Goal: Task Accomplishment & Management: Manage account settings

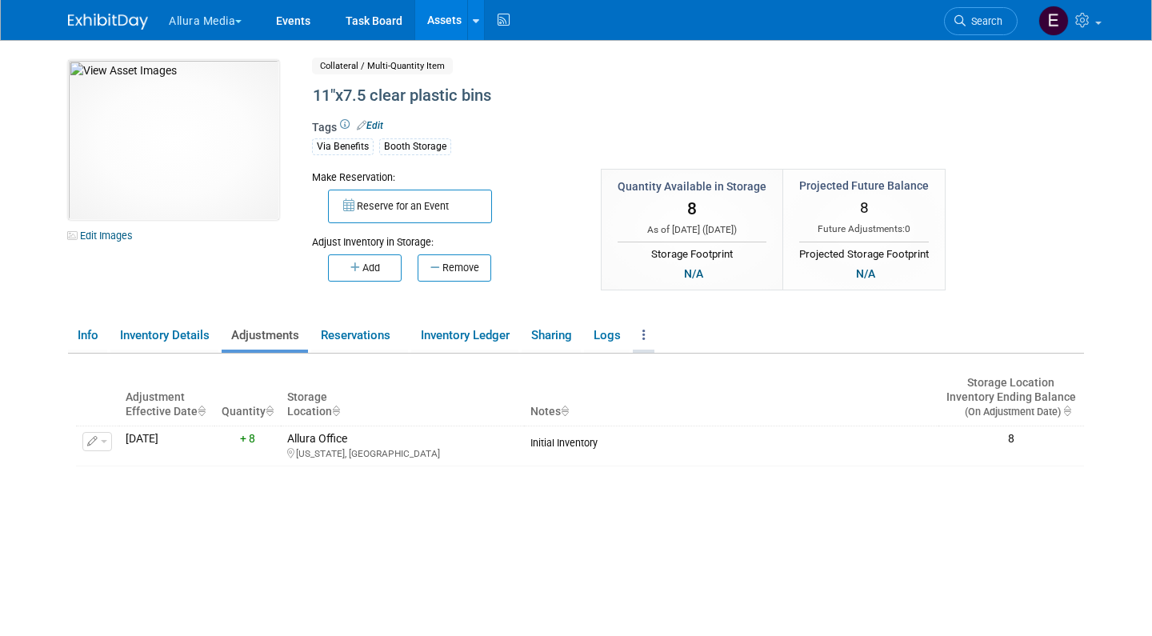
click at [645, 333] on icon at bounding box center [643, 335] width 3 height 12
click at [691, 367] on link "Copy/Duplicate Asset" at bounding box center [702, 367] width 139 height 27
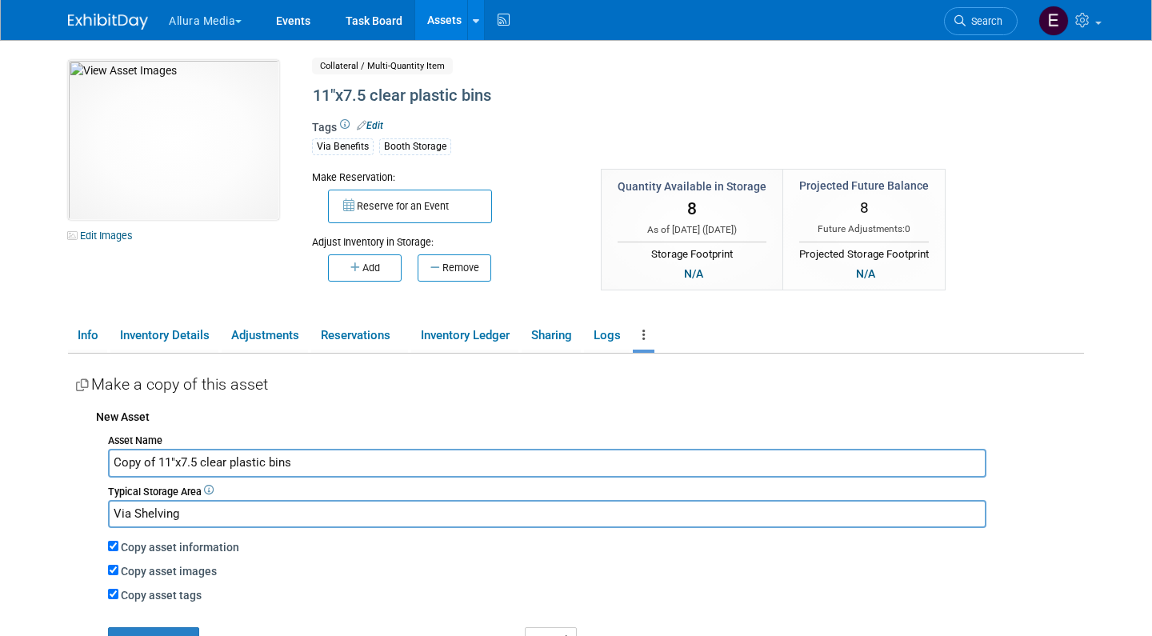
drag, startPoint x: 304, startPoint y: 459, endPoint x: 99, endPoint y: 453, distance: 204.9
click at [99, 453] on div "Asset Name Copy of 11"x7.5 clear plastic bins Typical Storage Area Via Shelving…" at bounding box center [590, 541] width 988 height 224
type input "Success Story"
click at [162, 509] on input "Via Shelving" at bounding box center [547, 514] width 878 height 28
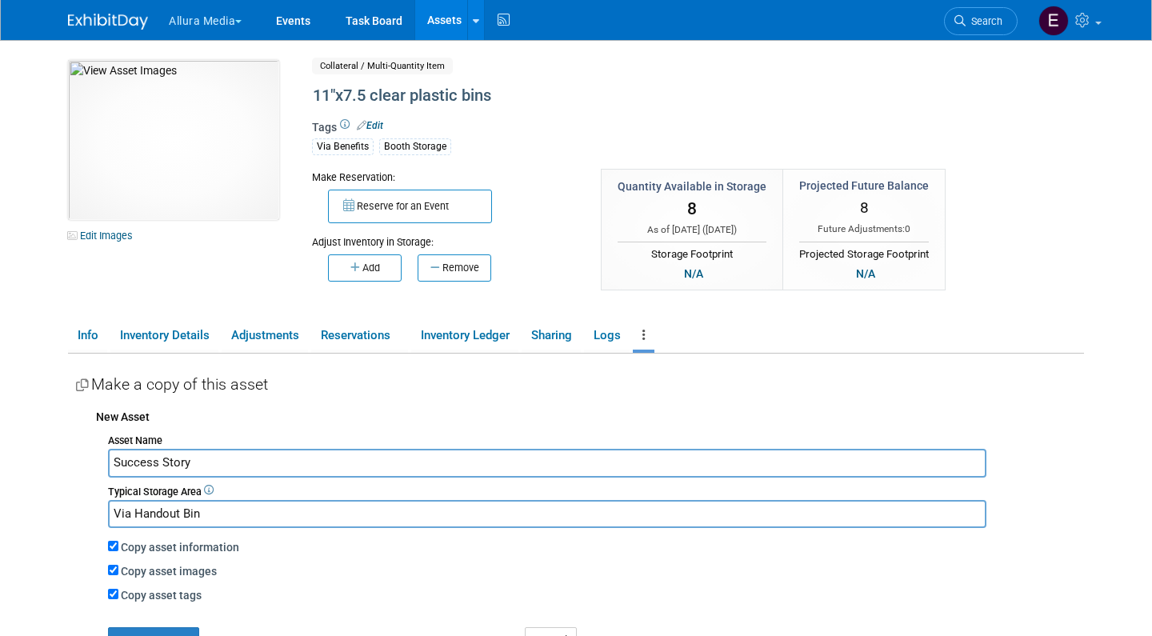
type input "Via Handout Bin"
click at [110, 566] on input "Copy asset images" at bounding box center [113, 570] width 10 height 10
checkbox input "false"
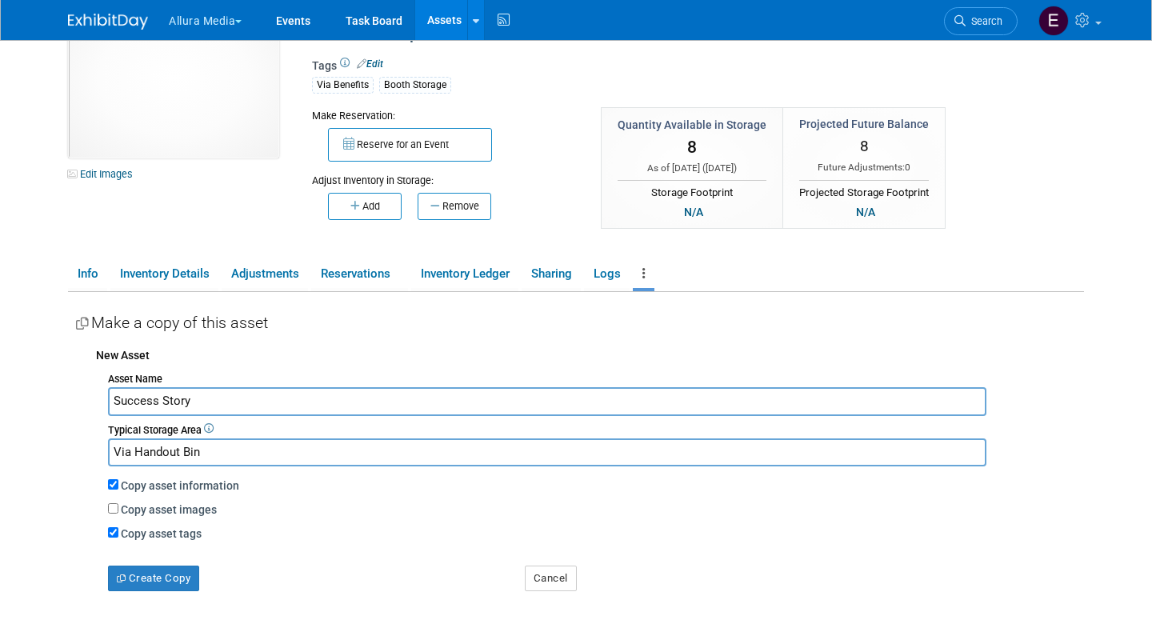
scroll to position [63, 0]
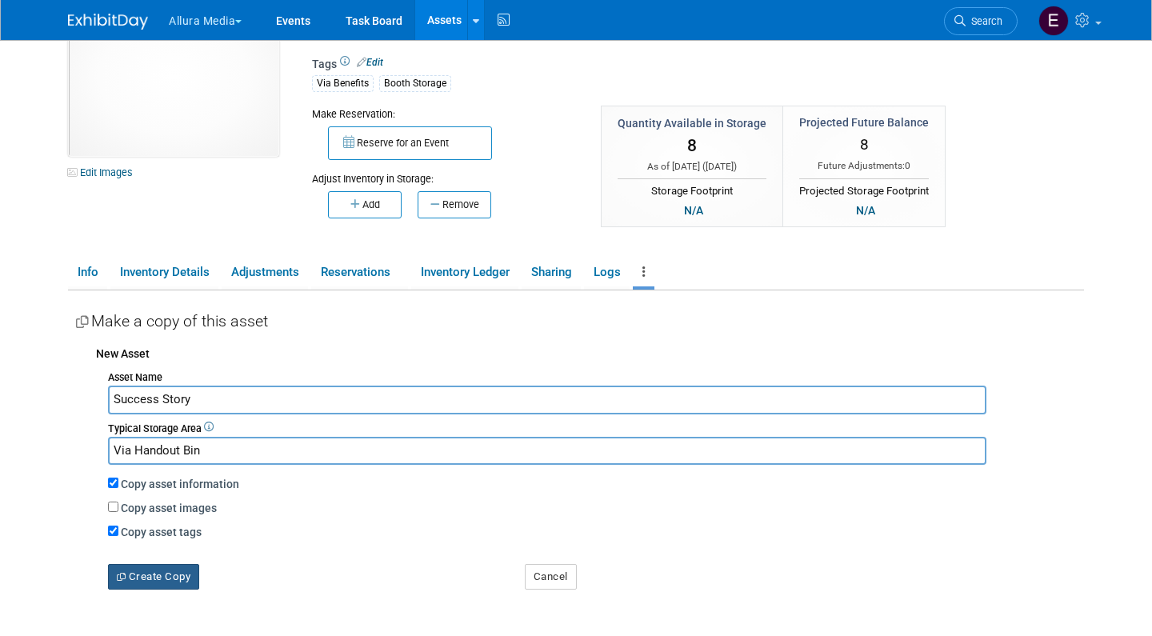
click at [147, 565] on button "Create Copy" at bounding box center [153, 577] width 91 height 26
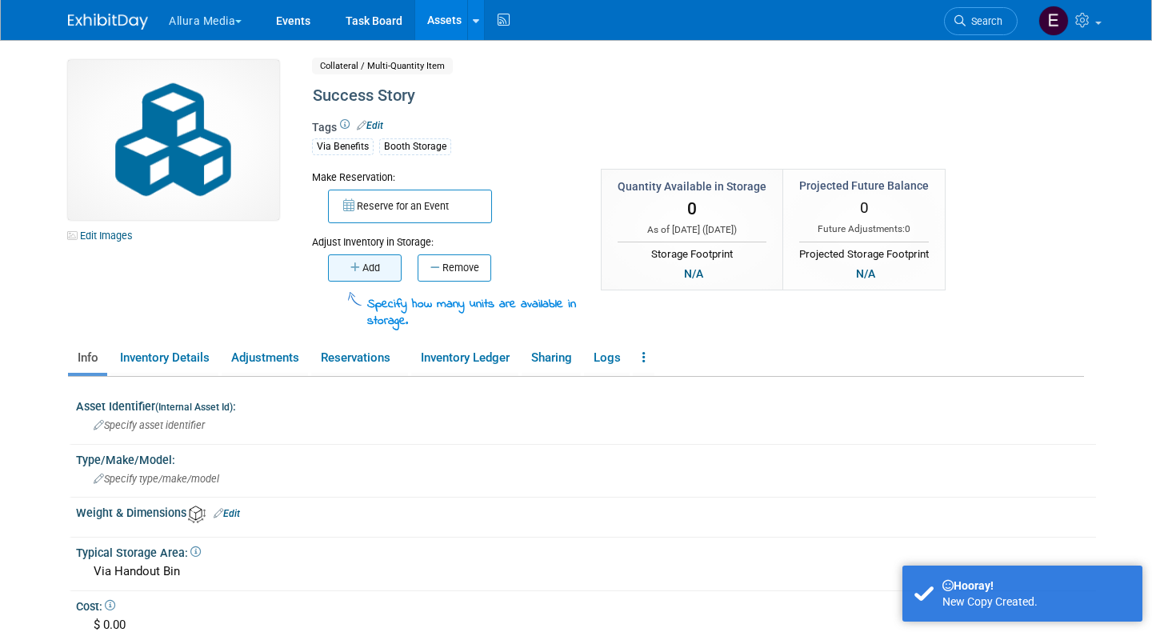
click at [354, 265] on icon "button" at bounding box center [356, 267] width 12 height 10
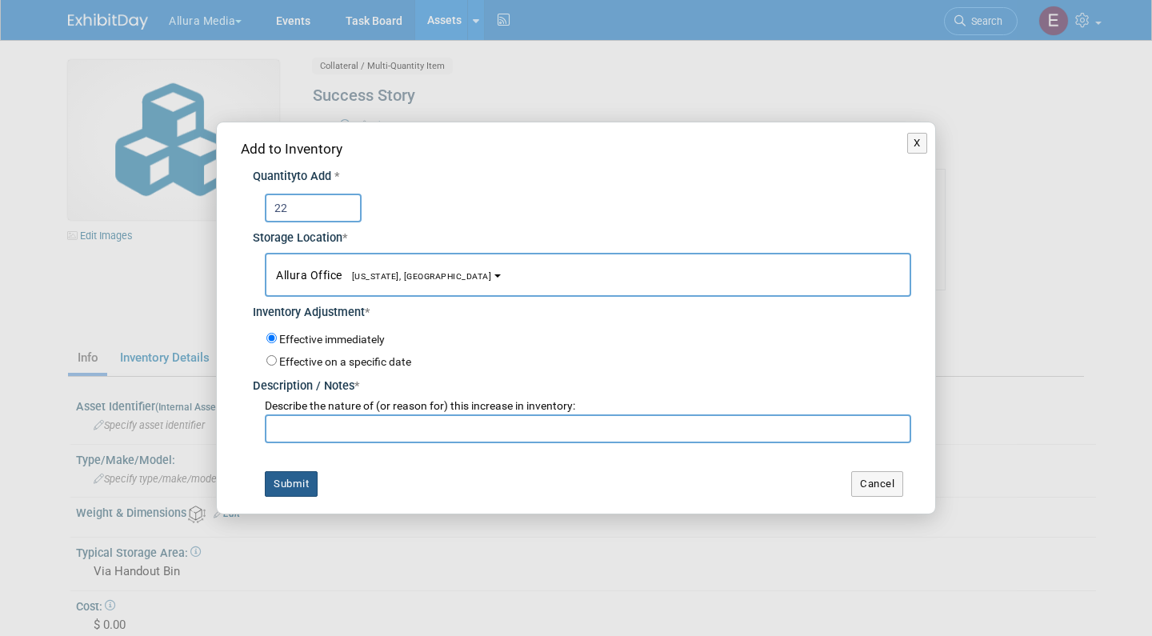
type input "22"
click at [292, 473] on button "Submit" at bounding box center [291, 484] width 53 height 26
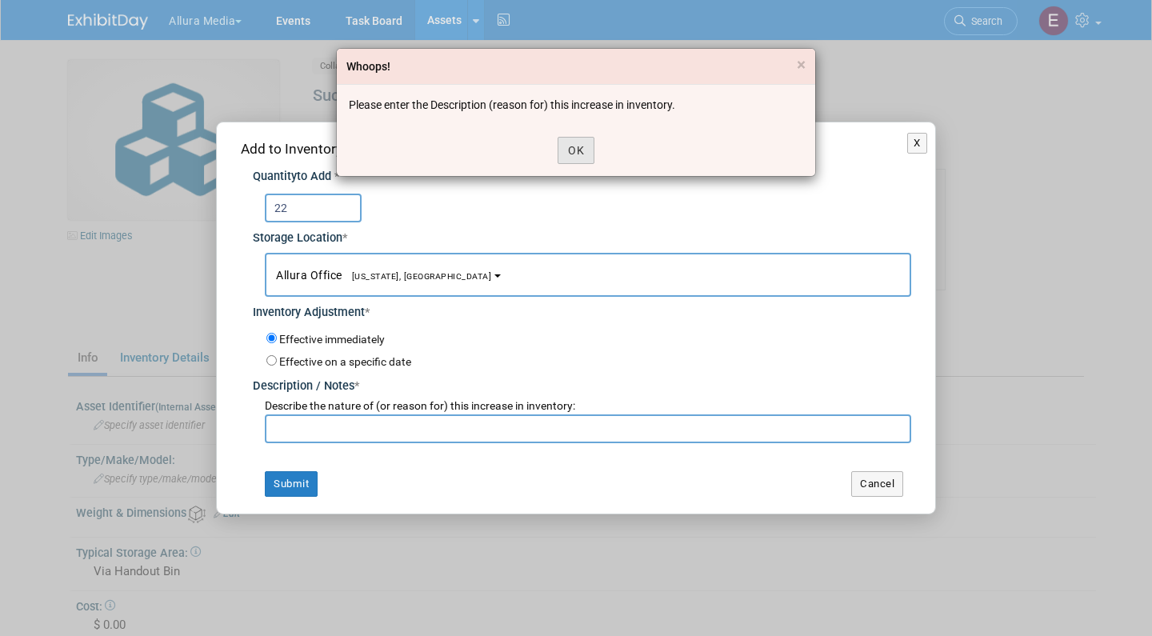
click at [574, 158] on button "OK" at bounding box center [575, 150] width 37 height 27
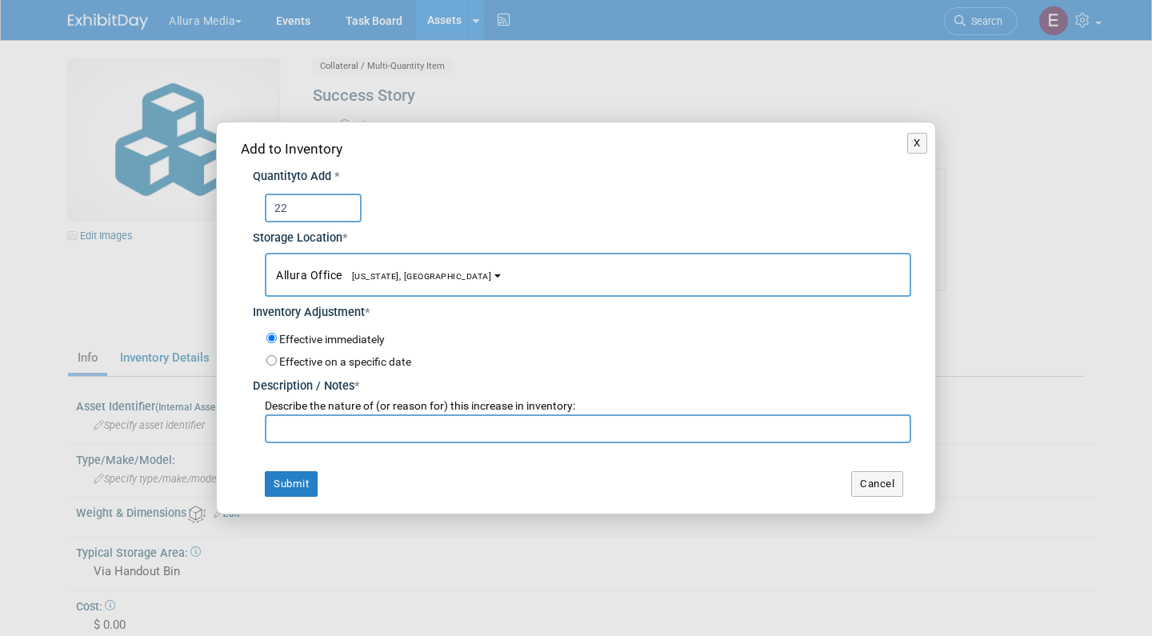
click at [501, 421] on input "text" at bounding box center [588, 428] width 646 height 29
type input "I"
type input "ii"
click at [285, 476] on button "Submit" at bounding box center [291, 484] width 53 height 26
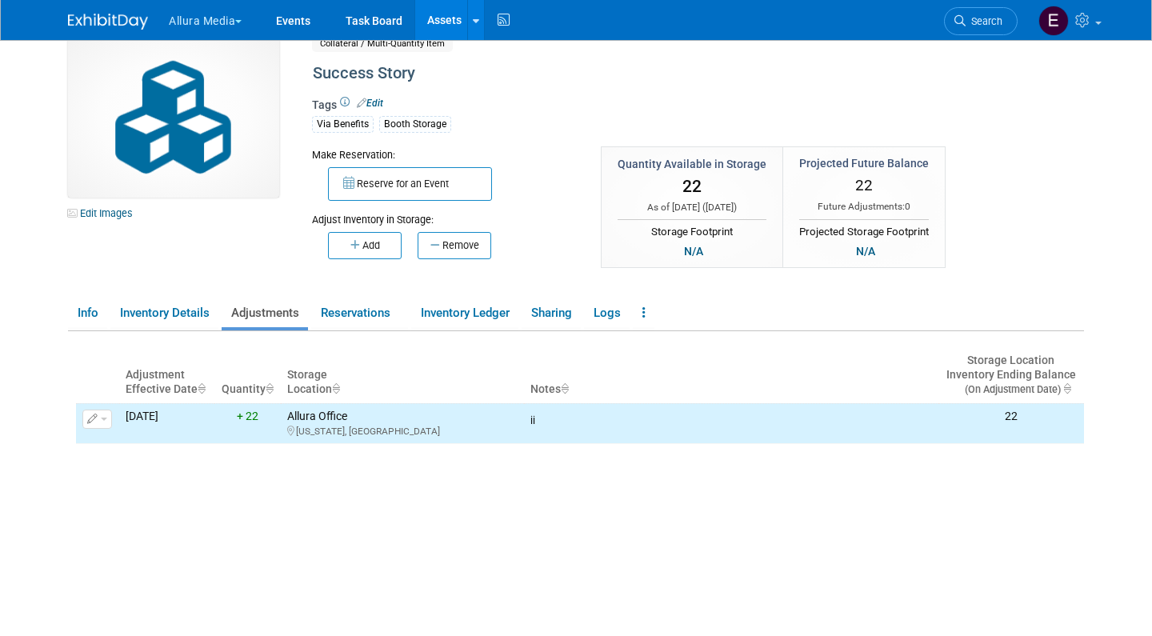
scroll to position [24, 0]
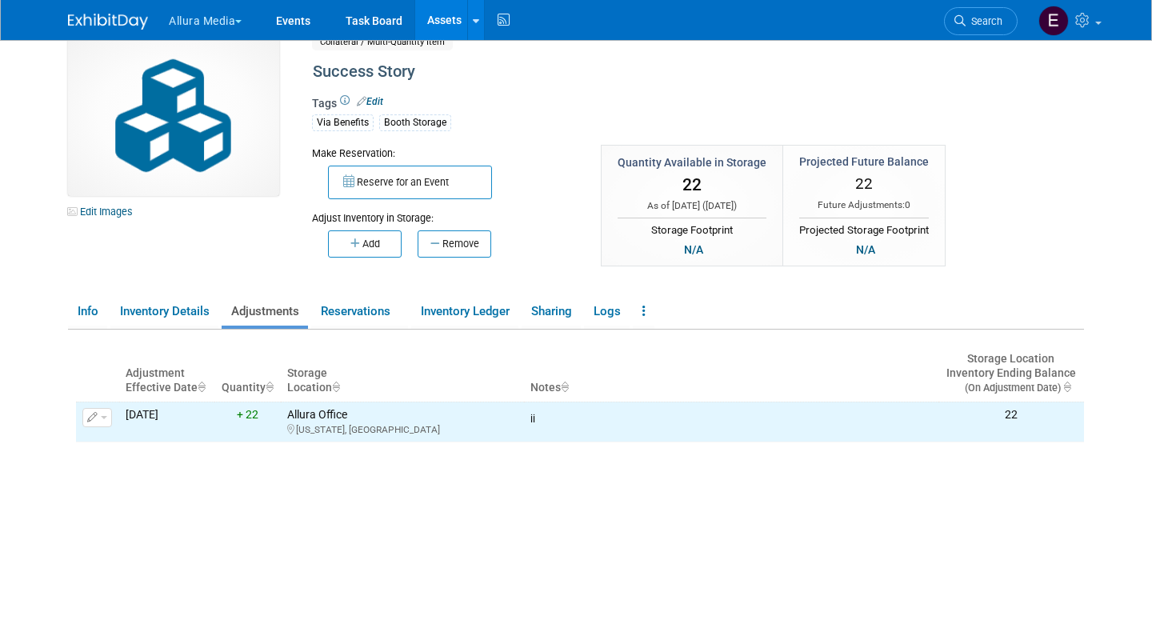
click at [88, 290] on div "Edit Images Collateral / Multi-Quantity Item Shared Success Story Asset Name Su…" at bounding box center [576, 340] width 1016 height 609
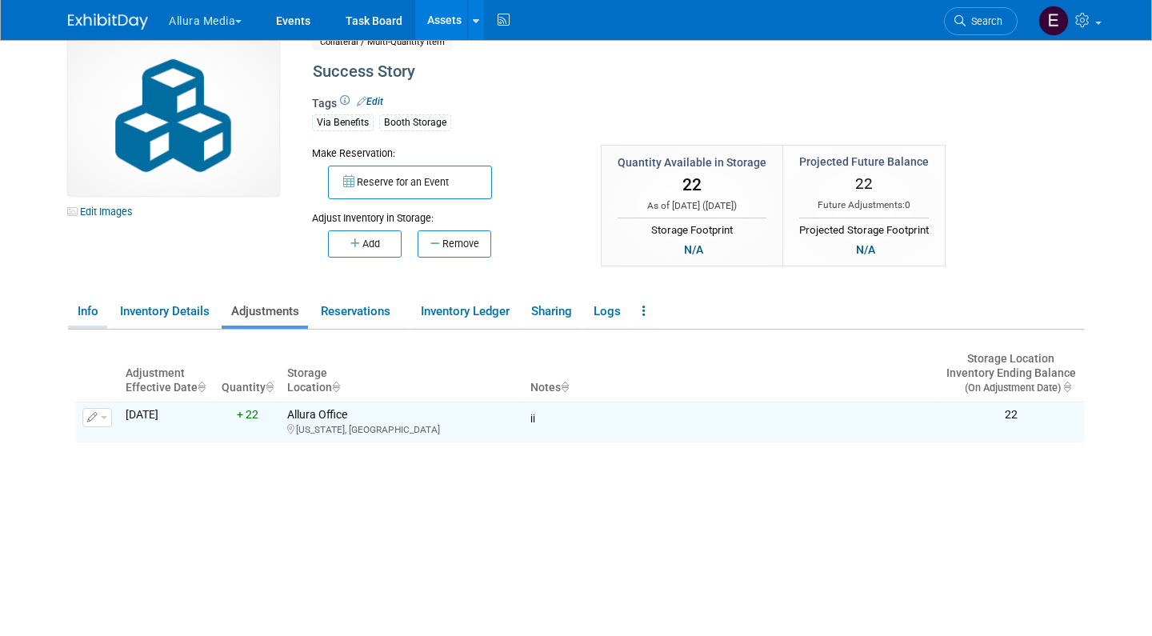
click at [88, 302] on link "Info" at bounding box center [87, 312] width 39 height 28
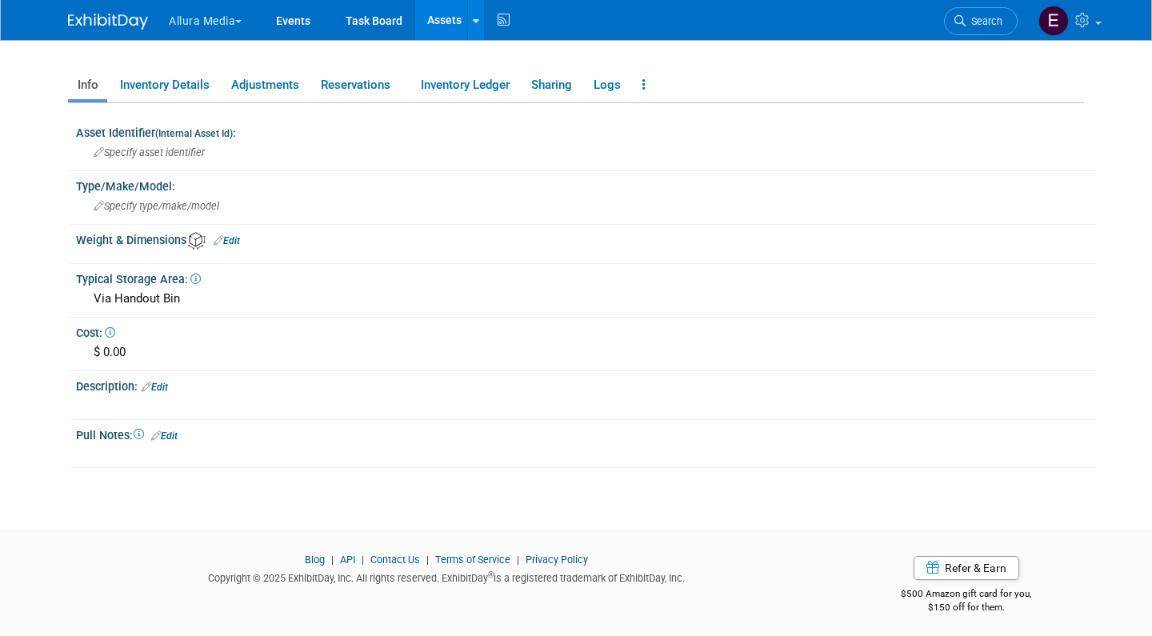
scroll to position [250, 0]
click at [161, 201] on span "Specify type/make/model" at bounding box center [157, 207] width 126 height 12
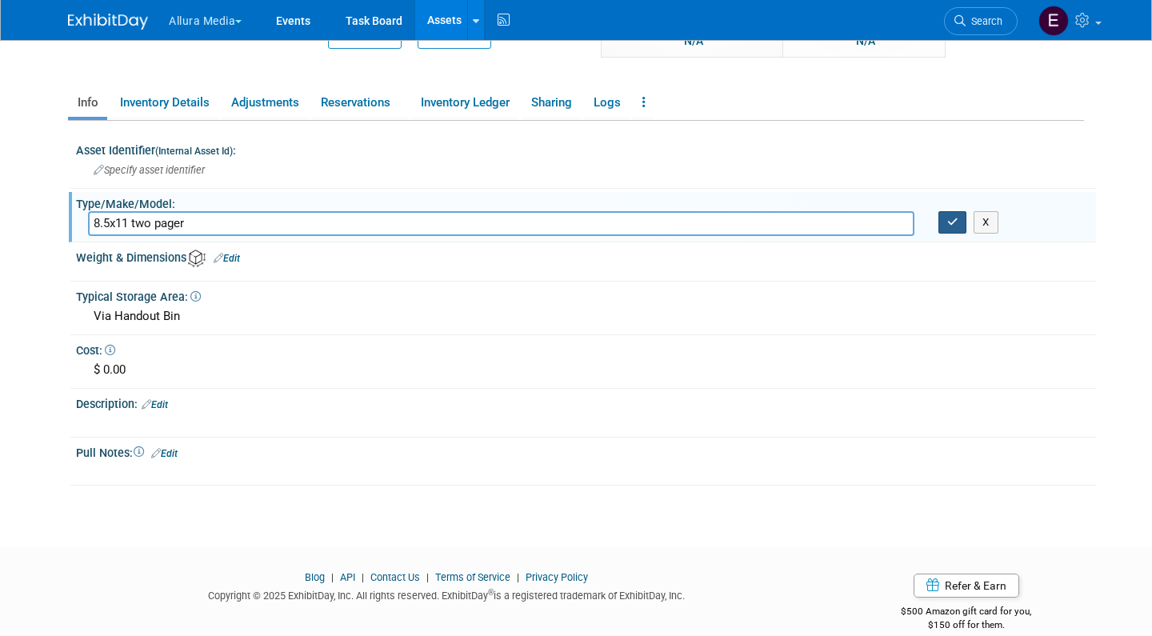
type input "8.5x11 two pager"
click at [960, 226] on button "button" at bounding box center [952, 222] width 29 height 22
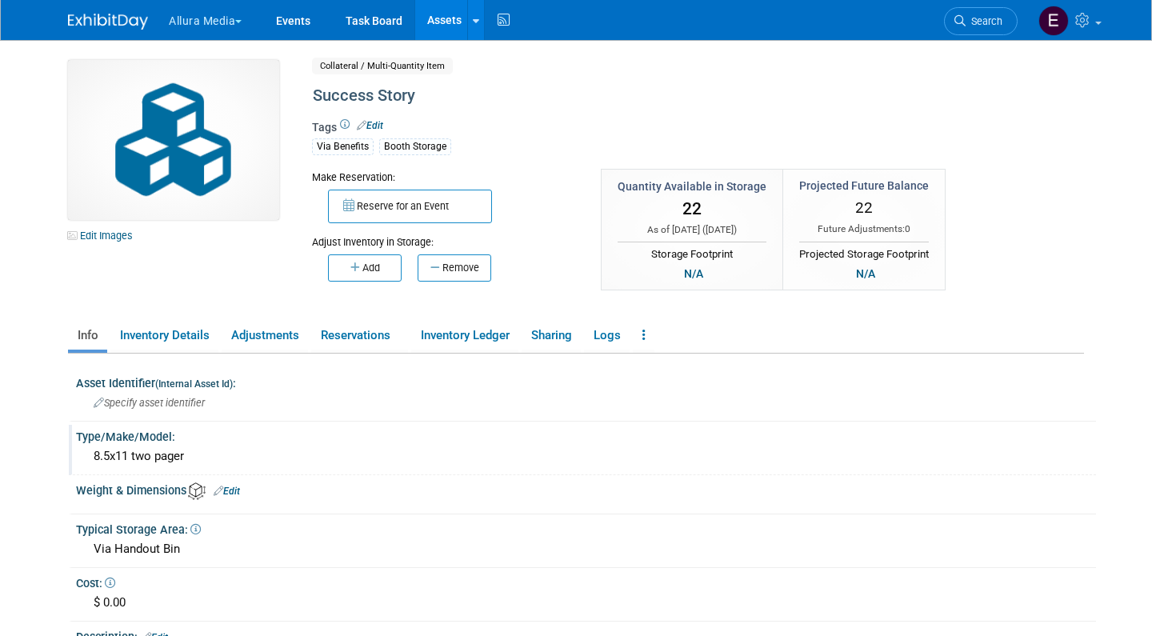
scroll to position [0, 0]
click at [653, 334] on link at bounding box center [644, 336] width 22 height 28
click at [719, 373] on link "Copy/Duplicate Asset" at bounding box center [702, 367] width 139 height 27
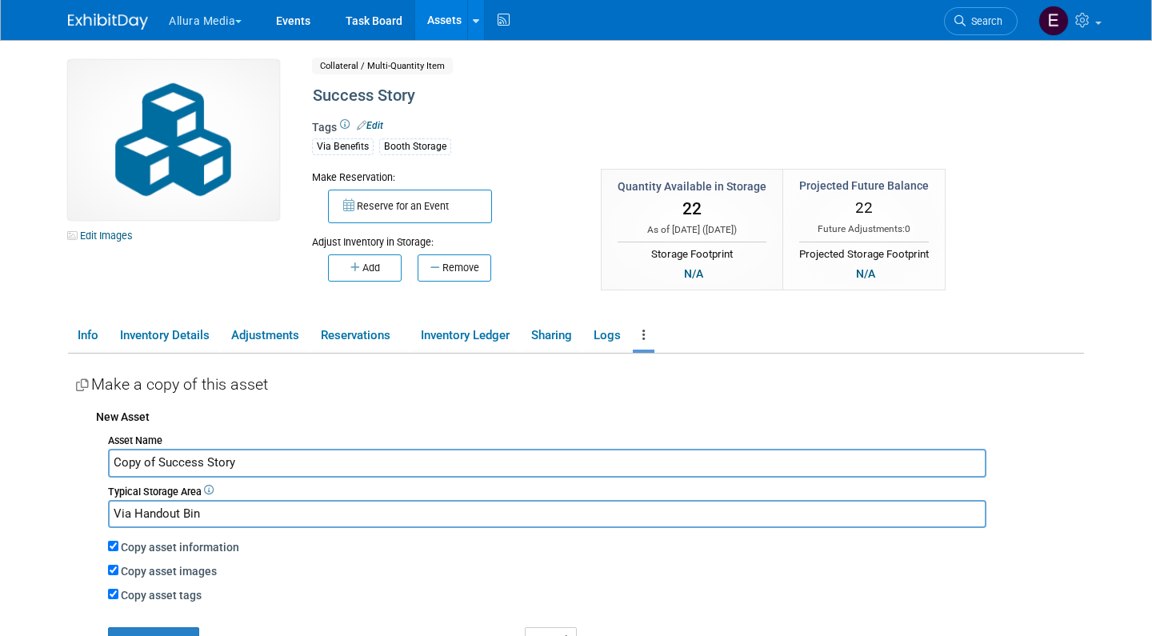
drag, startPoint x: 315, startPoint y: 458, endPoint x: 152, endPoint y: 455, distance: 163.2
click at [152, 455] on input "Copy of Success Story" at bounding box center [547, 463] width 878 height 28
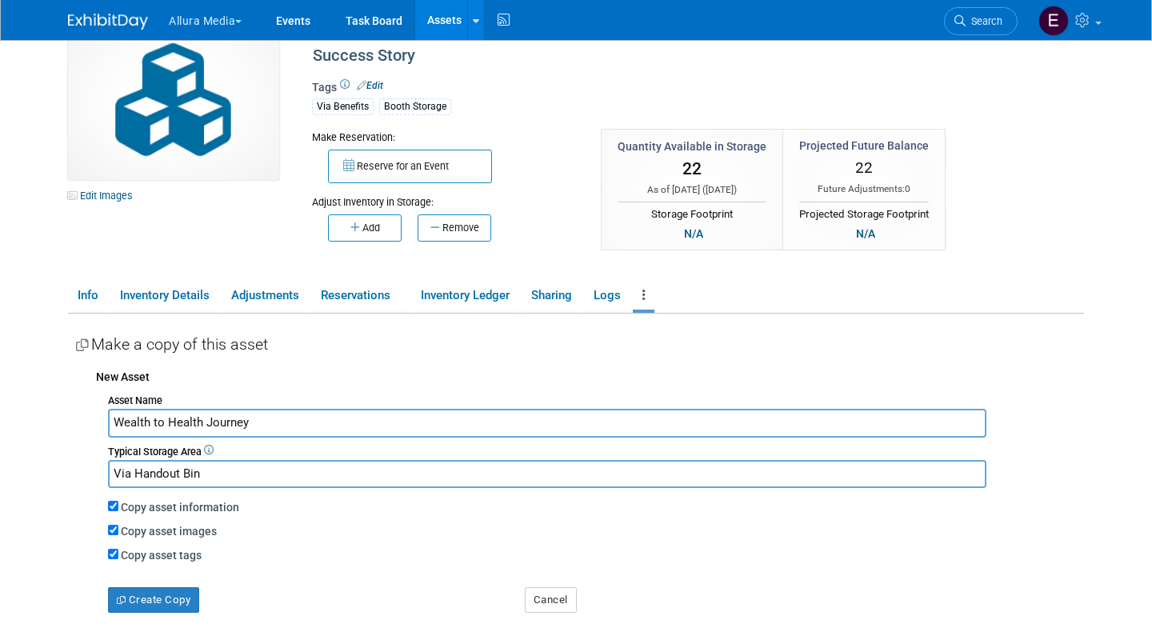
scroll to position [41, 0]
type input "Wealth to Health Journey"
click at [146, 586] on button "Create Copy" at bounding box center [153, 599] width 91 height 26
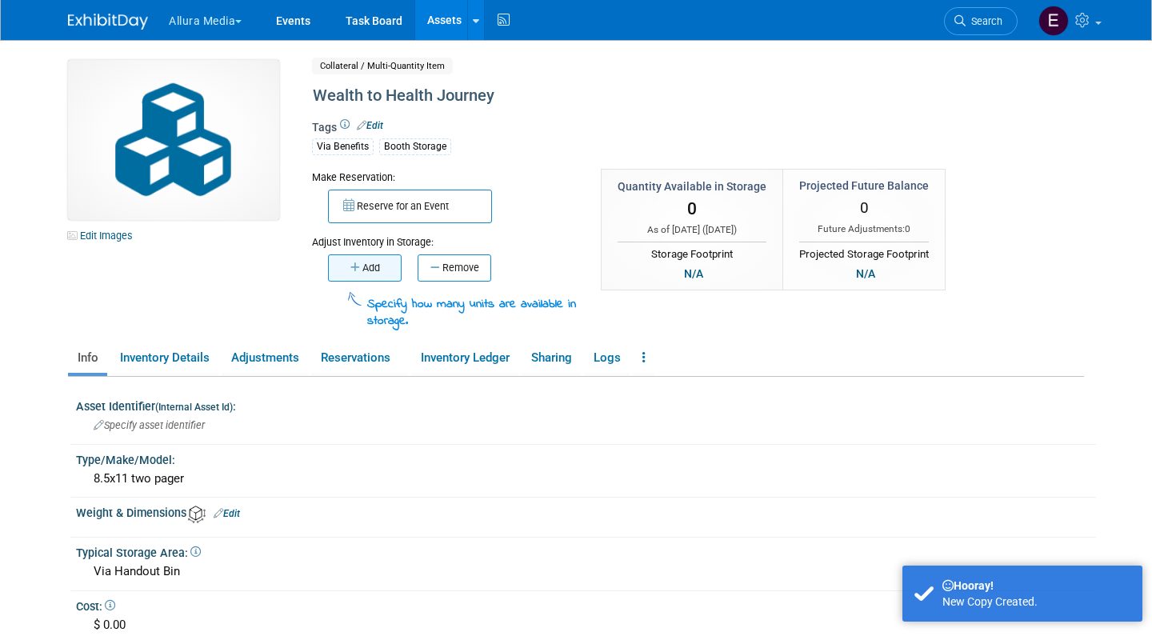
click at [359, 273] on button "Add" at bounding box center [365, 267] width 74 height 27
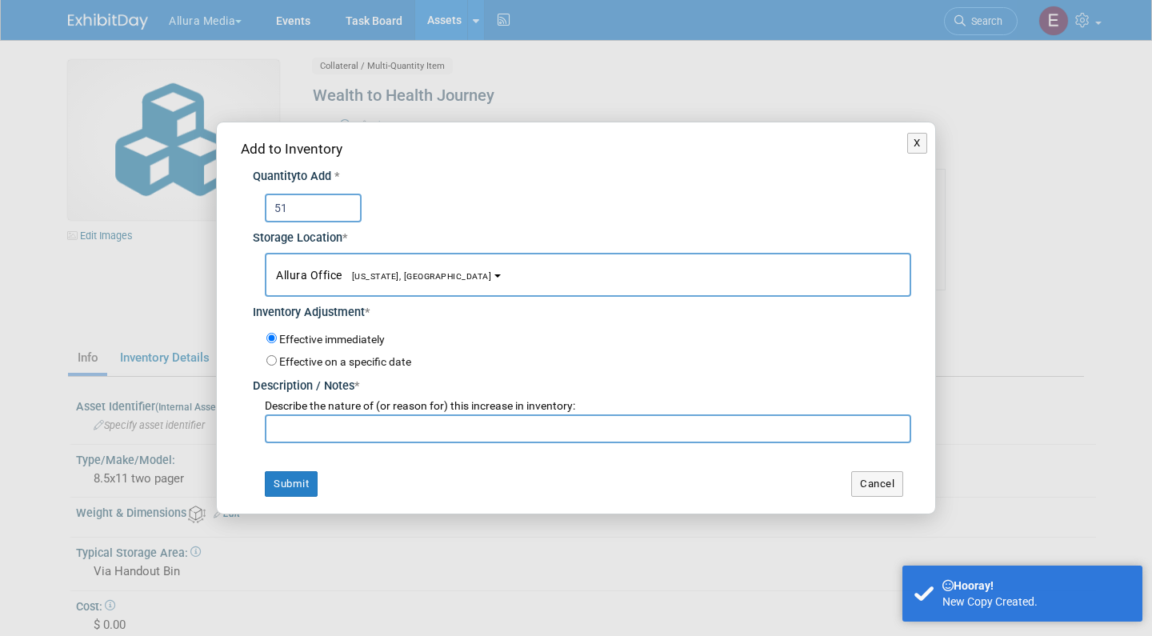
type input "51"
click at [355, 428] on input "text" at bounding box center [588, 428] width 646 height 29
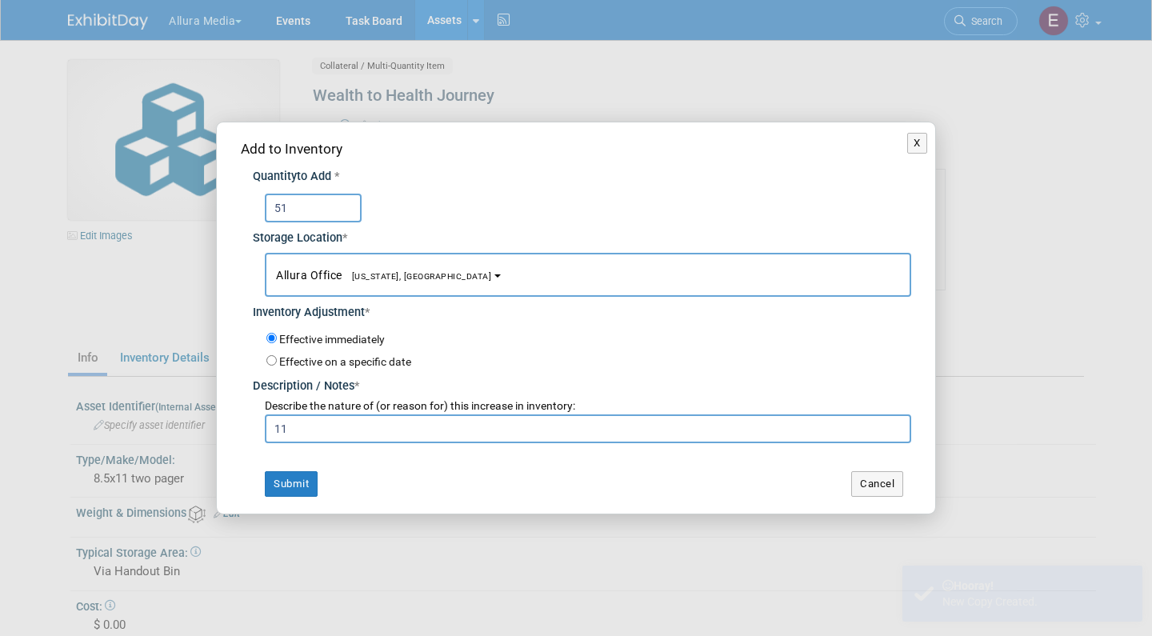
type input "1"
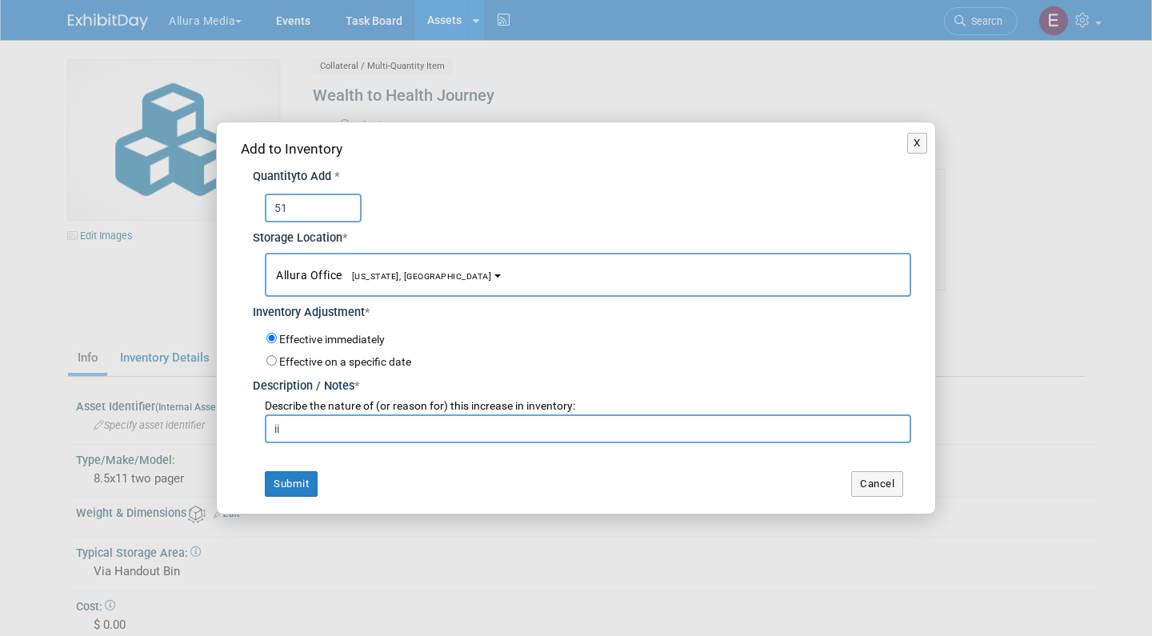
type input "ii"
click at [300, 460] on div "Add to Inventory Quantity to Add * 51 Storage Location * Allura Office<span sty…" at bounding box center [576, 317] width 718 height 391
click at [300, 477] on button "Submit" at bounding box center [291, 484] width 53 height 26
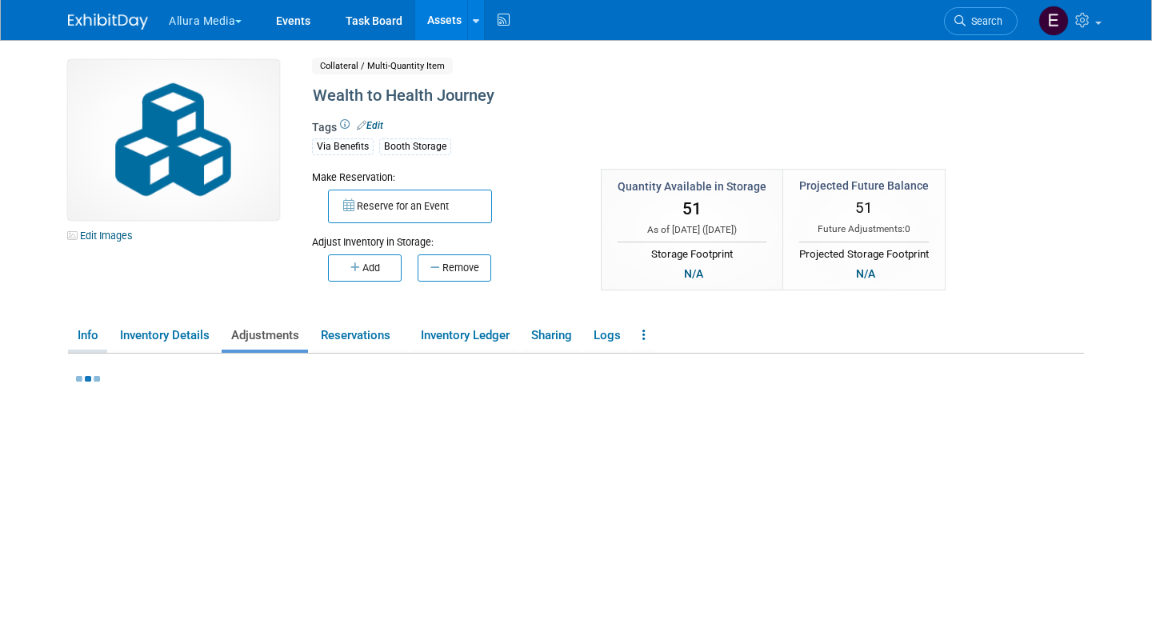
click at [88, 331] on link "Info" at bounding box center [87, 336] width 39 height 28
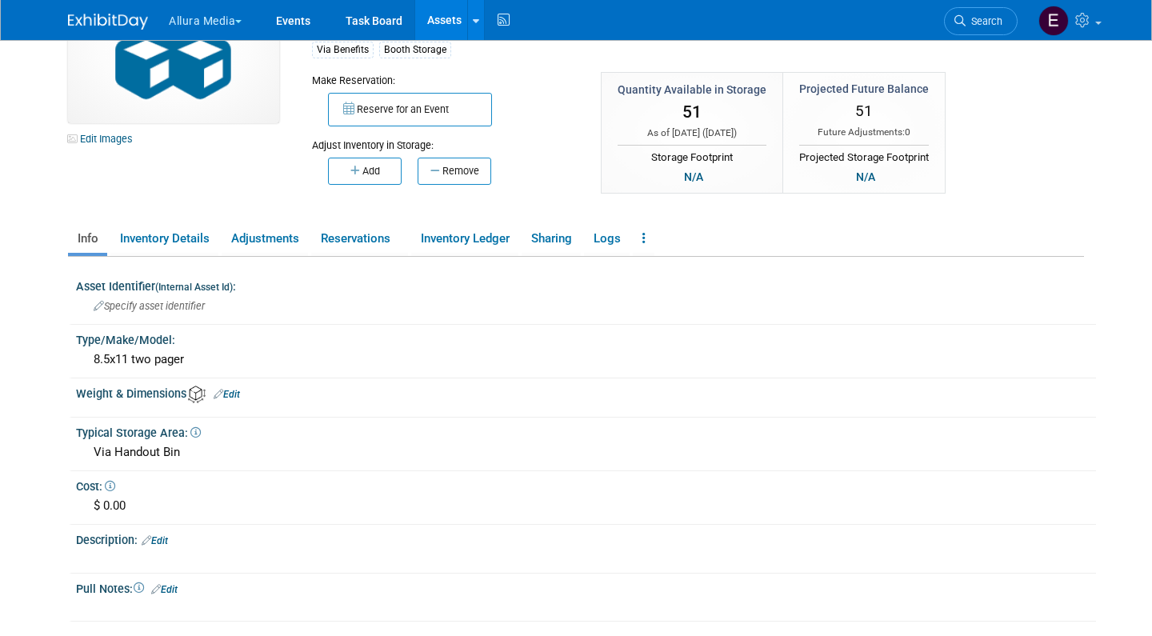
scroll to position [110, 0]
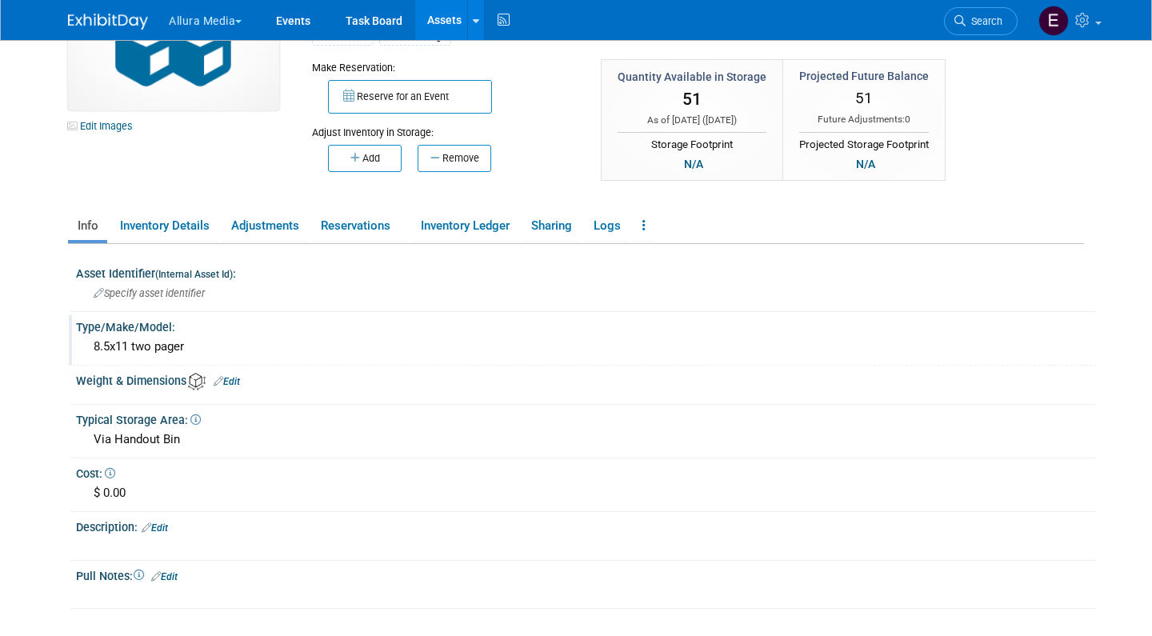
click at [221, 344] on div "8.5x11 two pager" at bounding box center [586, 346] width 996 height 25
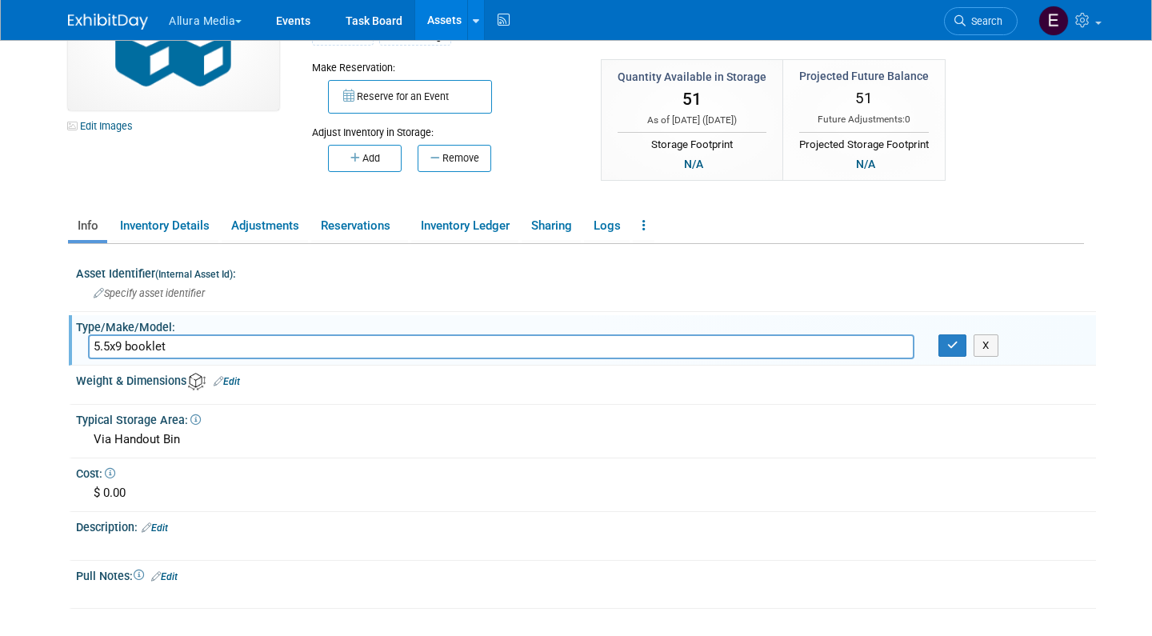
type input "5.5x9 booklet"
drag, startPoint x: 725, startPoint y: 361, endPoint x: 956, endPoint y: 338, distance: 231.5
click at [956, 340] on icon "button" at bounding box center [952, 345] width 11 height 10
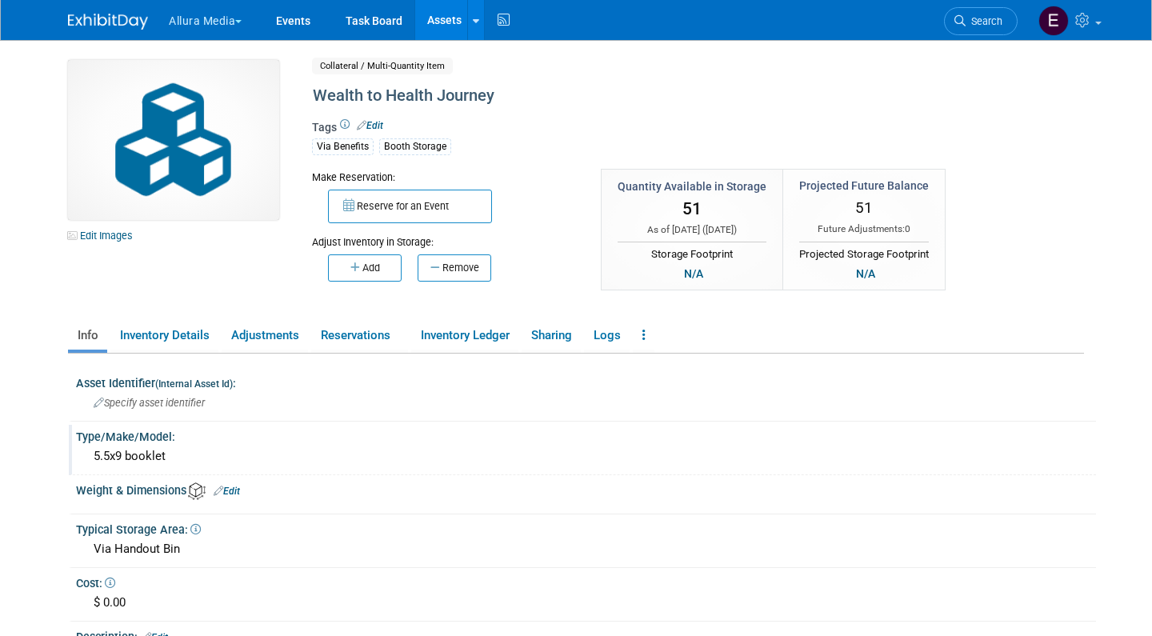
scroll to position [0, 0]
click at [447, 17] on link "Assets" at bounding box center [444, 20] width 58 height 40
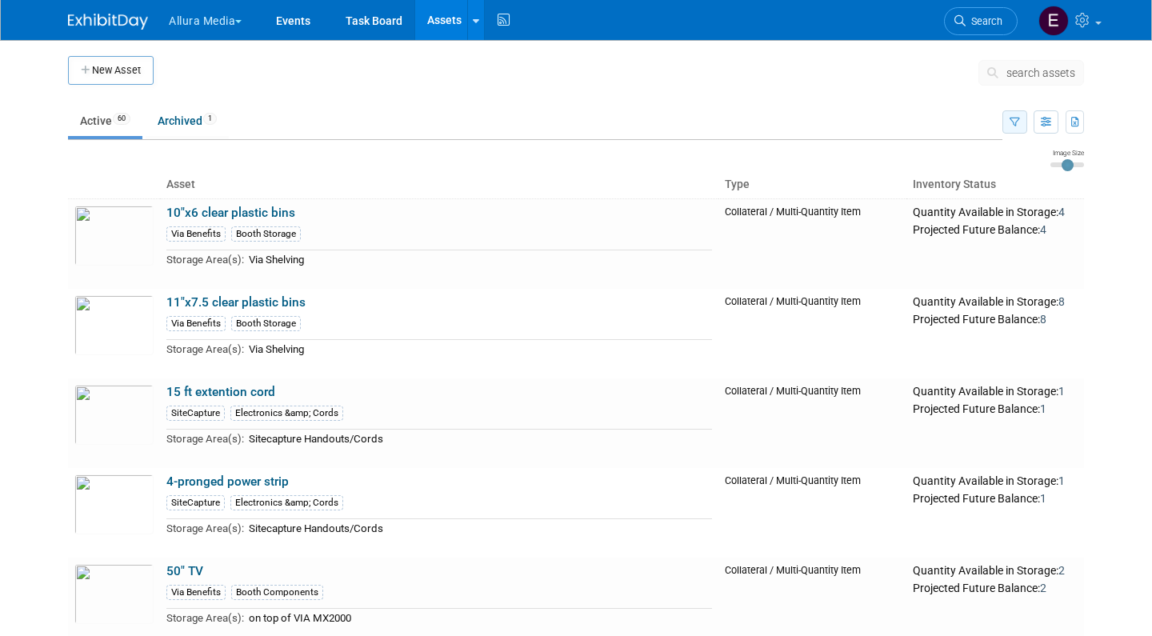
click at [1004, 124] on button "button" at bounding box center [1014, 121] width 25 height 23
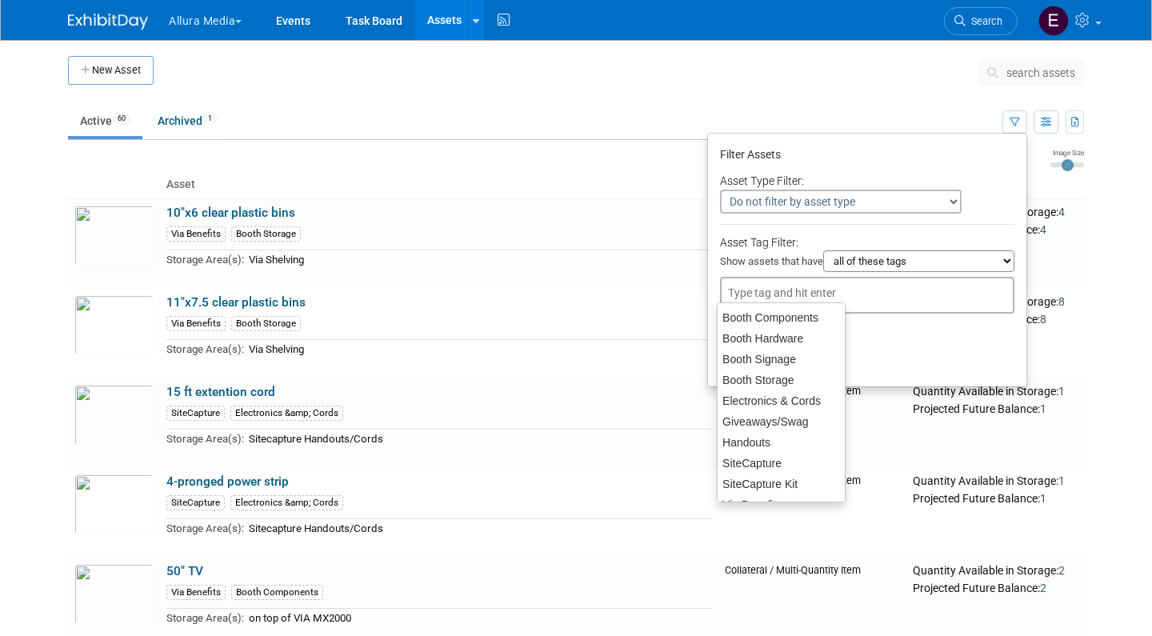
click at [777, 285] on input "text" at bounding box center [792, 293] width 128 height 16
type input "vi"
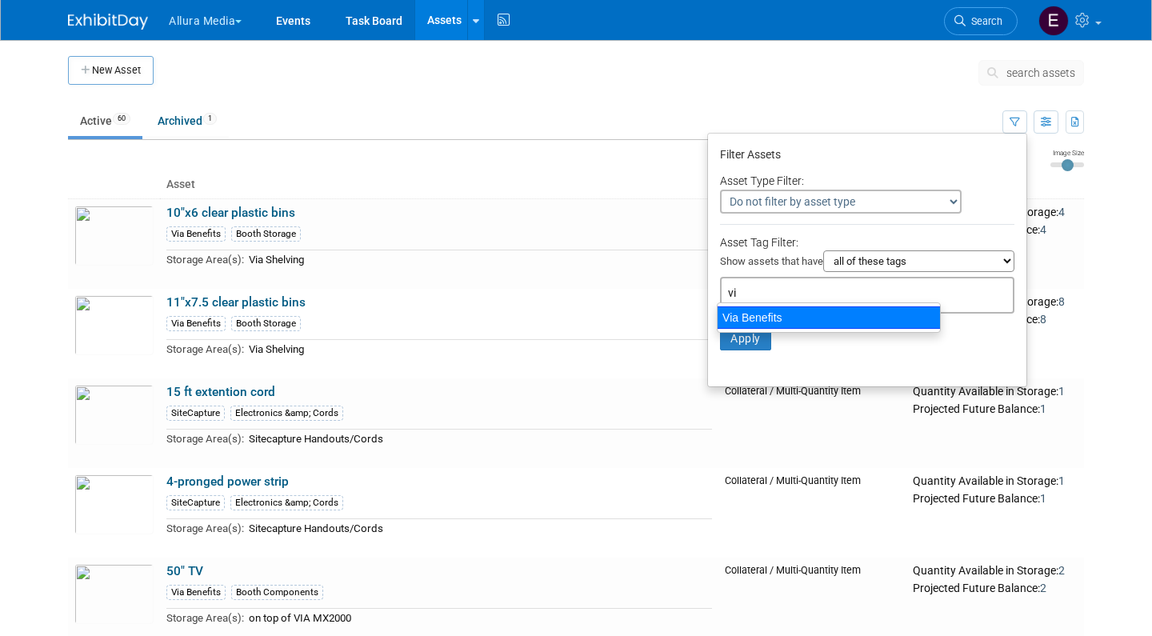
click at [768, 322] on div "Via Benefits" at bounding box center [829, 317] width 224 height 22
type input "Via Benefits"
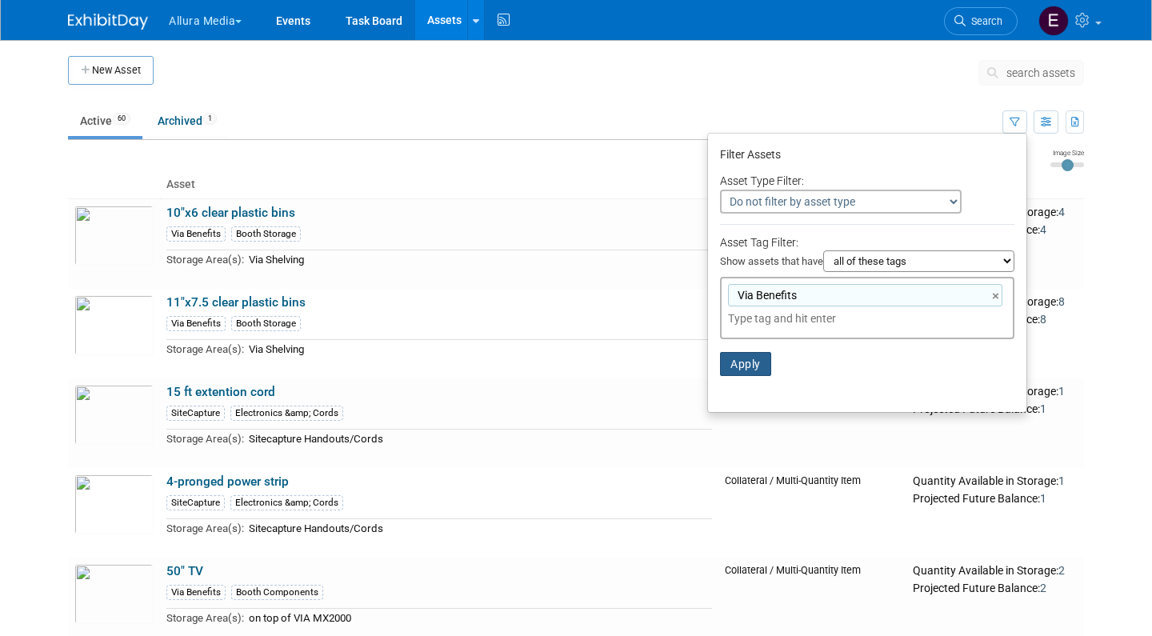
click at [739, 352] on button "Apply" at bounding box center [745, 364] width 51 height 24
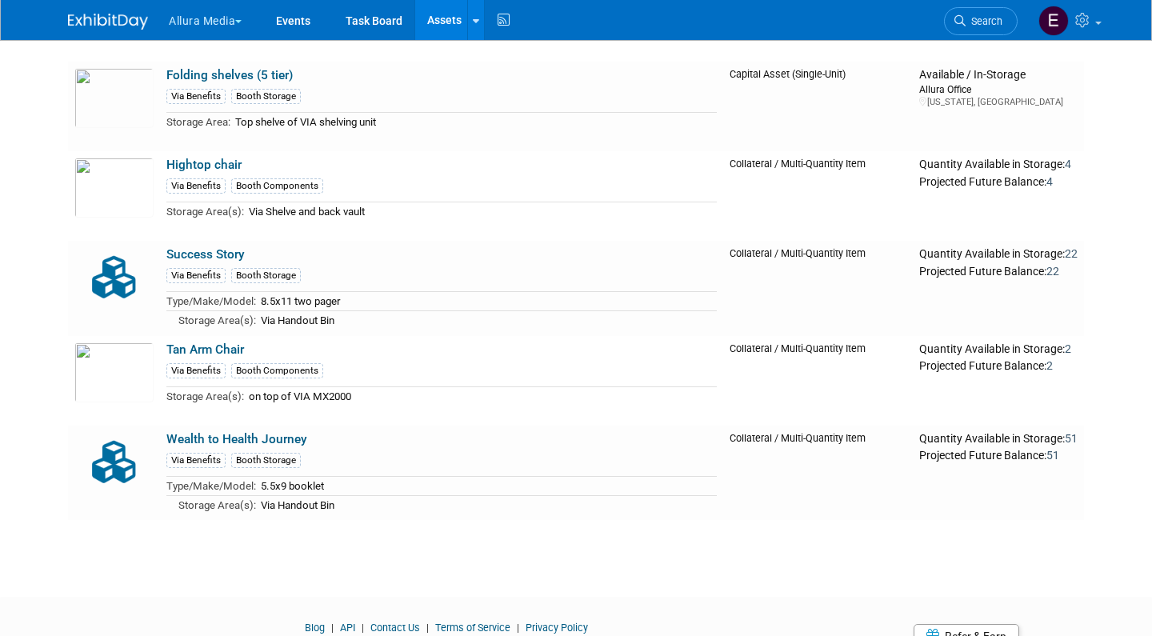
scroll to position [502, 0]
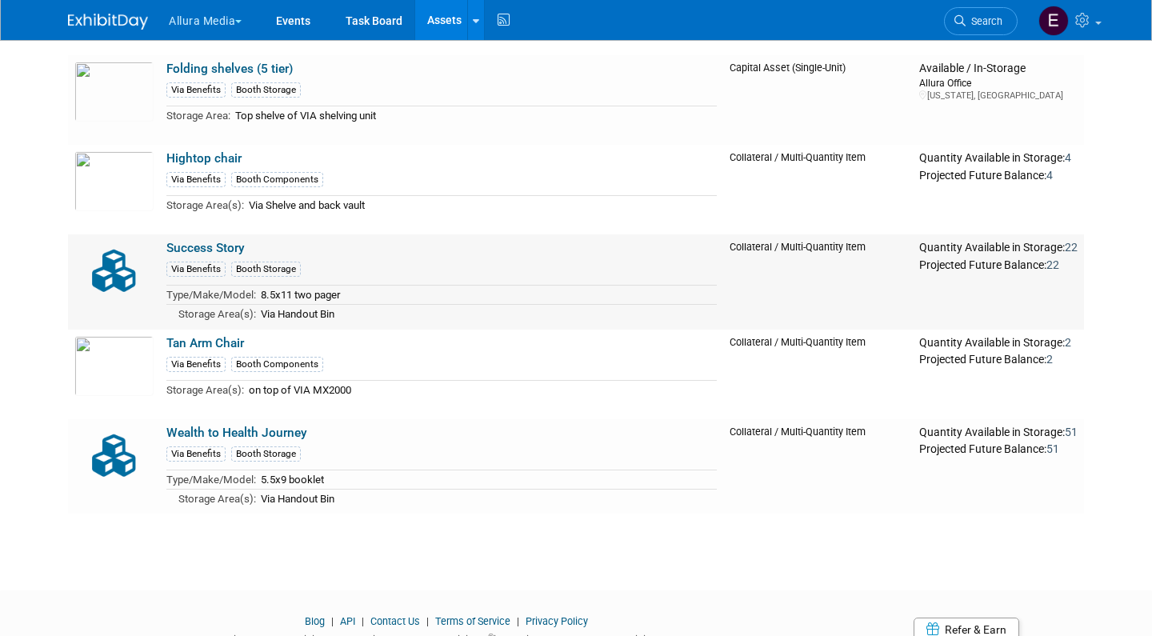
click at [206, 246] on link "Success Story" at bounding box center [205, 248] width 78 height 14
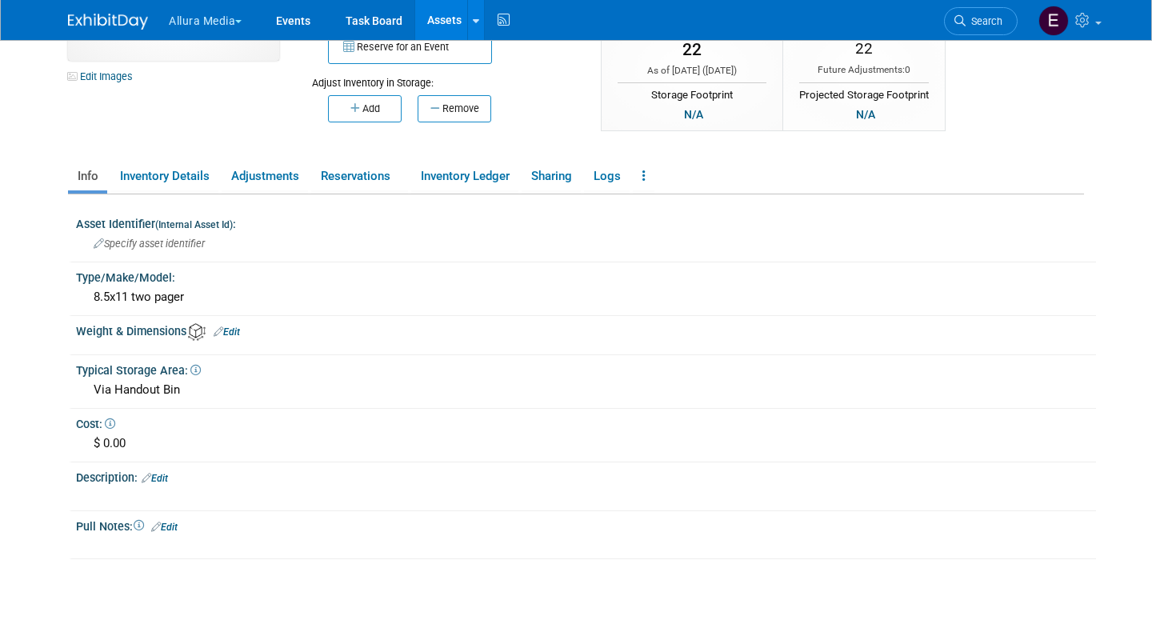
scroll to position [41, 0]
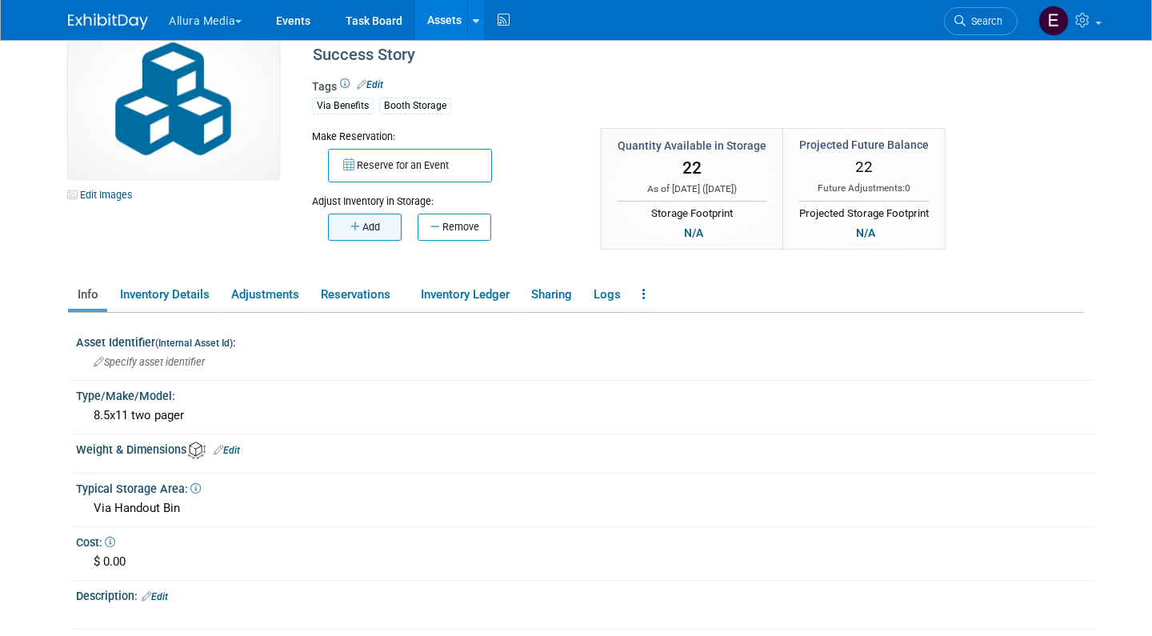
click at [354, 225] on icon "button" at bounding box center [356, 227] width 12 height 10
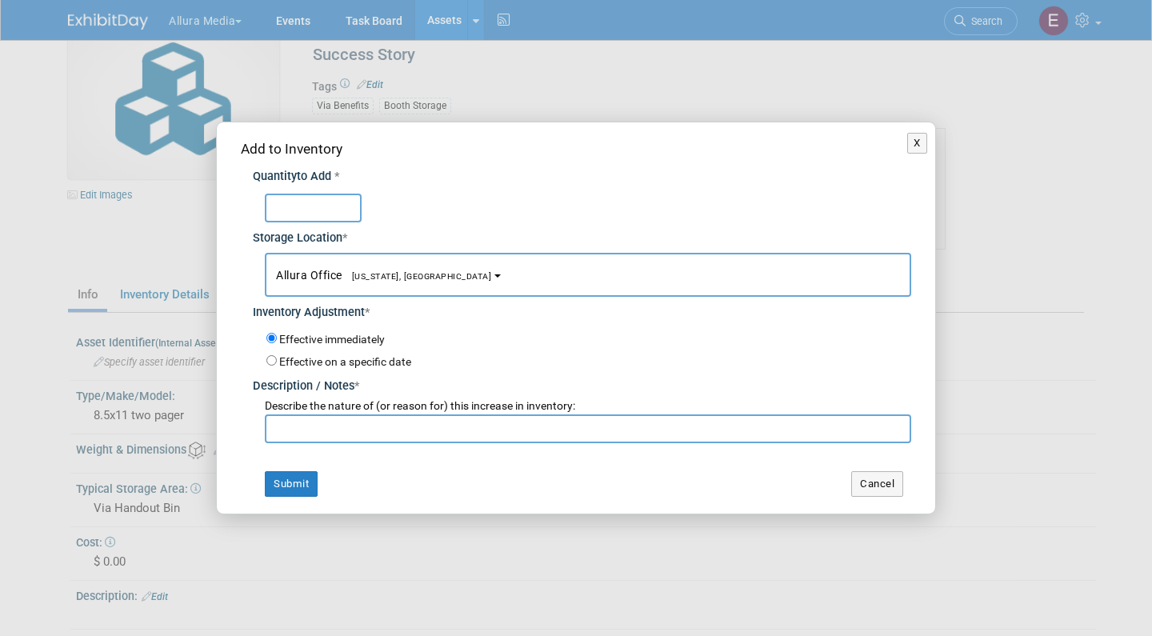
click at [358, 221] on input "text" at bounding box center [313, 208] width 97 height 29
type input "21"
click at [382, 430] on input "text" at bounding box center [588, 428] width 646 height 29
type input "recount"
click at [304, 478] on button "Submit" at bounding box center [291, 484] width 53 height 26
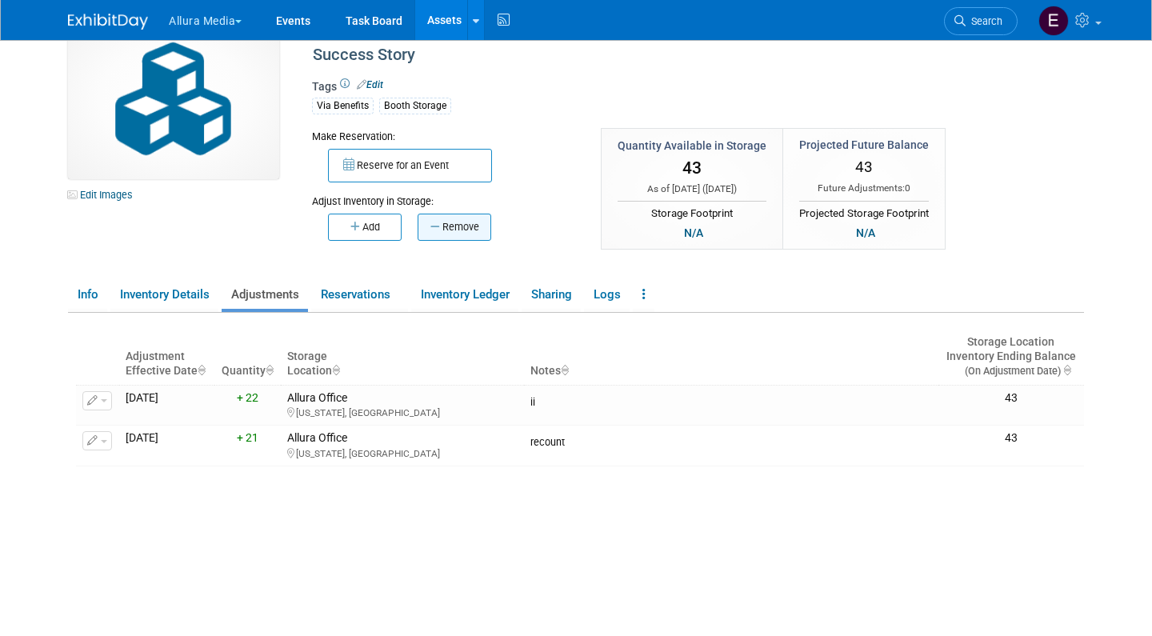
click at [451, 220] on button "Remove" at bounding box center [455, 227] width 74 height 27
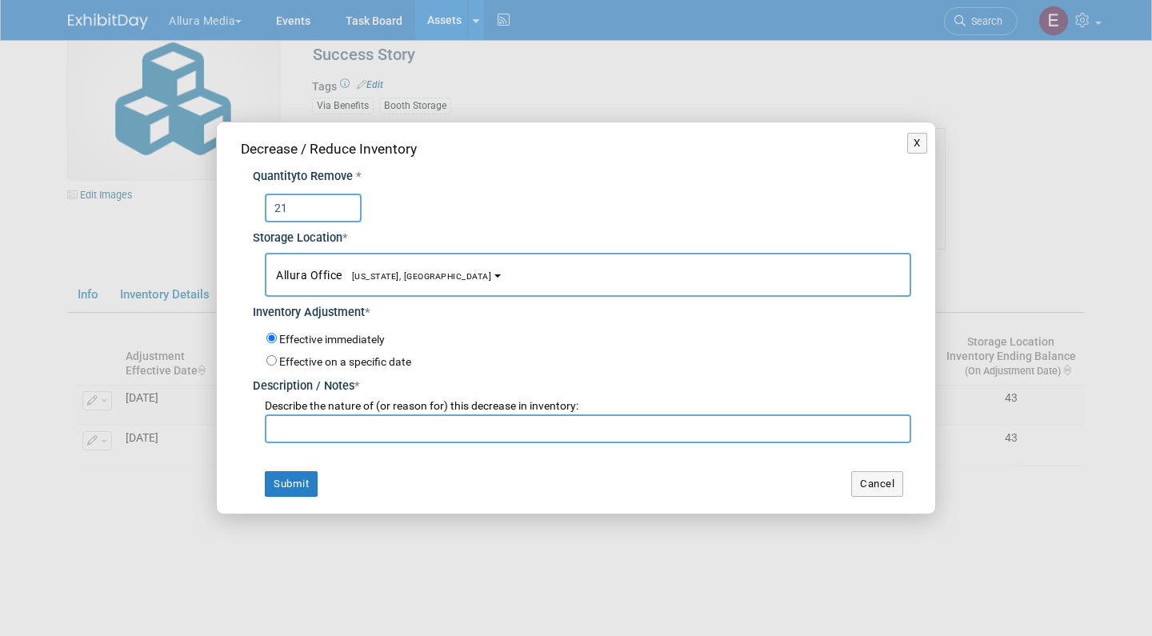
type input "21"
click at [336, 418] on input "text" at bounding box center [588, 428] width 646 height 29
type input "c"
type input "recount"
click at [290, 477] on button "Submit" at bounding box center [291, 484] width 53 height 26
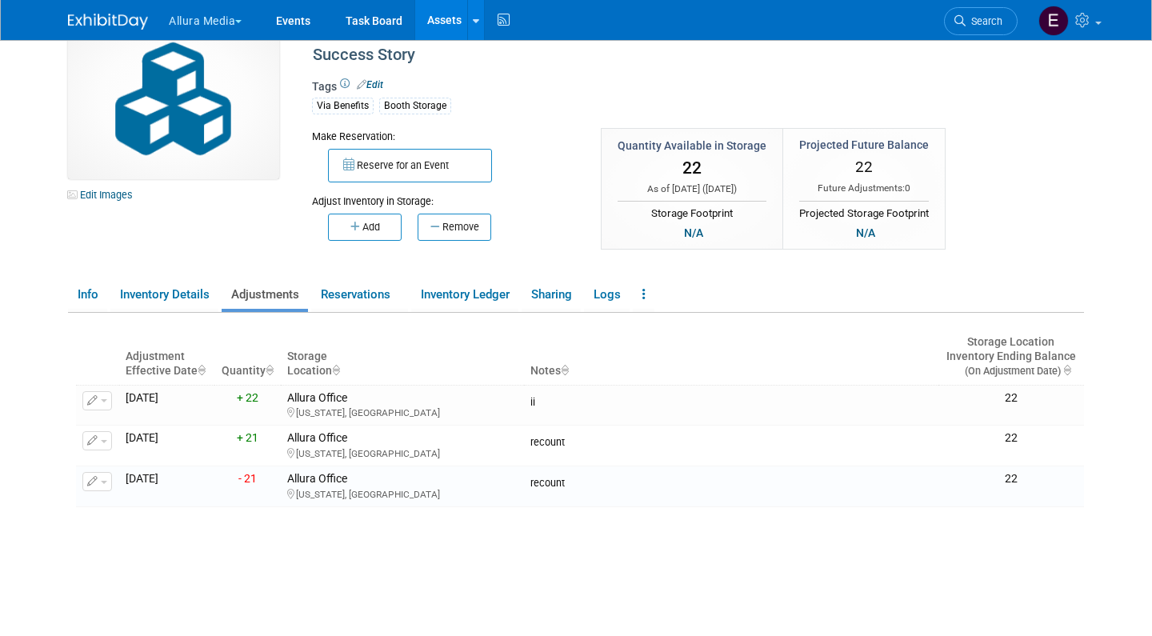
click at [378, 78] on span "Edit" at bounding box center [367, 85] width 31 height 14
click at [378, 81] on link "Edit" at bounding box center [370, 84] width 26 height 11
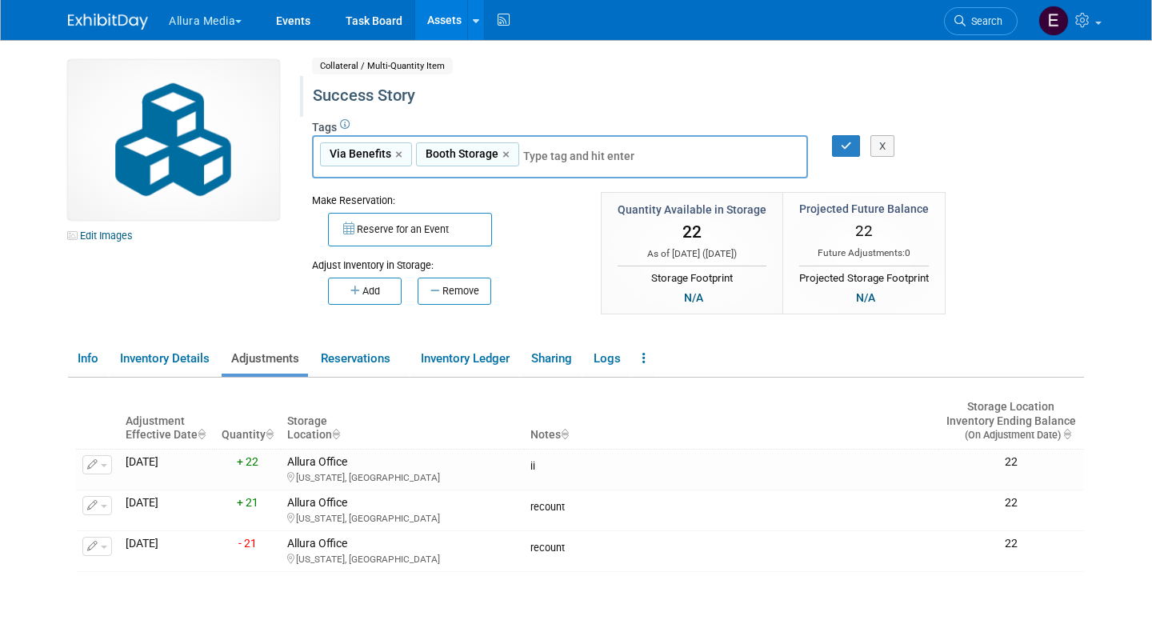
click at [422, 92] on div "Success Story" at bounding box center [644, 96] width 674 height 29
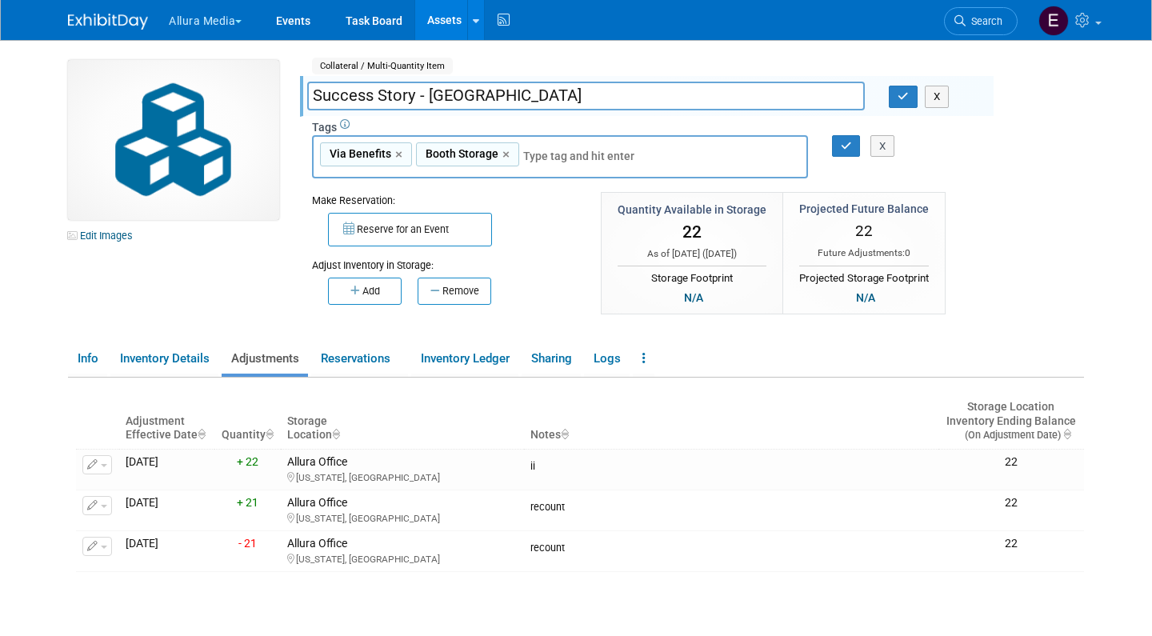
type input "Success Story - Memphis"
click at [853, 143] on div "X" at bounding box center [882, 146] width 58 height 22
click at [508, 151] on link "×" at bounding box center [507, 155] width 10 height 18
type input "Via Benefits"
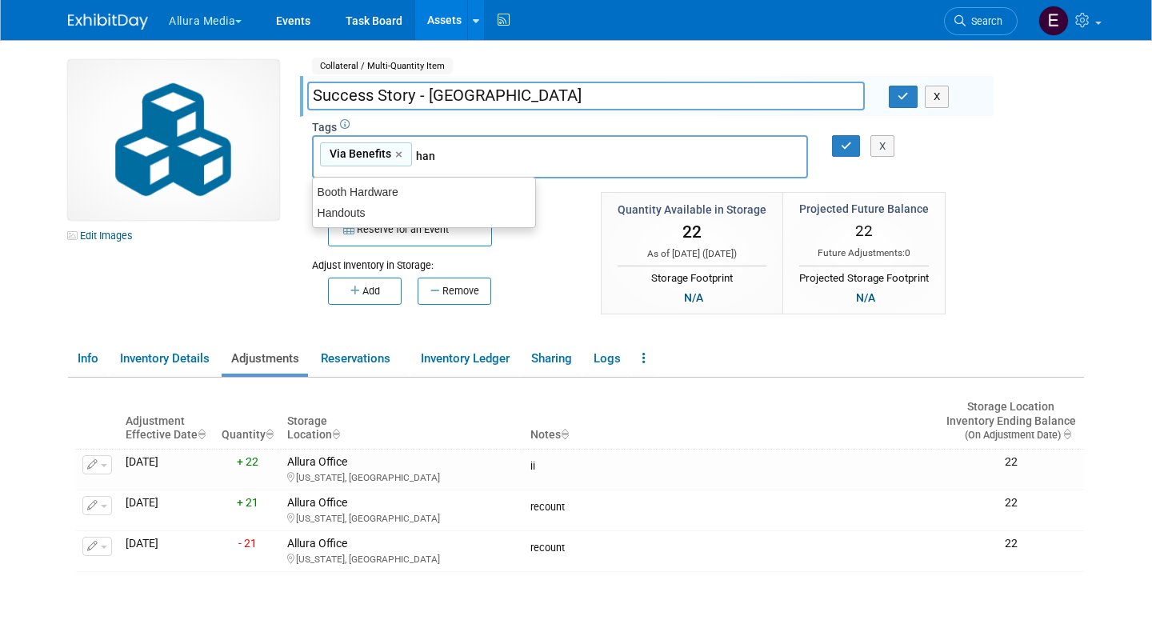
type input "hand"
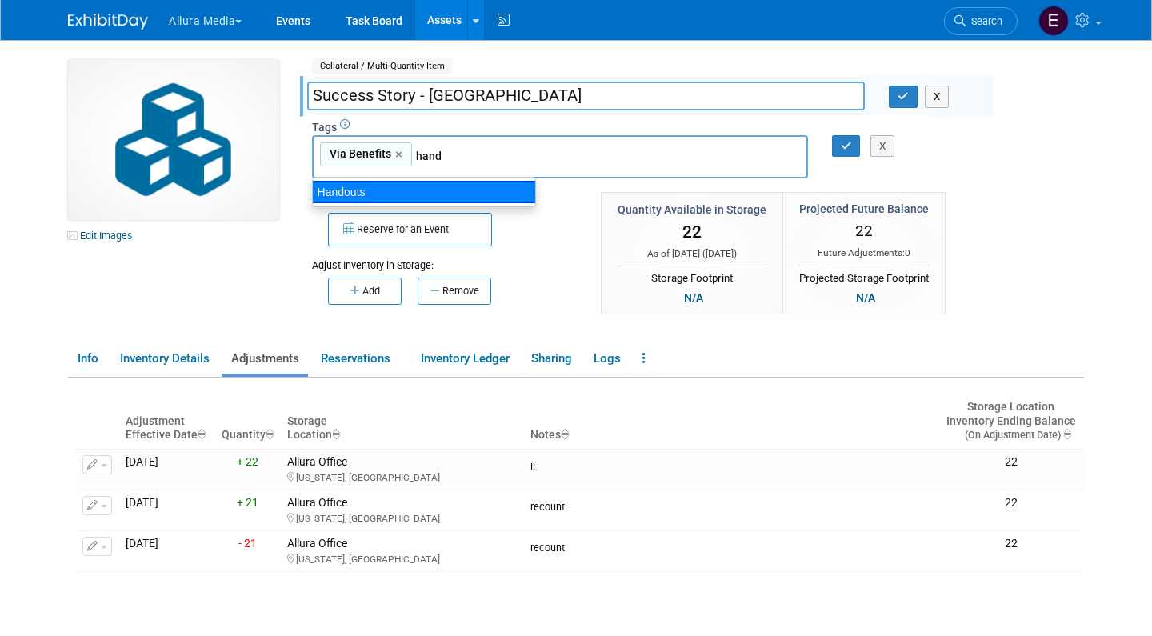
click at [458, 186] on div "Handouts" at bounding box center [424, 192] width 224 height 22
type input "Via Benefits, Handouts"
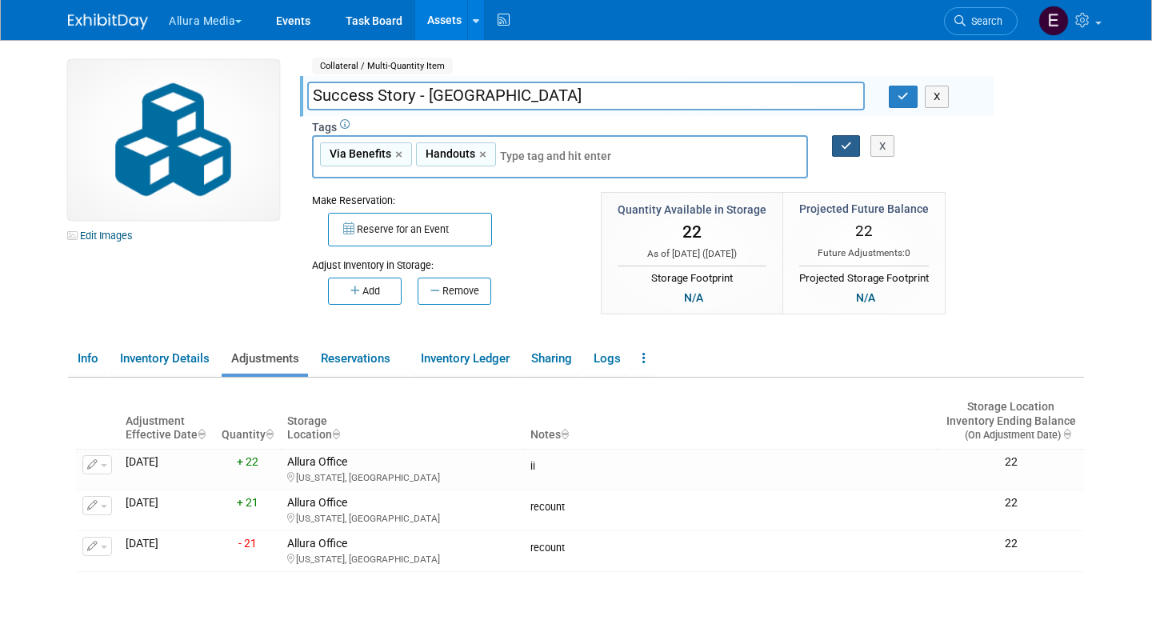
click at [833, 145] on button "button" at bounding box center [846, 146] width 29 height 22
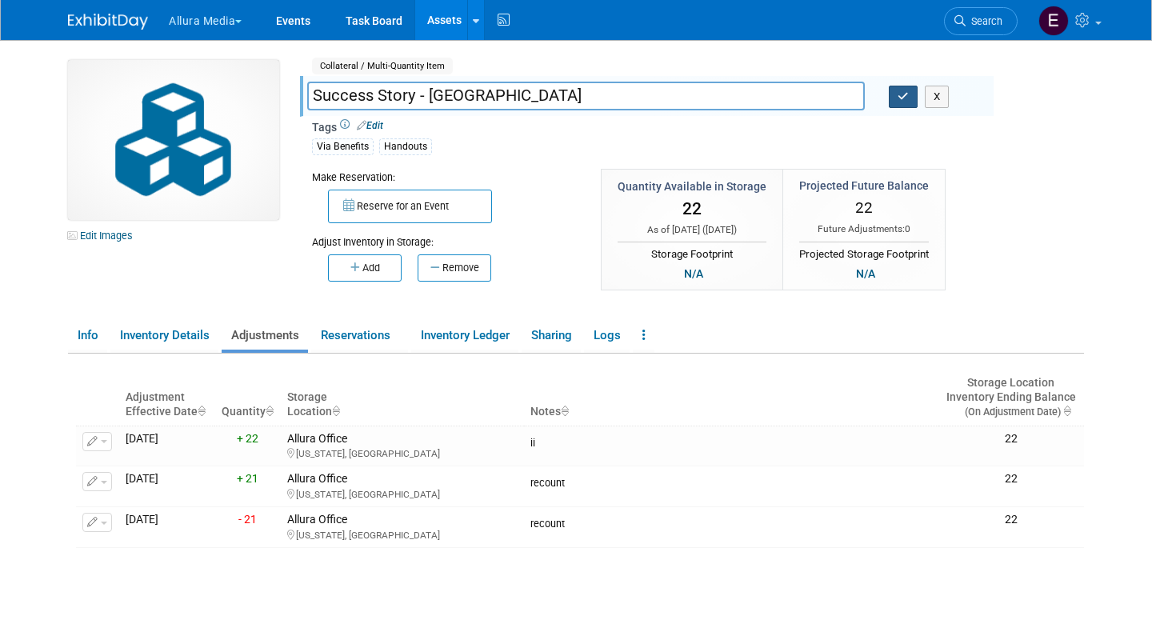
click at [909, 97] on button "button" at bounding box center [903, 97] width 29 height 22
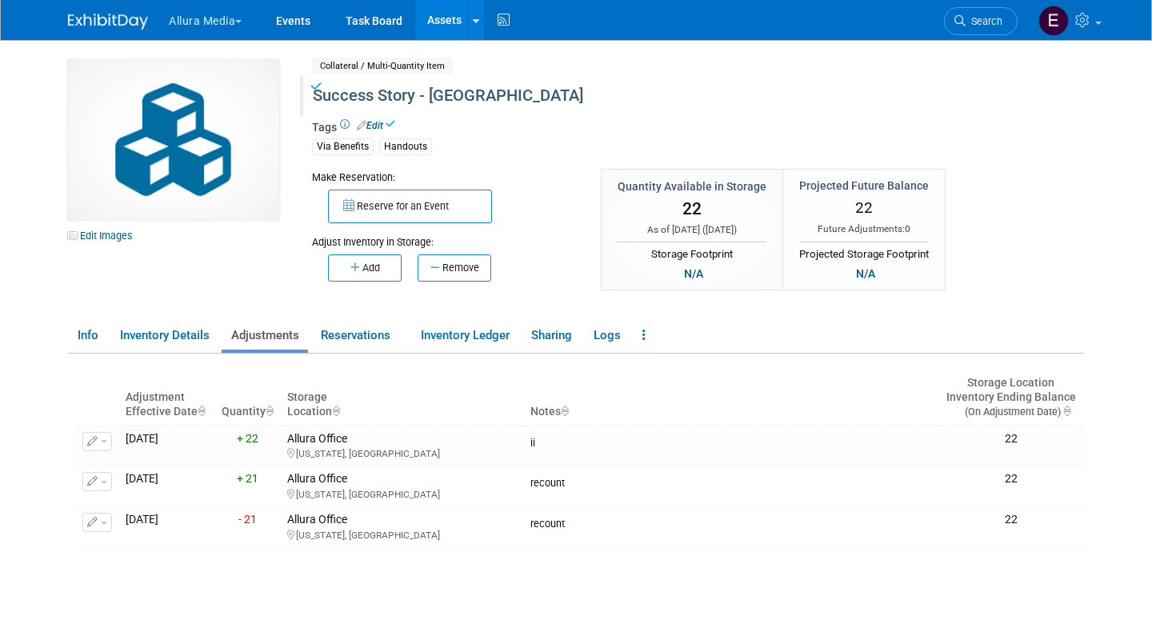
click at [439, 27] on link "Assets" at bounding box center [444, 20] width 58 height 40
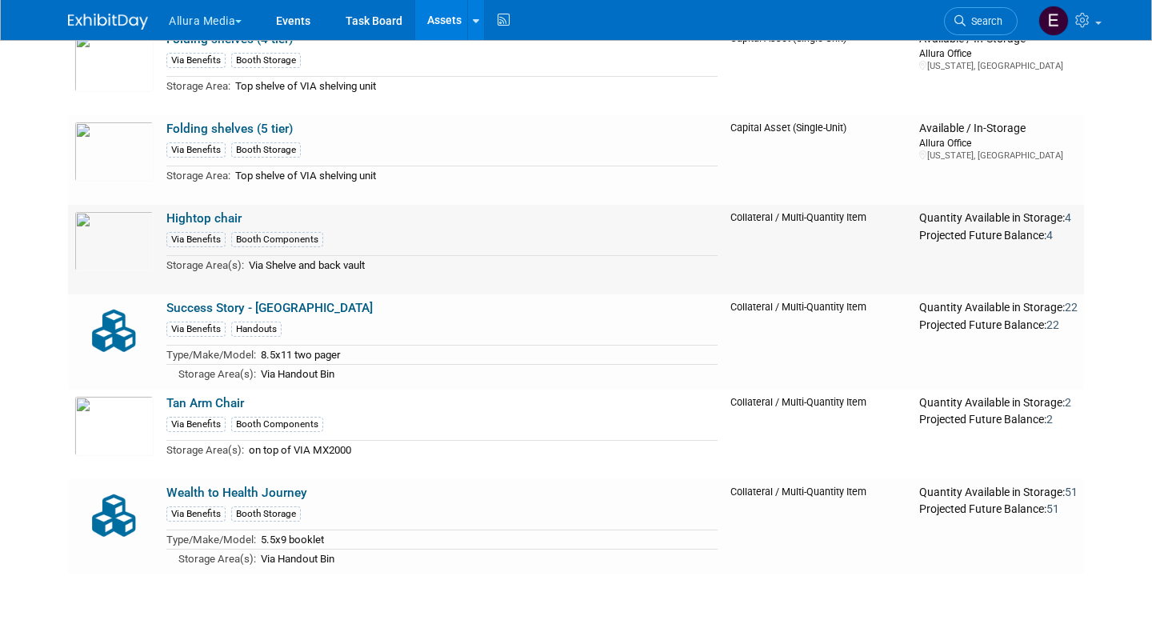
scroll to position [446, 0]
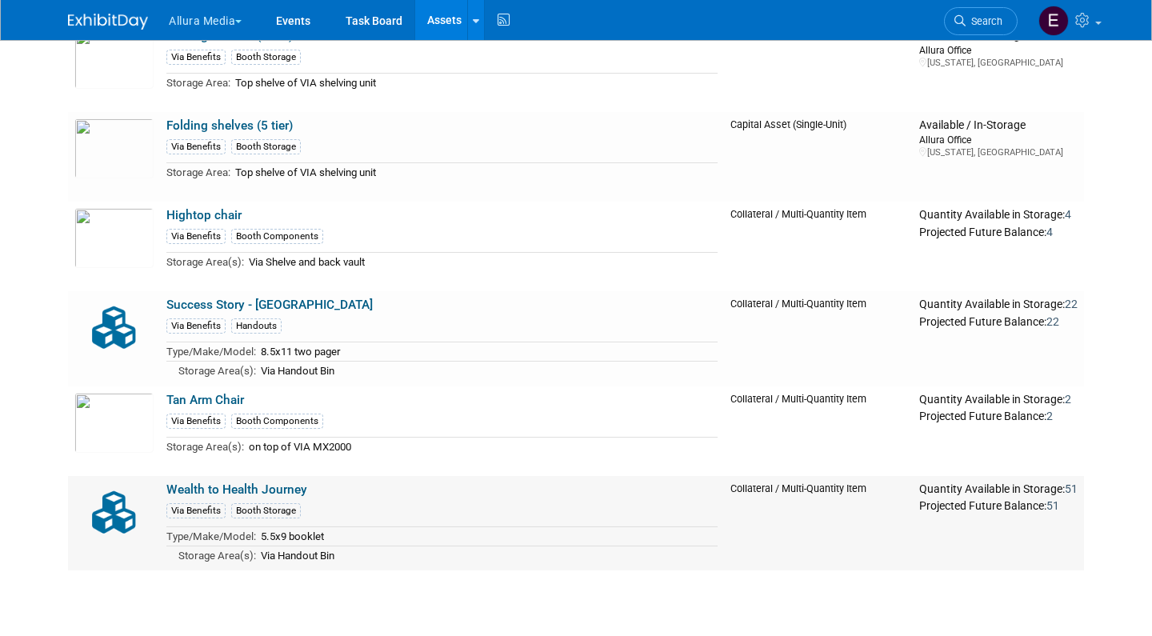
click at [260, 482] on link "Wealth to Health Journey" at bounding box center [236, 489] width 141 height 14
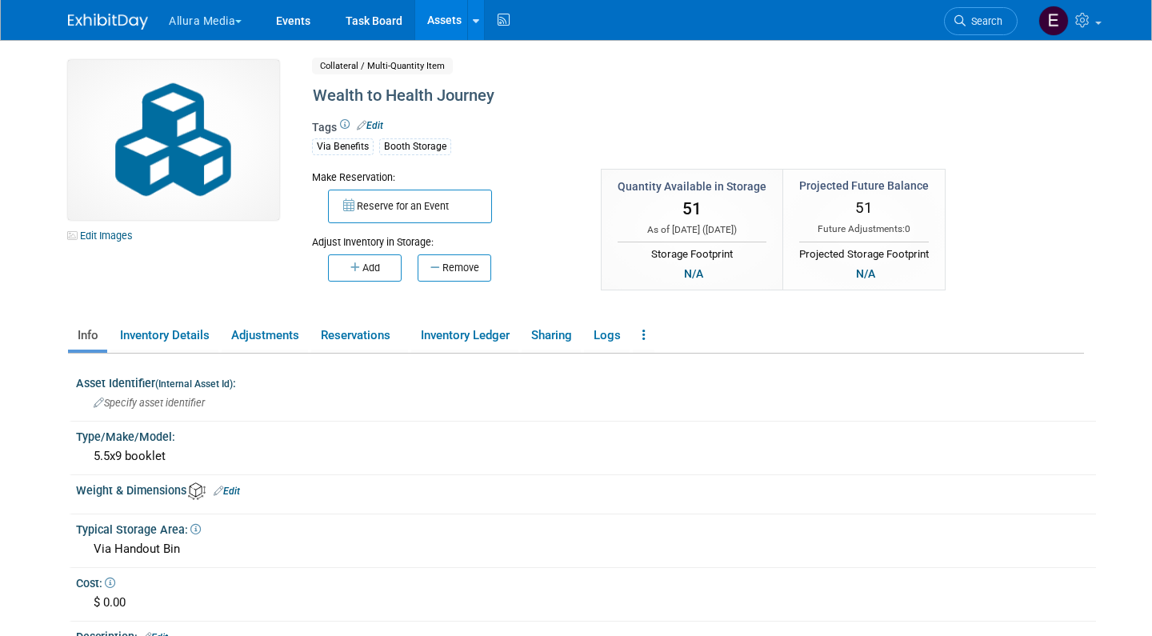
click at [382, 122] on link "Edit" at bounding box center [370, 125] width 26 height 11
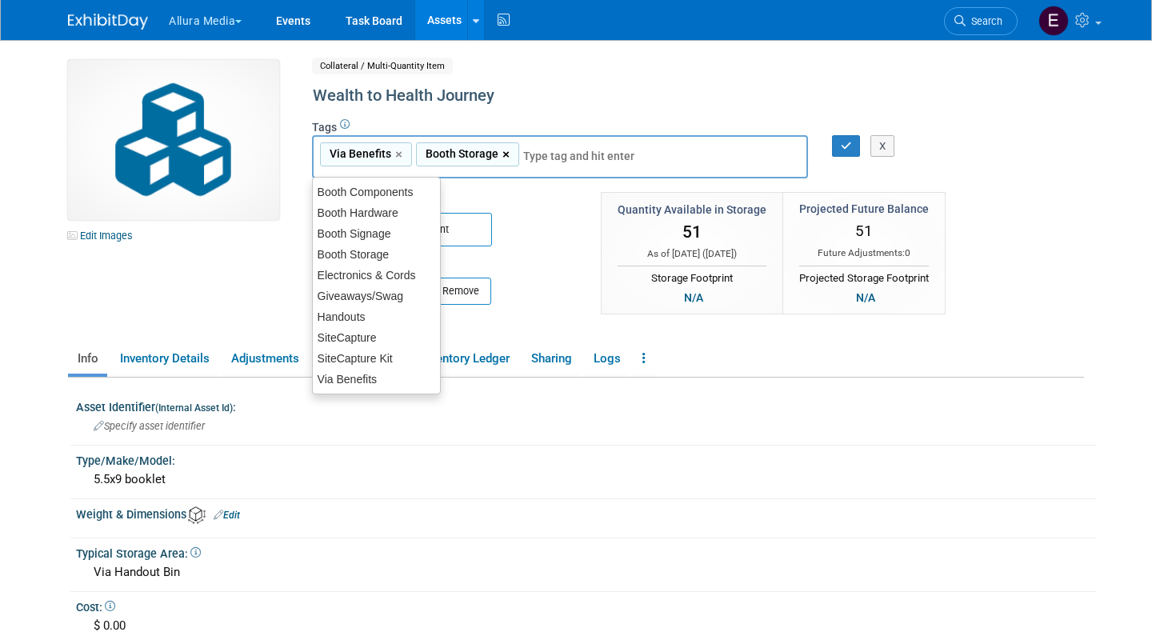
click at [502, 150] on link "×" at bounding box center [507, 155] width 10 height 18
type input "Via Benefits"
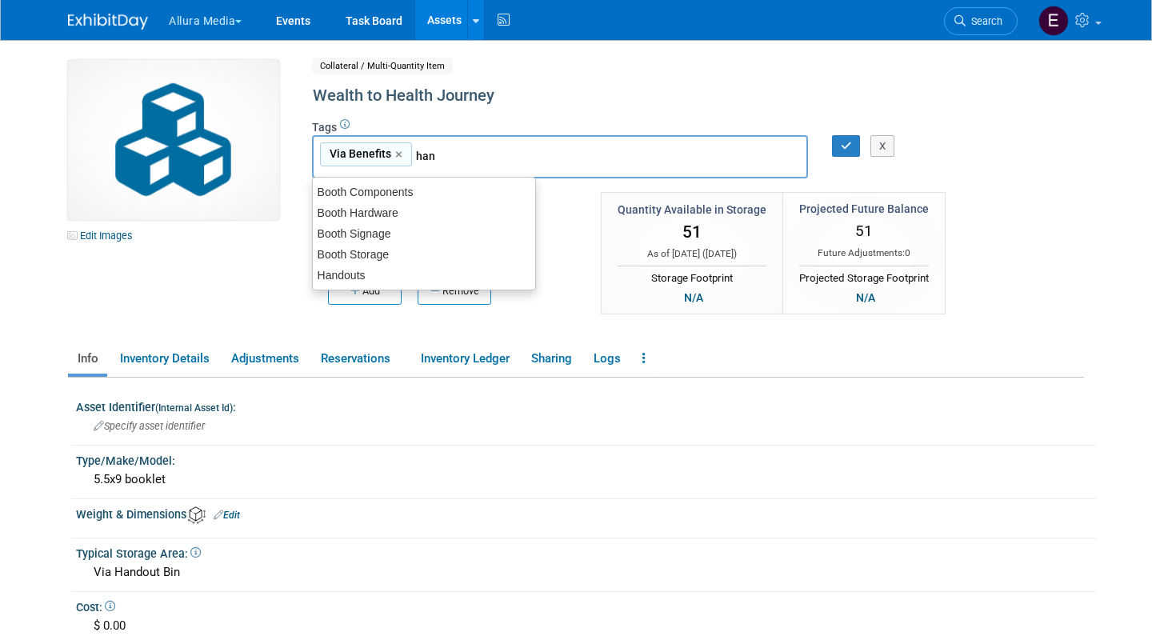
type input "hand"
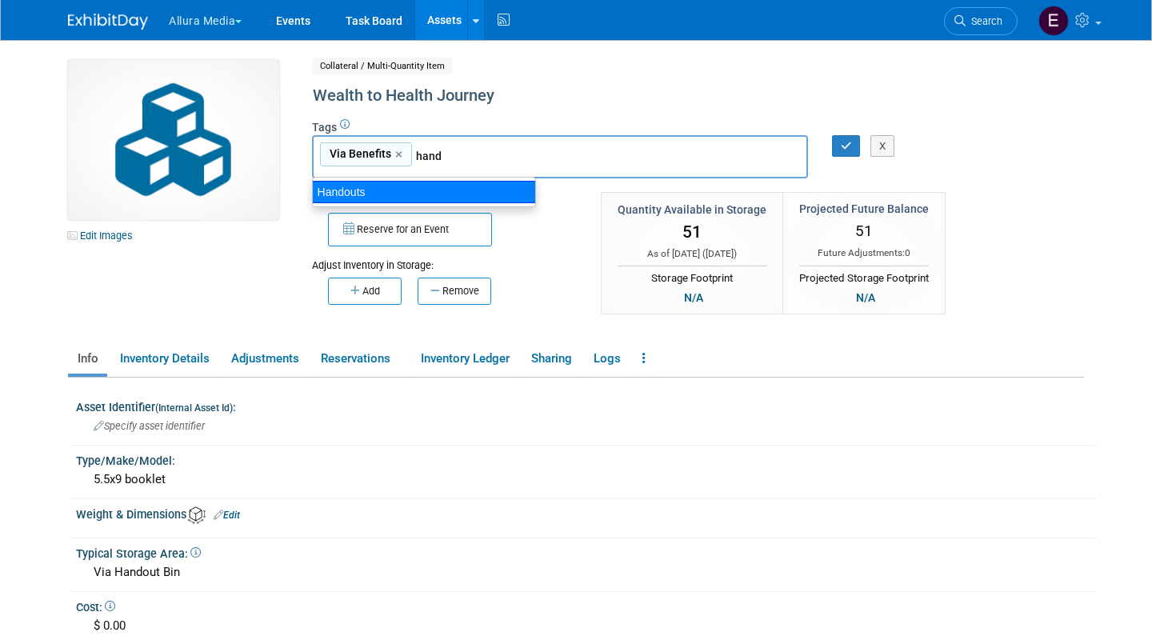
click at [461, 186] on div "Handouts" at bounding box center [424, 192] width 224 height 22
type input "Via Benefits, Handouts"
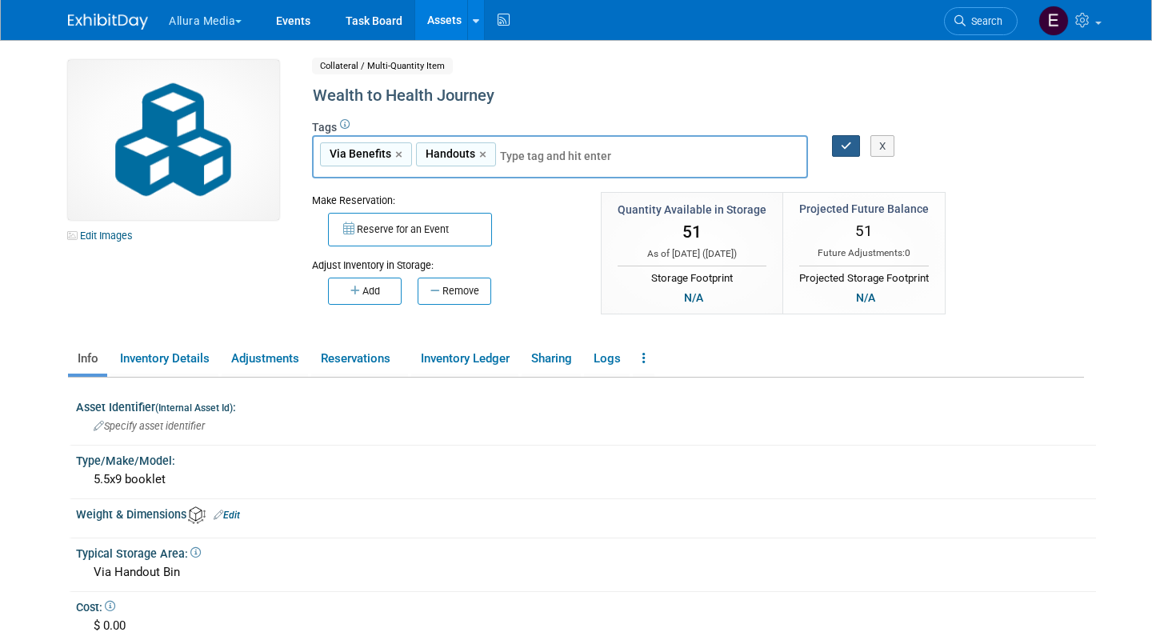
click at [834, 141] on button "button" at bounding box center [846, 146] width 29 height 22
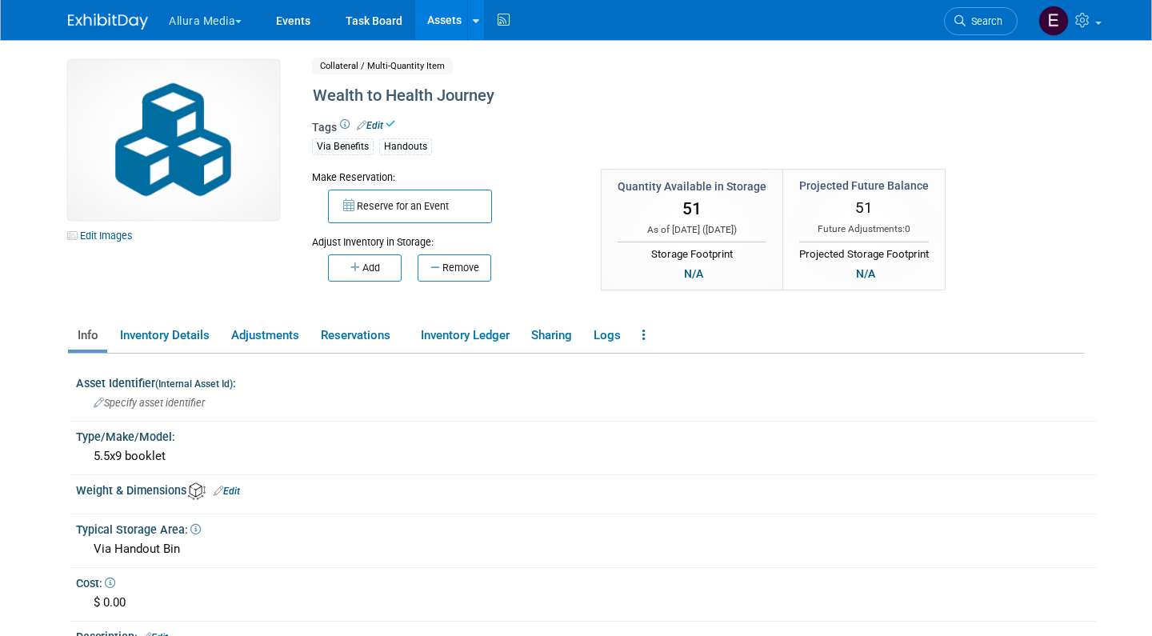
click at [444, 17] on link "Assets" at bounding box center [444, 20] width 58 height 40
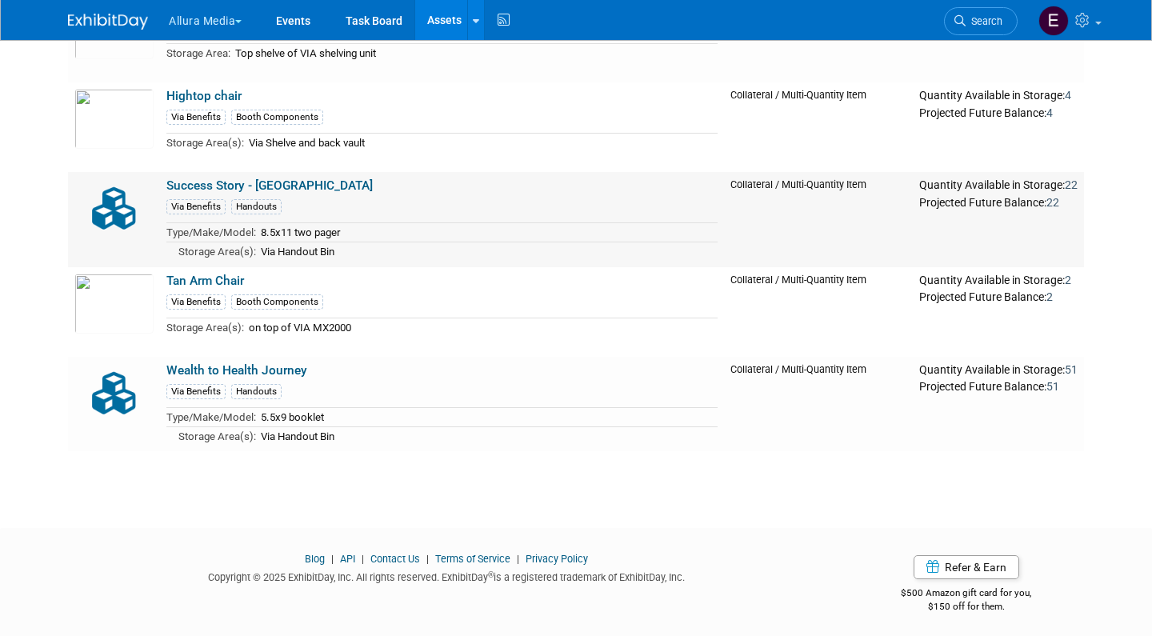
scroll to position [563, 0]
click at [264, 182] on link "Success Story - [GEOGRAPHIC_DATA]" at bounding box center [269, 187] width 206 height 14
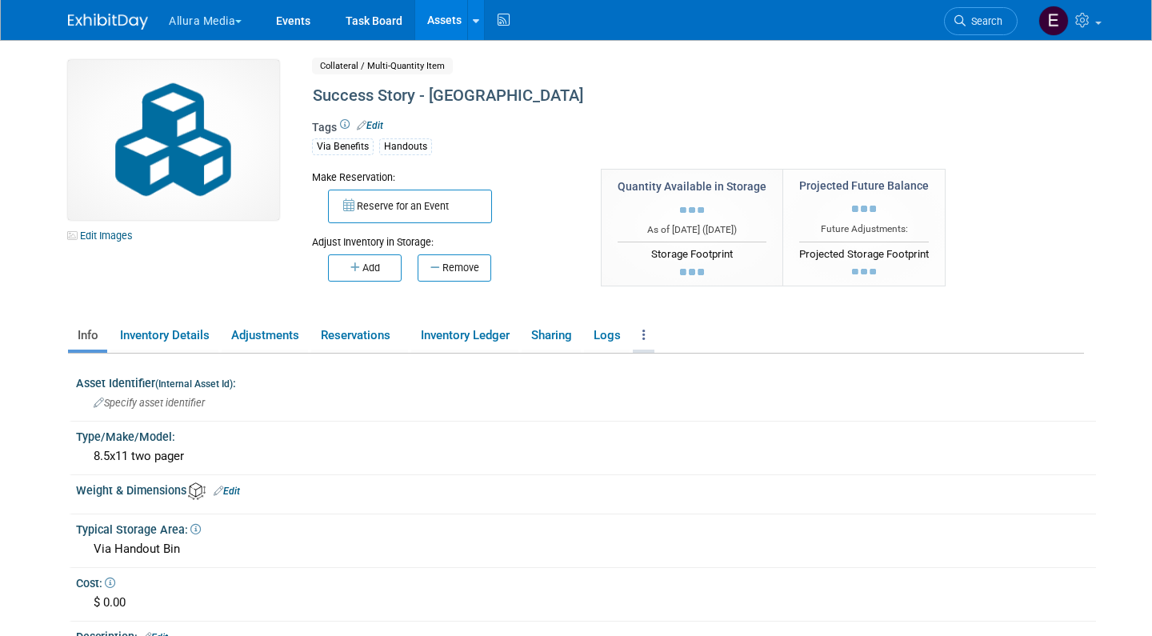
click at [645, 329] on icon at bounding box center [643, 335] width 3 height 12
click at [688, 370] on link "Copy/Duplicate Asset" at bounding box center [702, 367] width 139 height 27
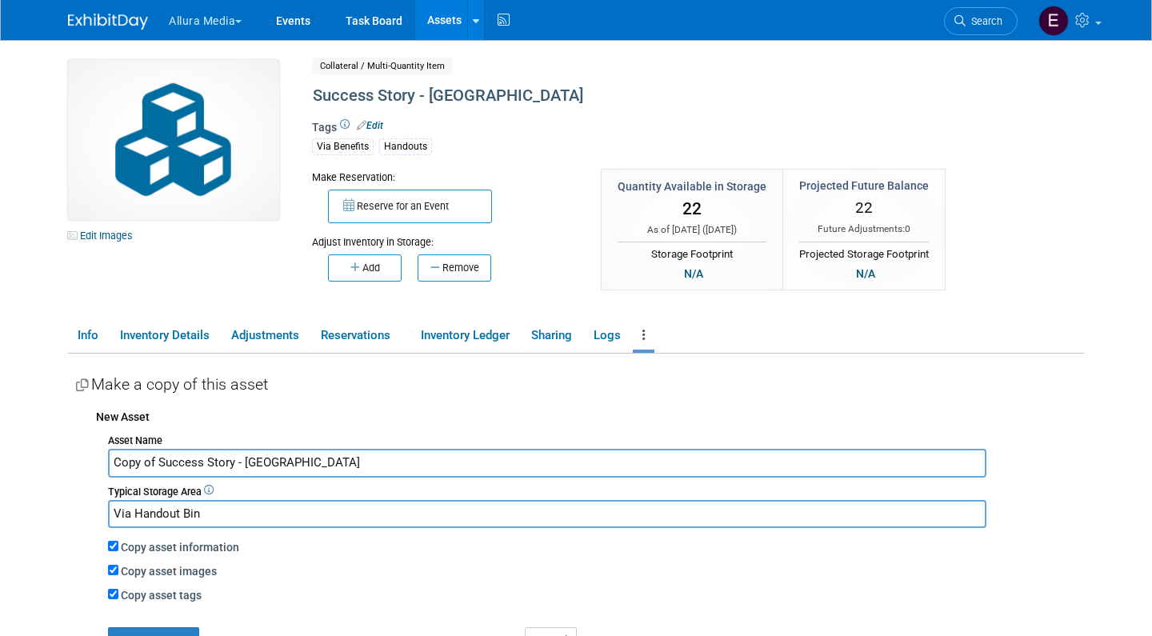
drag, startPoint x: 158, startPoint y: 457, endPoint x: 24, endPoint y: 457, distance: 134.4
click at [24, 457] on body "Allura Media Explore: My Workspaces 4 Go to Workspace:" at bounding box center [576, 318] width 1152 height 636
click at [228, 462] on input "Success Story - Memphis" at bounding box center [547, 463] width 878 height 28
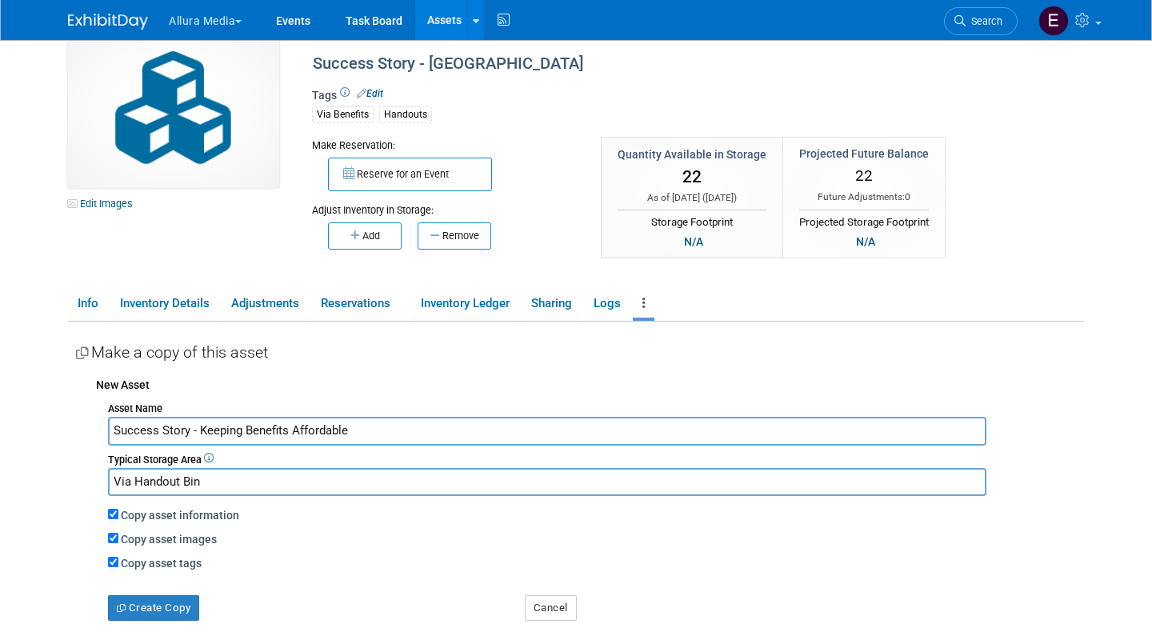
scroll to position [54, 0]
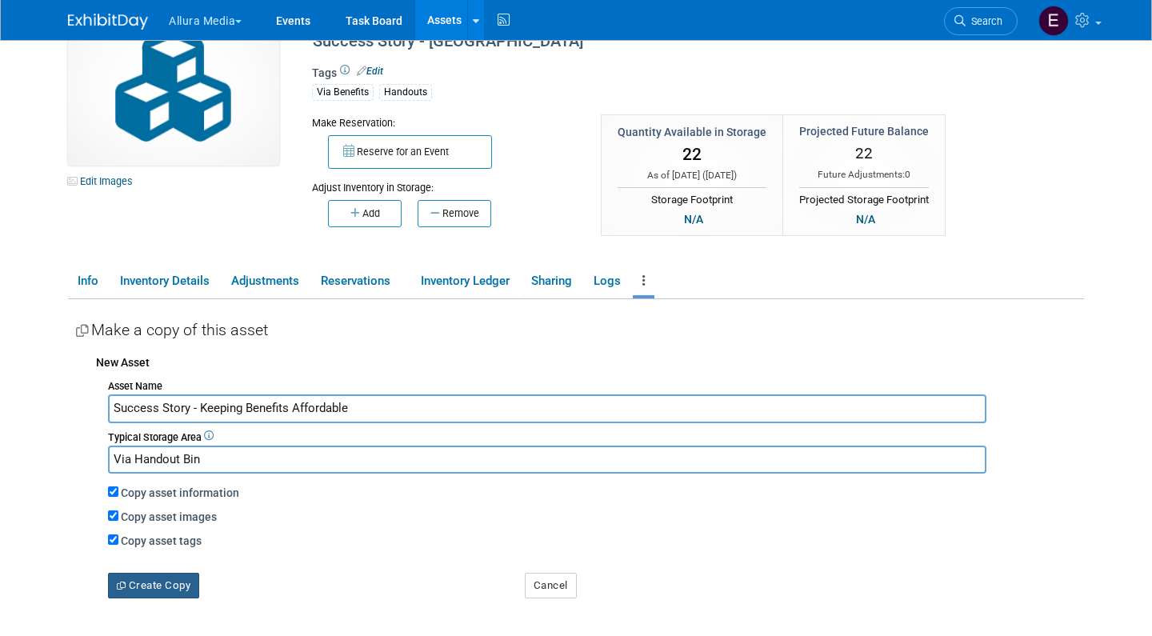
type input "Success Story - Keeping Benefits Affordable"
click at [145, 577] on button "Create Copy" at bounding box center [153, 586] width 91 height 26
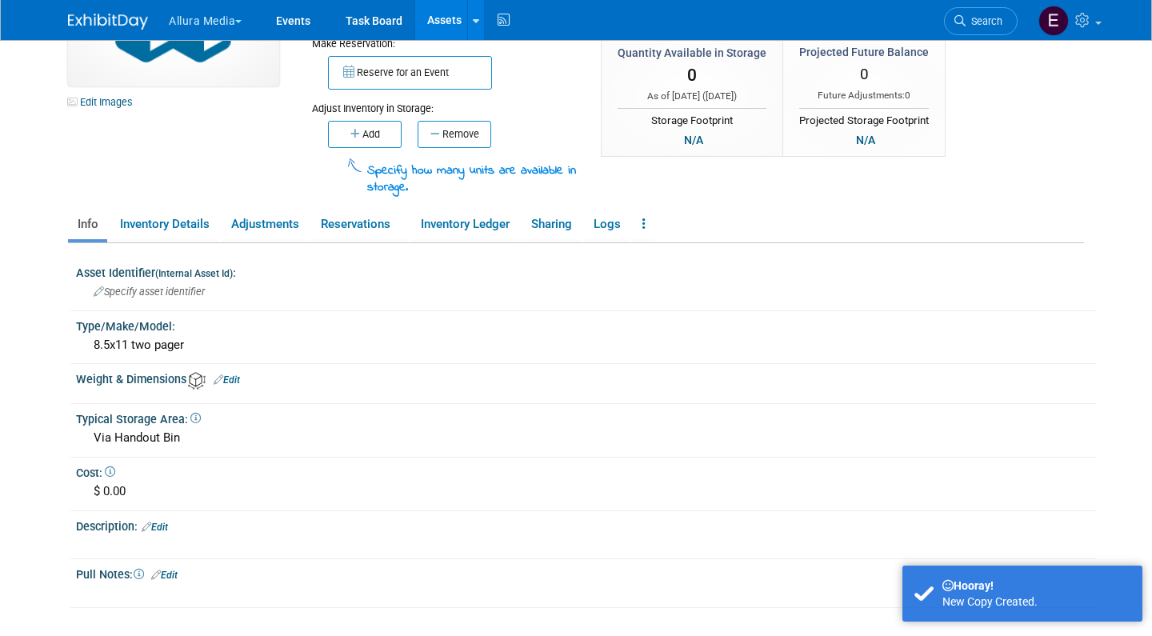
scroll to position [137, 0]
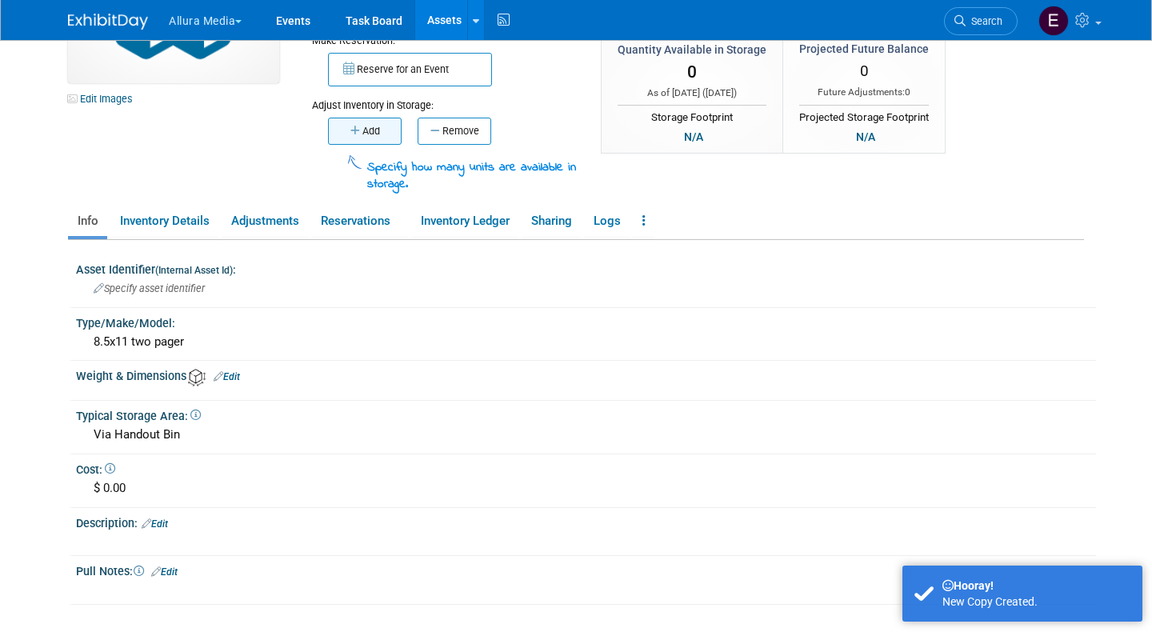
click at [363, 123] on button "Add" at bounding box center [365, 131] width 74 height 27
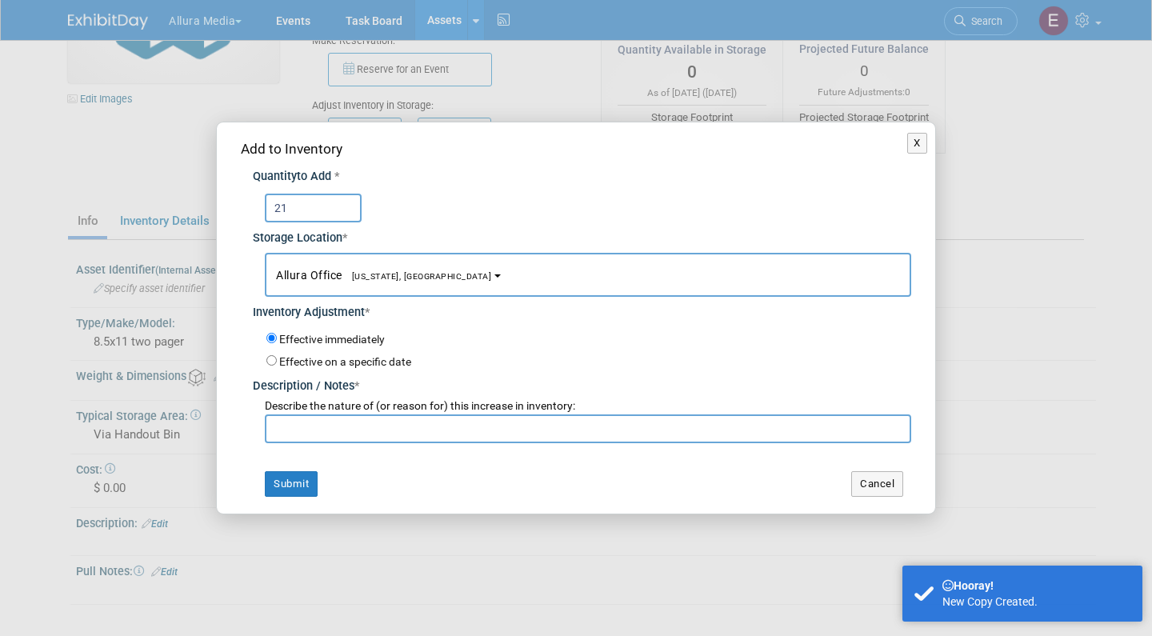
type input "21"
click at [400, 428] on input "text" at bounding box center [588, 428] width 646 height 29
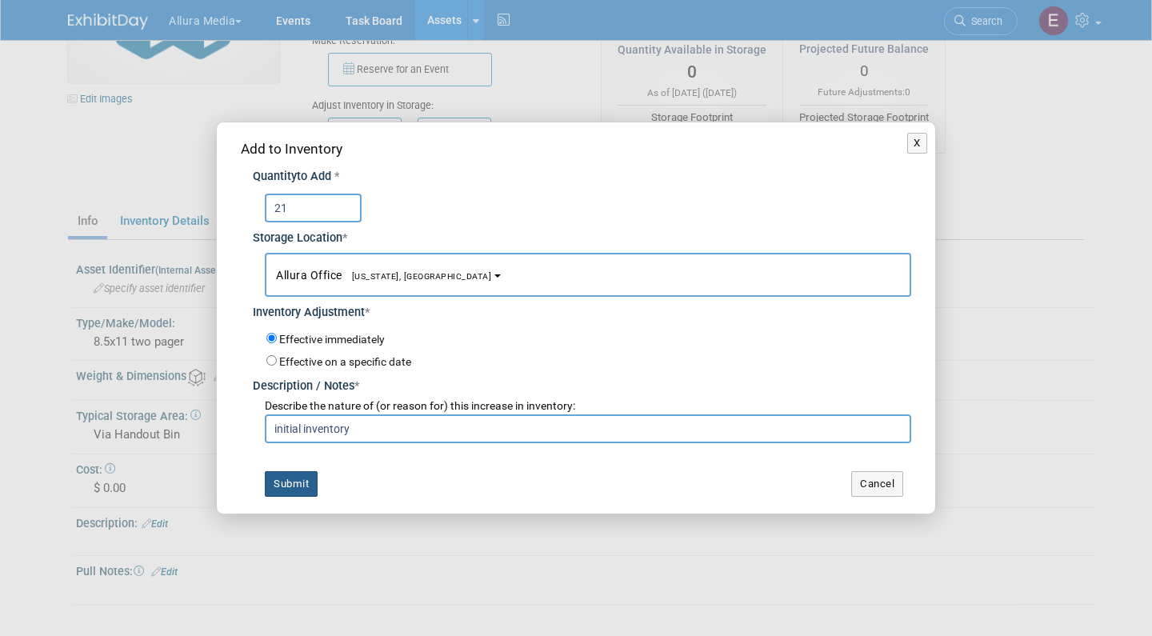
type input "initial inventory"
click at [306, 482] on button "Submit" at bounding box center [291, 484] width 53 height 26
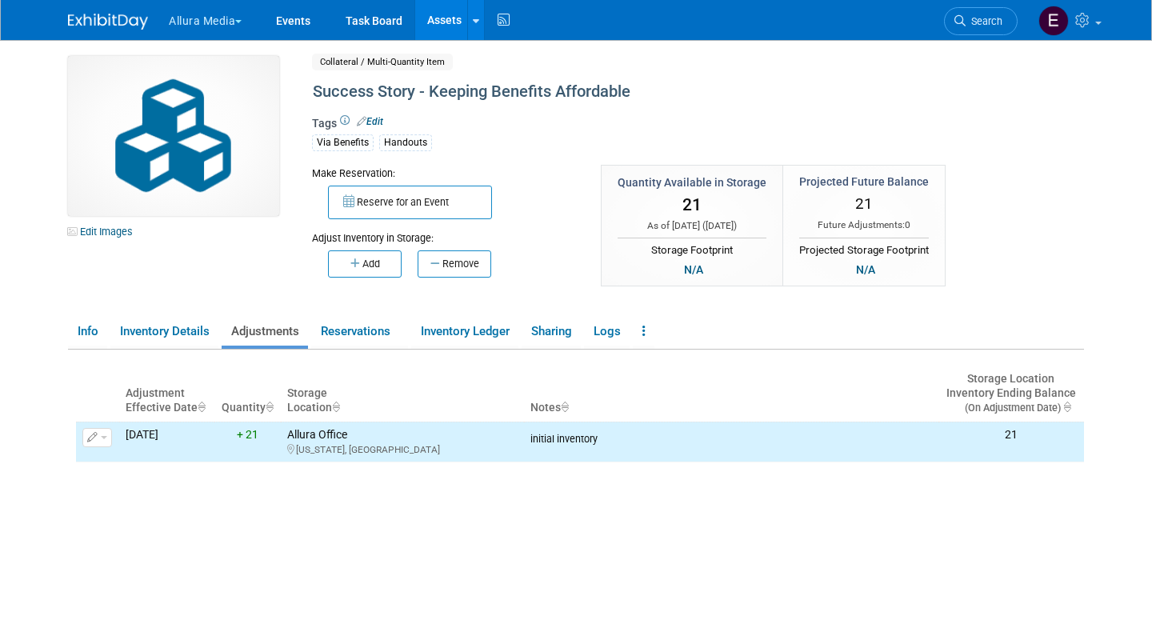
scroll to position [0, 0]
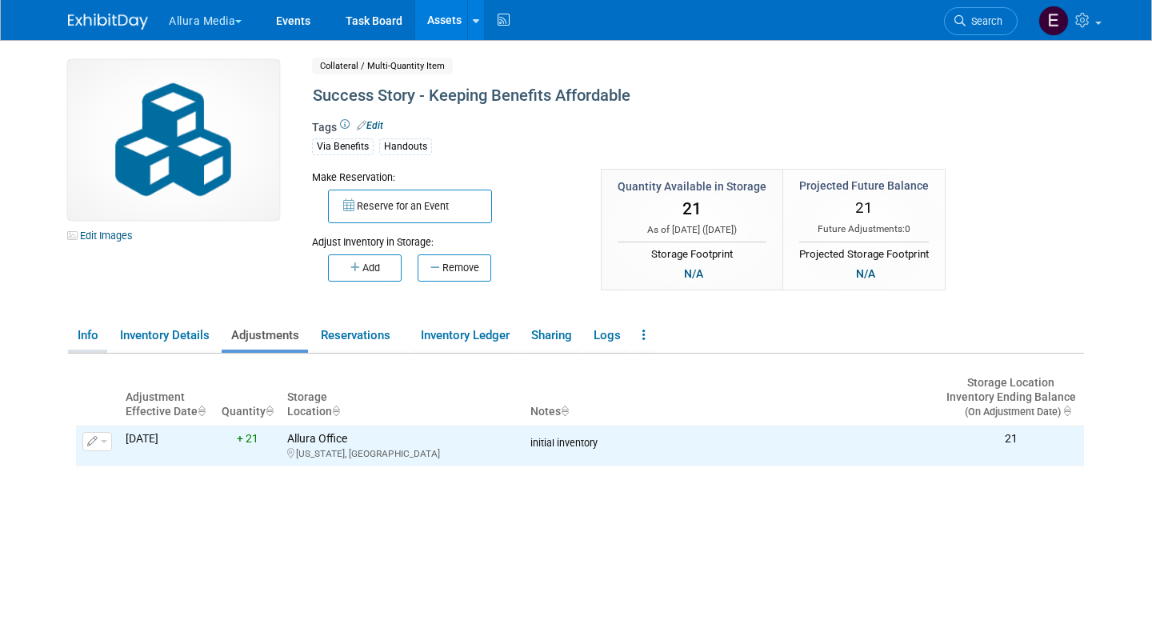
click at [89, 329] on link "Info" at bounding box center [87, 336] width 39 height 28
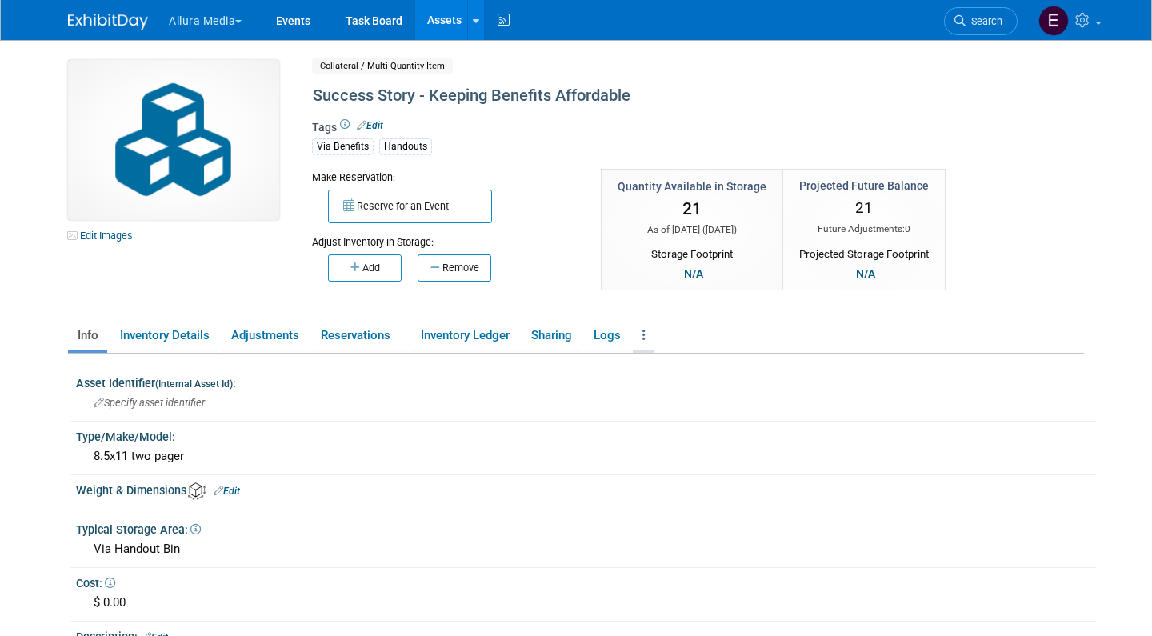
click at [641, 326] on link at bounding box center [644, 336] width 22 height 28
click at [673, 362] on link "Copy/Duplicate Asset" at bounding box center [702, 367] width 139 height 27
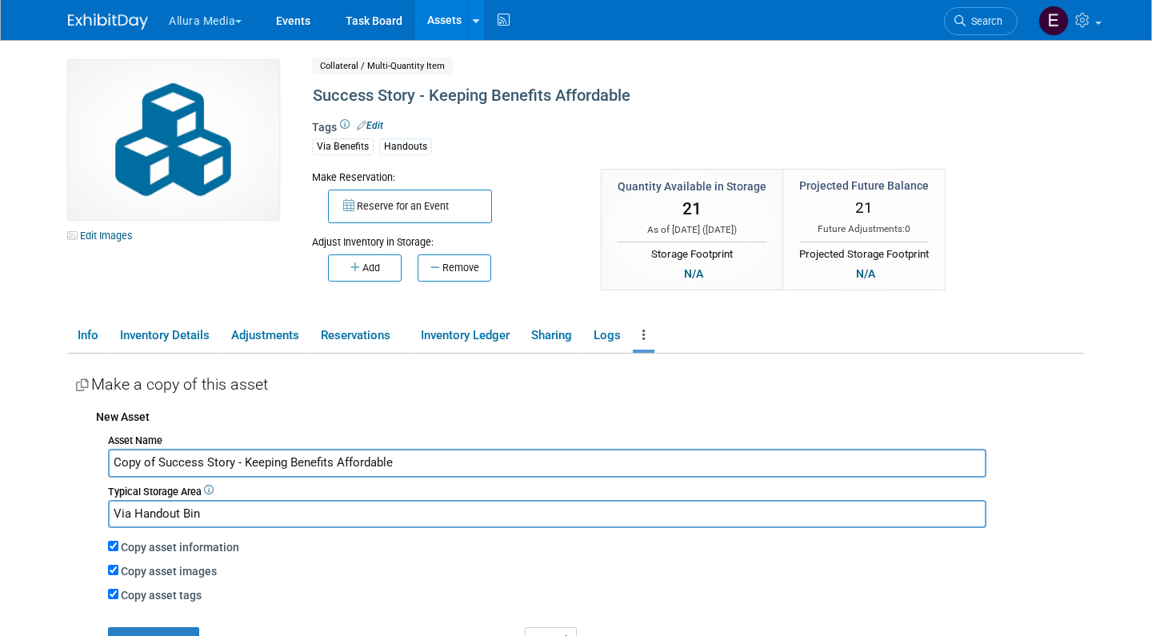
drag, startPoint x: 158, startPoint y: 458, endPoint x: 99, endPoint y: 455, distance: 59.2
click at [99, 455] on div "Asset Name Copy of Success Story - Keeping Benefits Affordable Typical Storage …" at bounding box center [590, 541] width 988 height 224
drag, startPoint x: 358, startPoint y: 458, endPoint x: 201, endPoint y: 460, distance: 156.8
click at [201, 460] on input "Success Story - Keeping Benefits Affordable" at bounding box center [547, 463] width 878 height 28
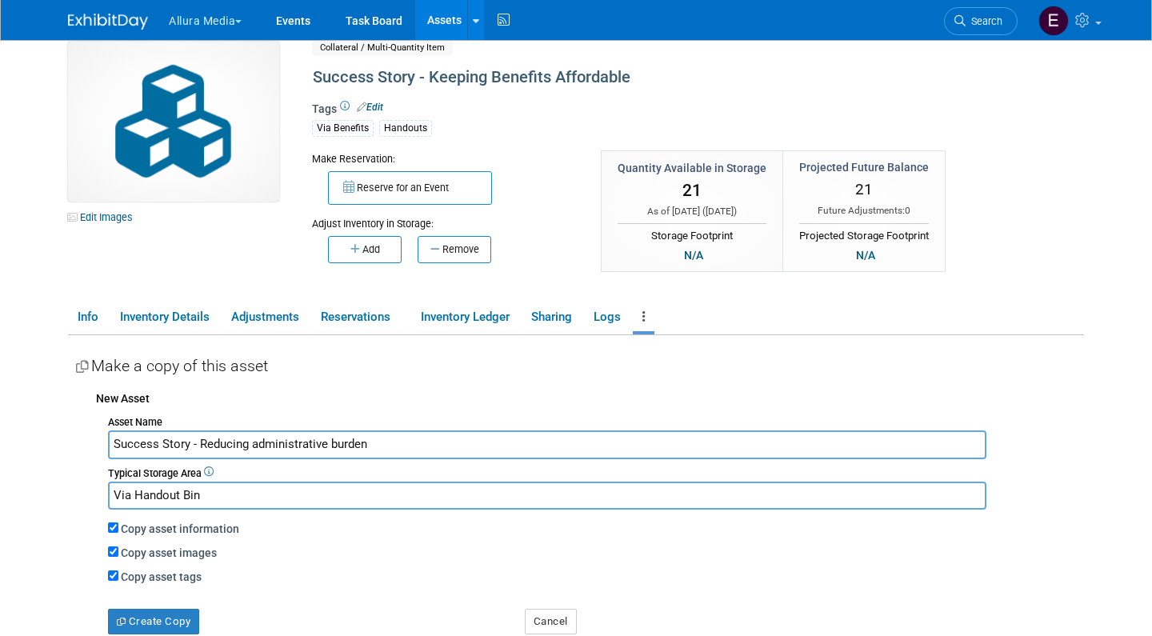
scroll to position [19, 0]
type input "Success Story - Reducing administrative burden"
click at [156, 608] on button "Create Copy" at bounding box center [153, 621] width 91 height 26
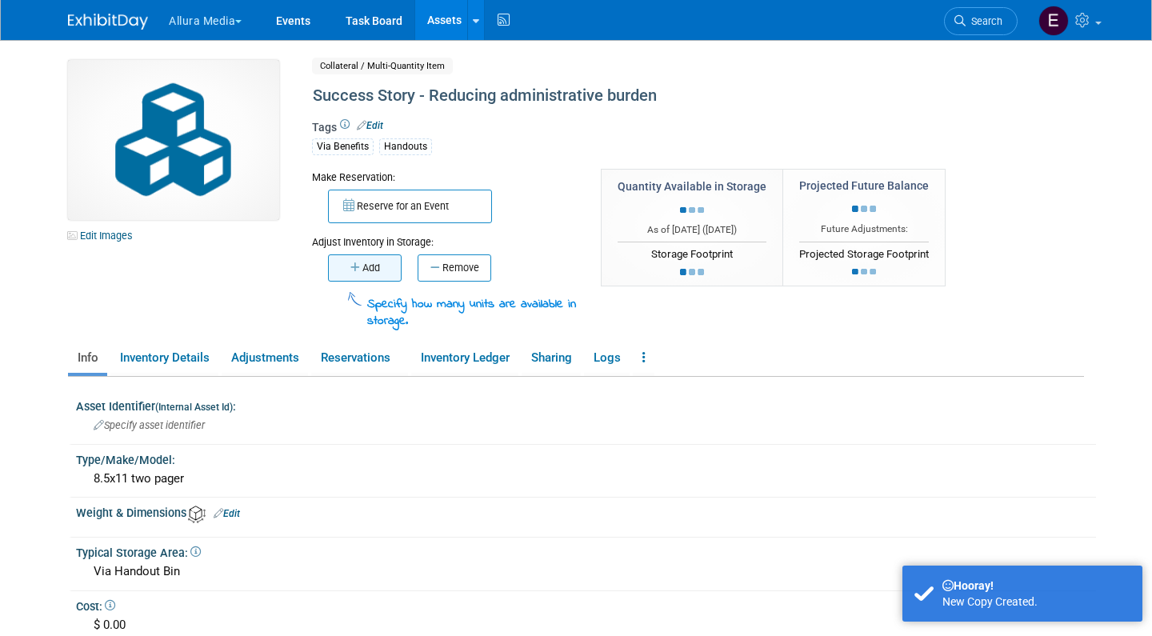
click at [359, 245] on div "Adjust Inventory in Storage:" at bounding box center [444, 236] width 265 height 26
click at [359, 274] on button "Add" at bounding box center [365, 267] width 74 height 27
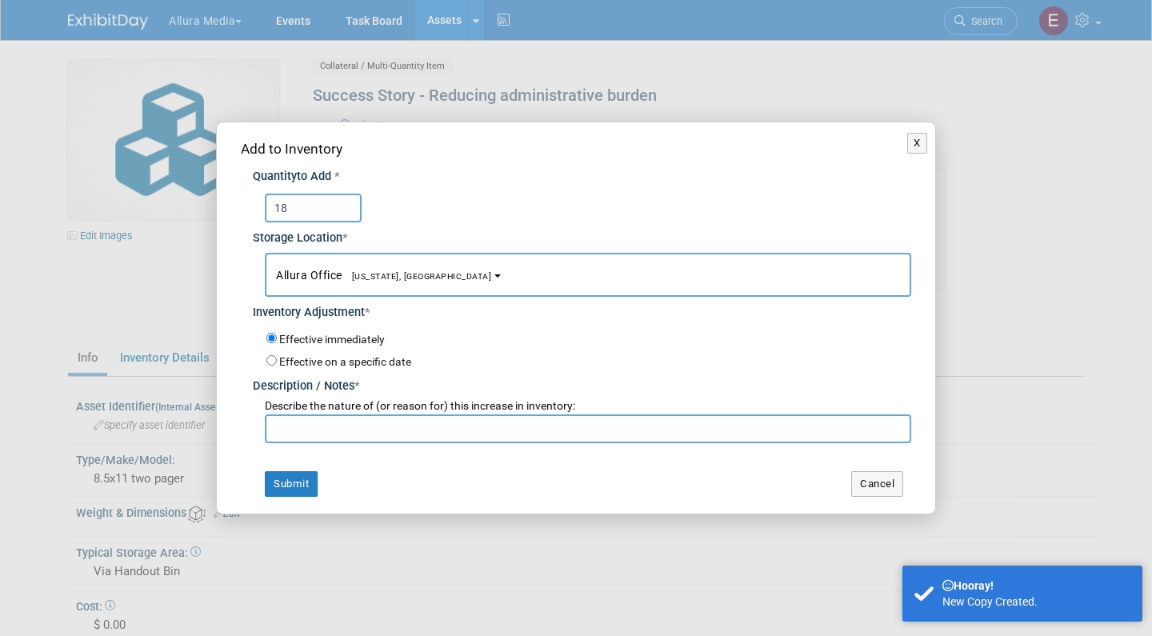
type input "18"
click at [403, 430] on input "text" at bounding box center [588, 428] width 646 height 29
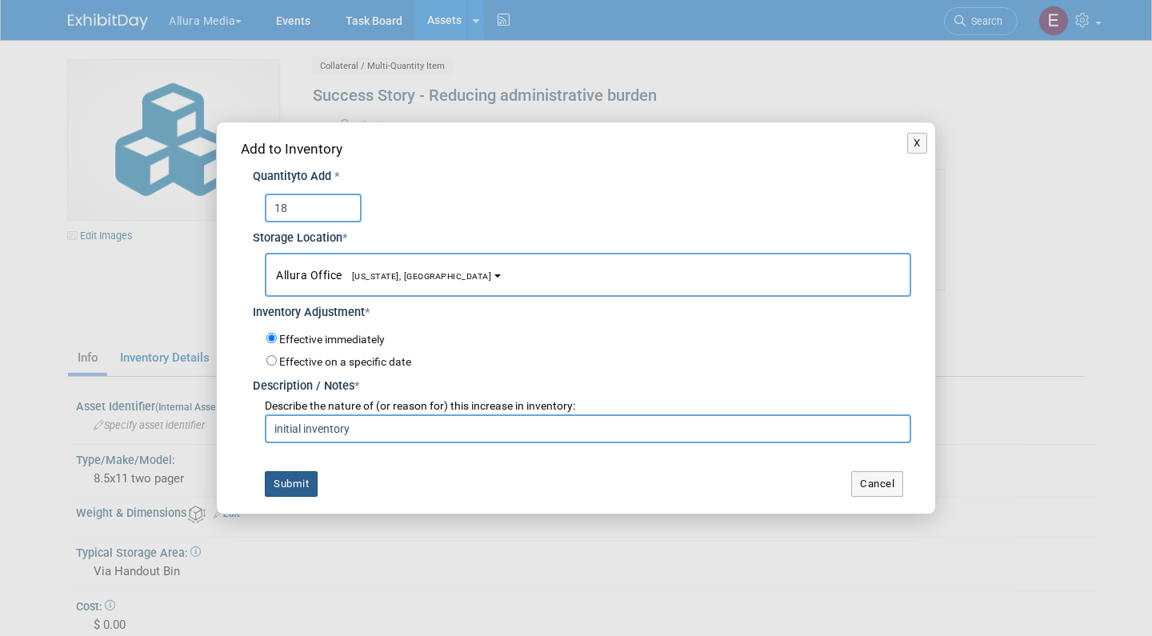
type input "initial inventory"
click at [293, 478] on button "Submit" at bounding box center [291, 484] width 53 height 26
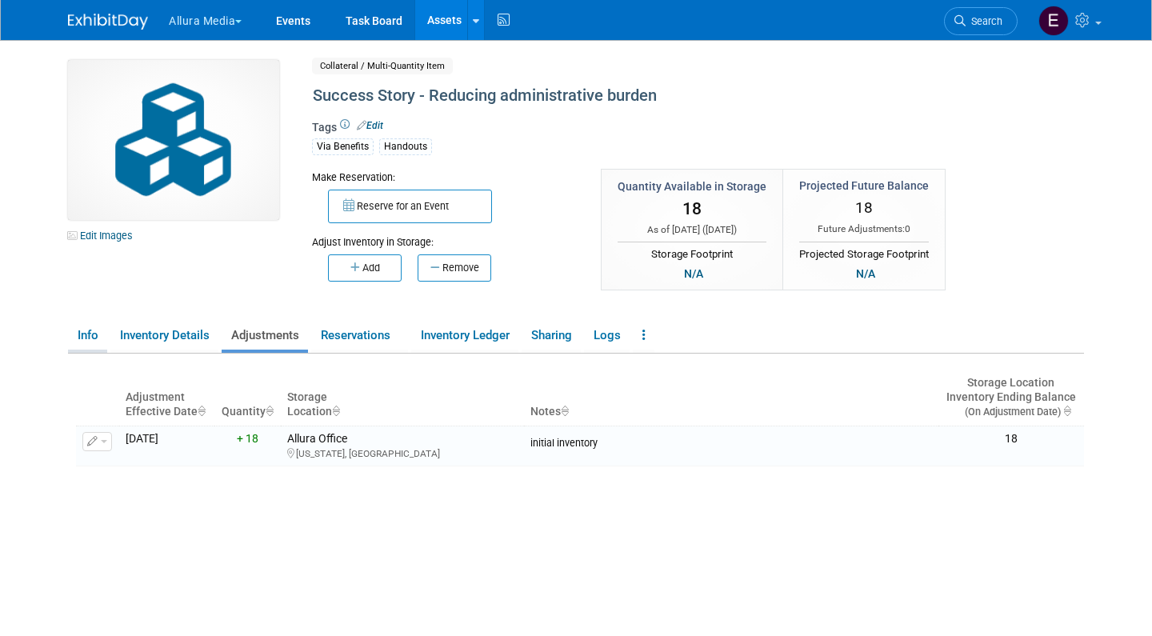
click at [98, 326] on link "Info" at bounding box center [87, 336] width 39 height 28
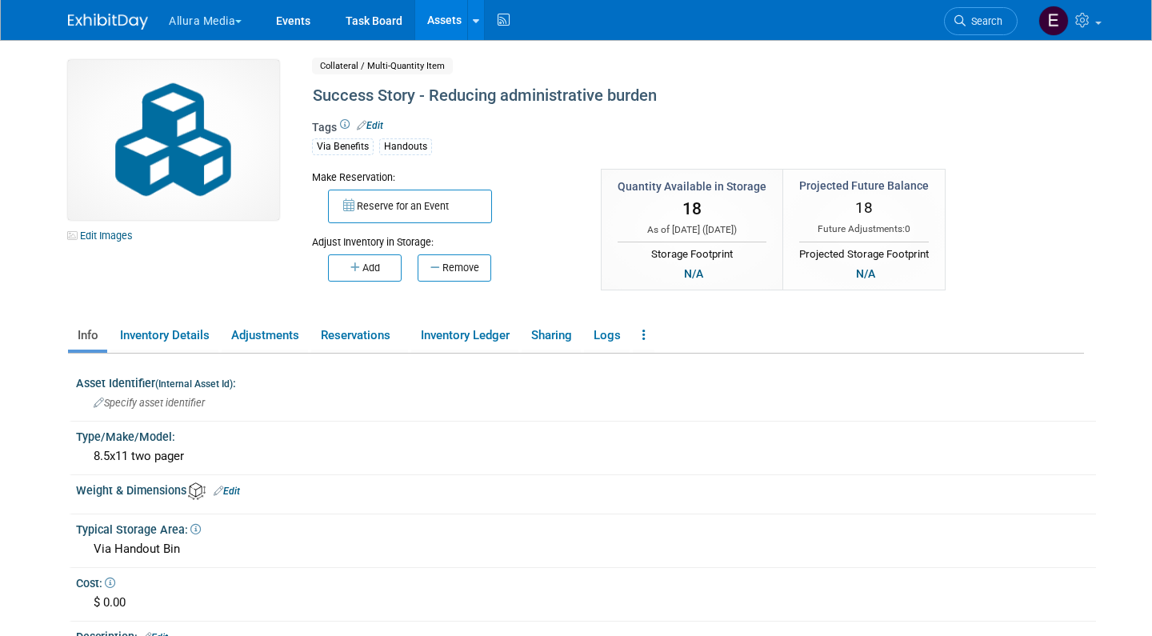
click at [446, 22] on link "Assets" at bounding box center [444, 20] width 58 height 40
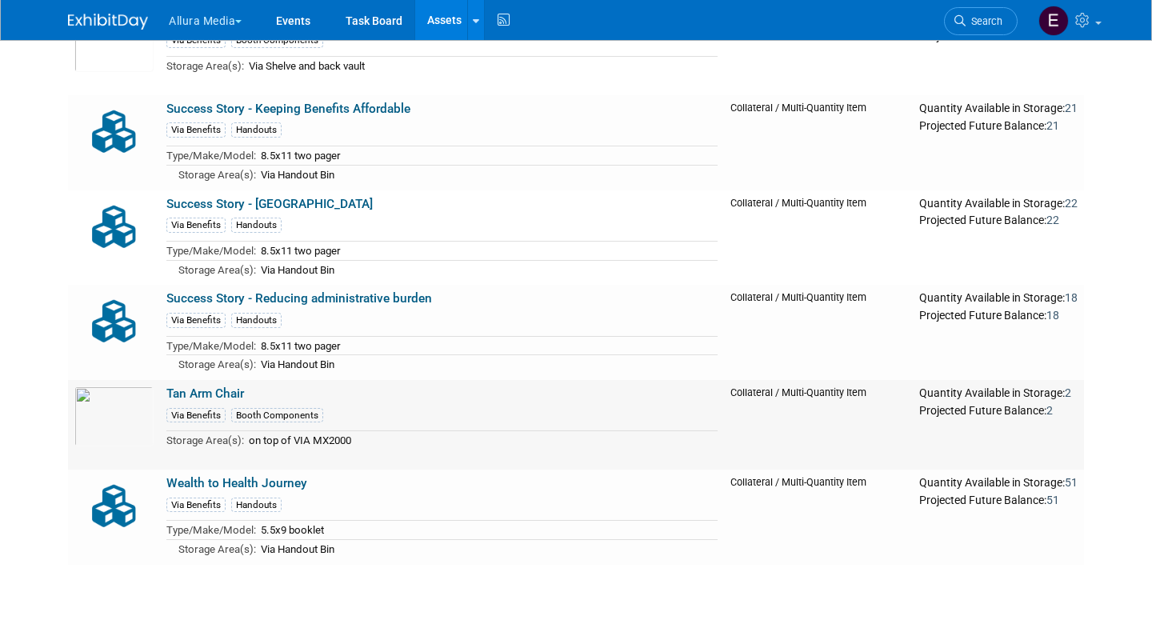
scroll to position [641, 0]
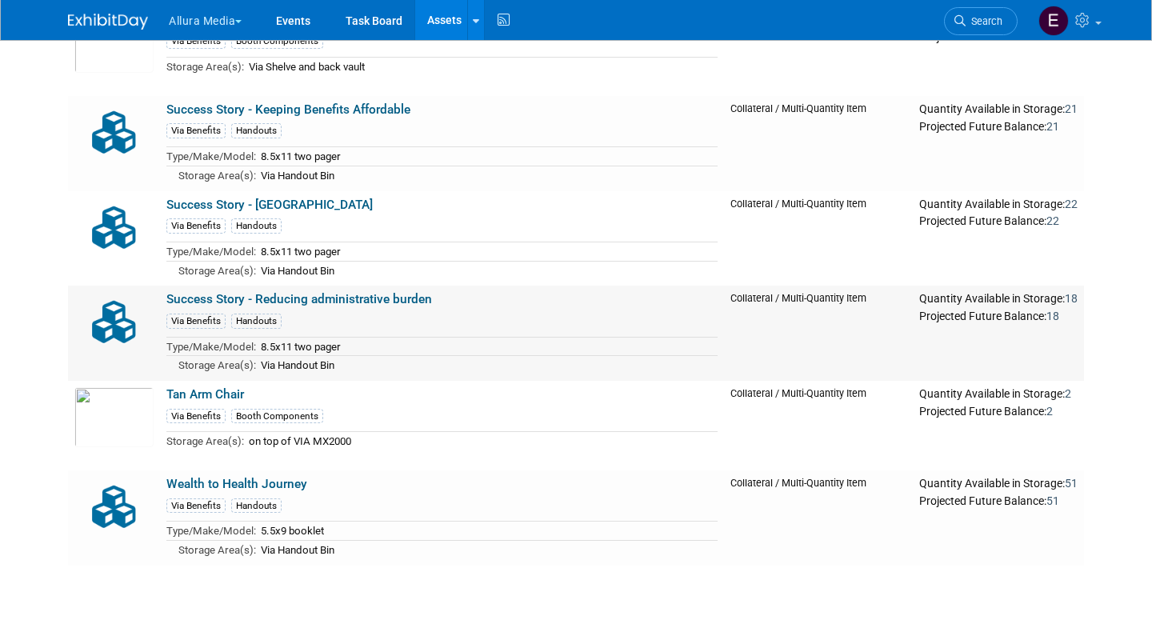
click at [336, 292] on link "Success Story - Reducing administrative burden" at bounding box center [299, 299] width 266 height 14
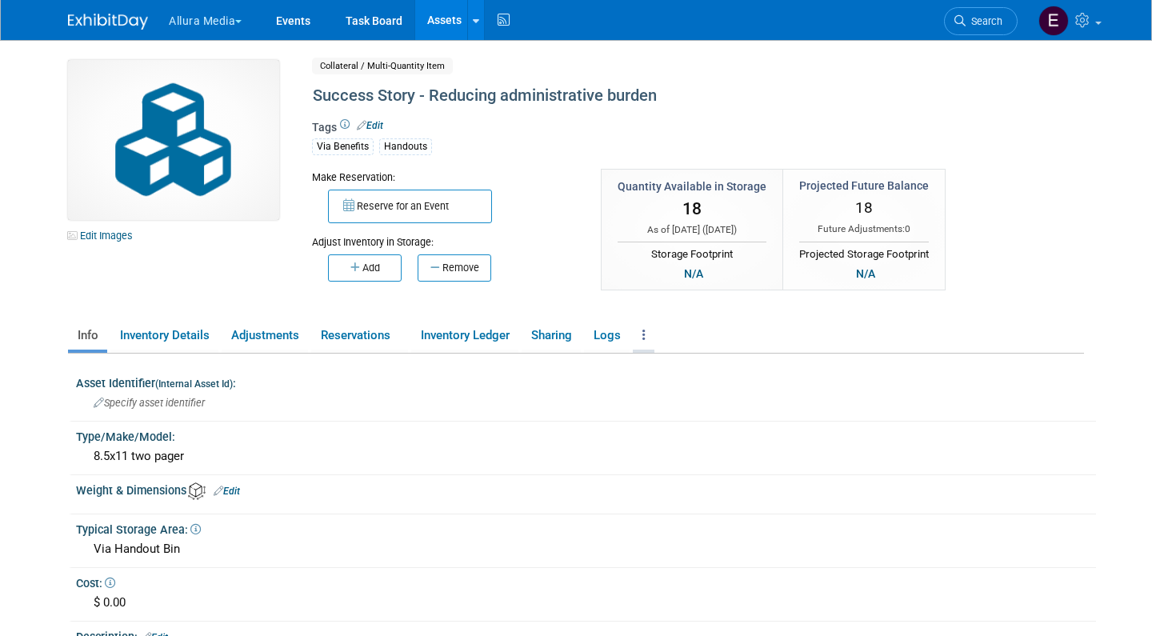
click at [645, 330] on icon at bounding box center [643, 335] width 3 height 12
click at [666, 365] on link "Copy/Duplicate Asset" at bounding box center [702, 367] width 139 height 27
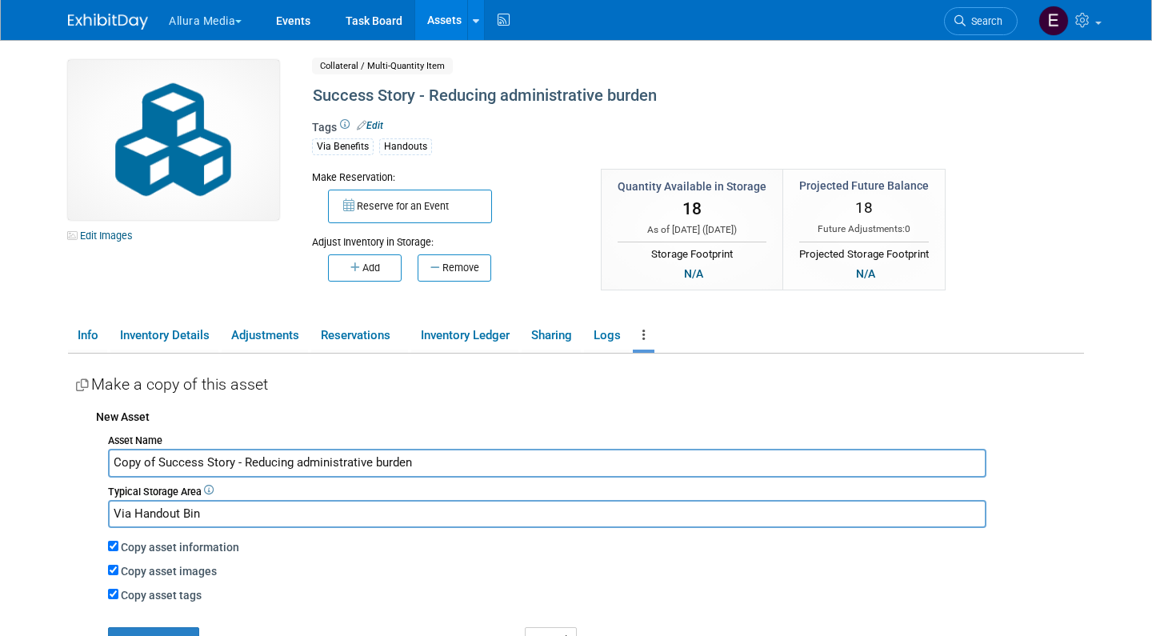
drag, startPoint x: 158, startPoint y: 457, endPoint x: 25, endPoint y: 457, distance: 133.6
click at [25, 457] on body "Allura Media Explore: My Workspaces 4 Go to Workspace:" at bounding box center [576, 318] width 1152 height 636
drag, startPoint x: 198, startPoint y: 456, endPoint x: 467, endPoint y: 456, distance: 268.7
click at [467, 456] on input "Success Story - Reducing administrative burden" at bounding box center [547, 463] width 878 height 28
type input "Success Story - Villanova"
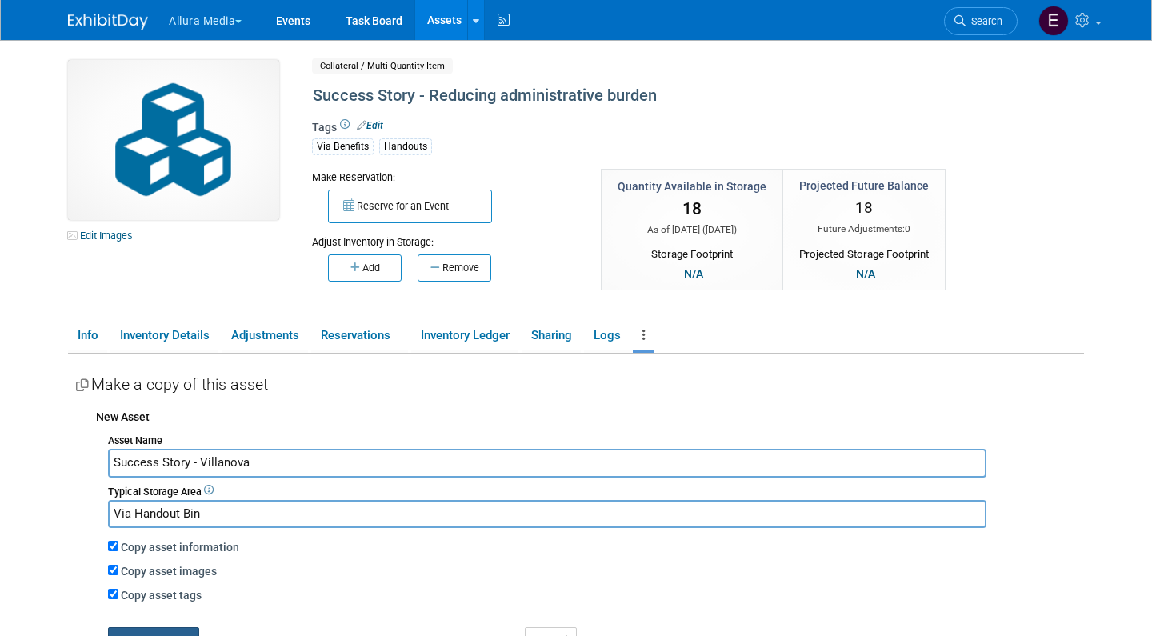
click at [161, 627] on button "Create Copy" at bounding box center [153, 640] width 91 height 26
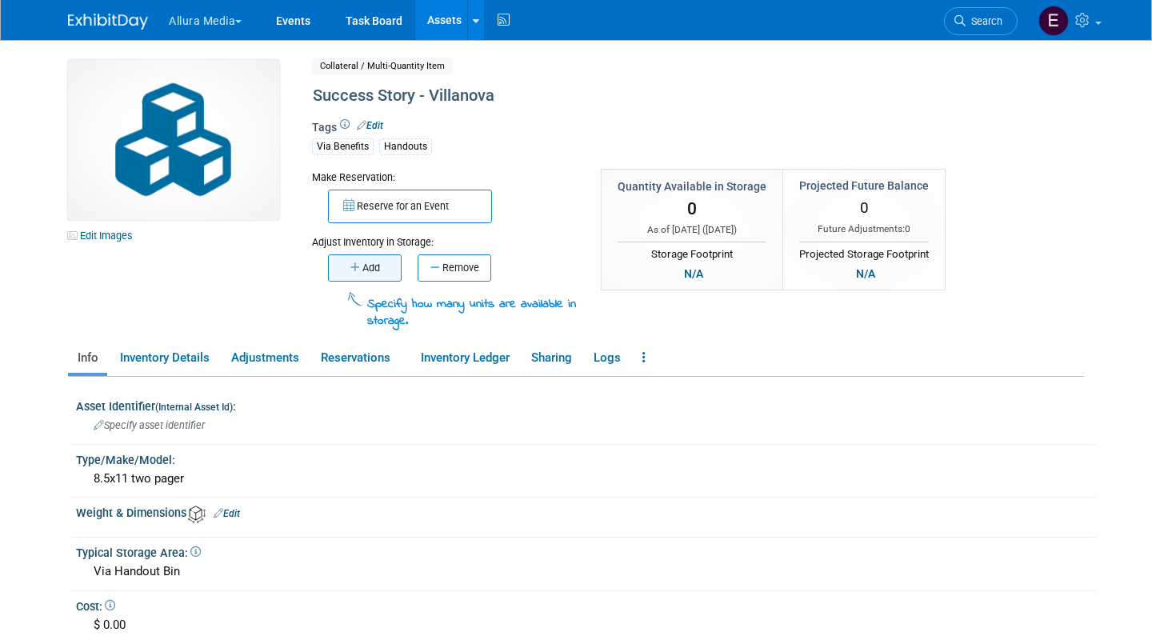
click at [358, 262] on icon "button" at bounding box center [356, 267] width 12 height 10
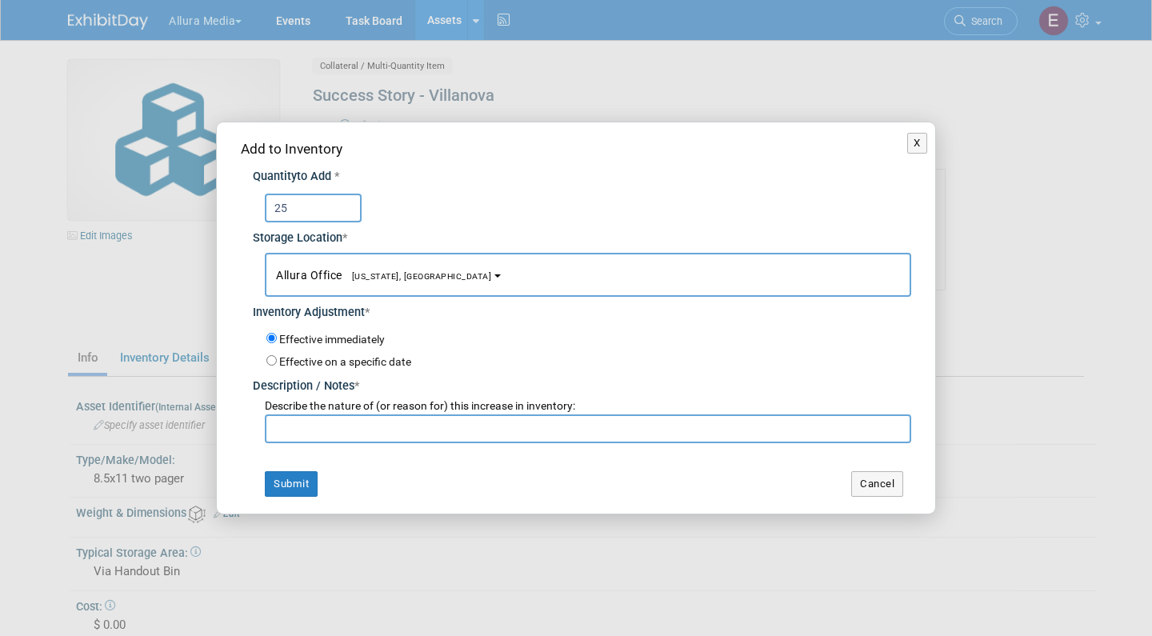
type input "25"
click at [358, 426] on input "text" at bounding box center [588, 428] width 646 height 29
type input "initial inventory"
click at [281, 485] on button "Submit" at bounding box center [291, 484] width 53 height 26
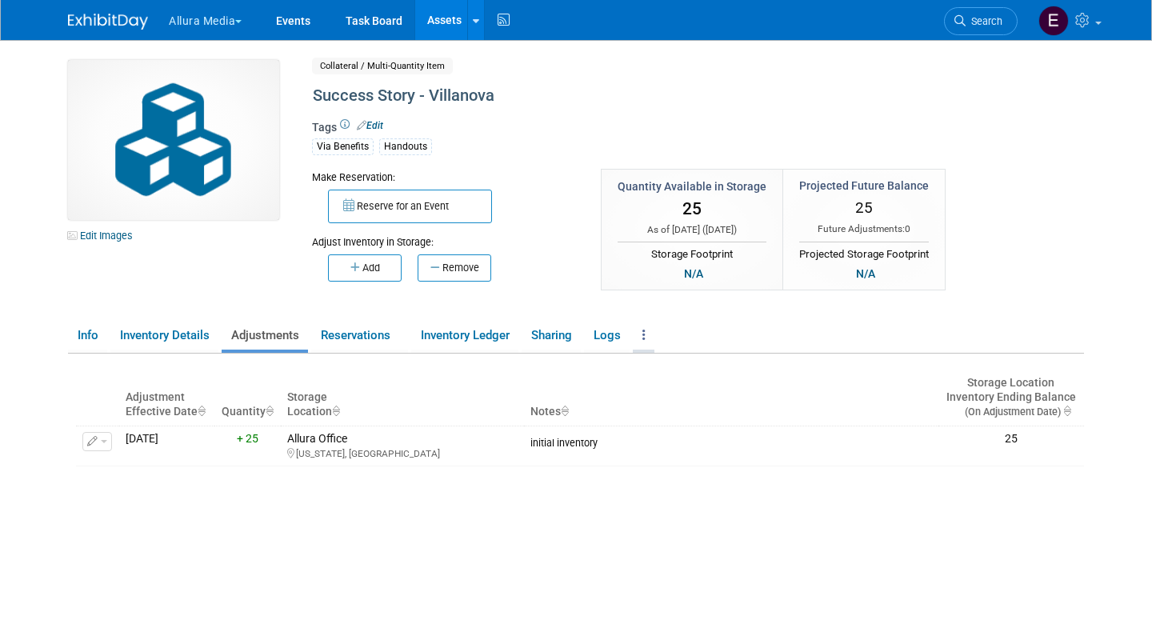
click at [640, 331] on link at bounding box center [644, 336] width 22 height 28
click at [701, 358] on link "Copy/Duplicate Asset" at bounding box center [702, 367] width 139 height 27
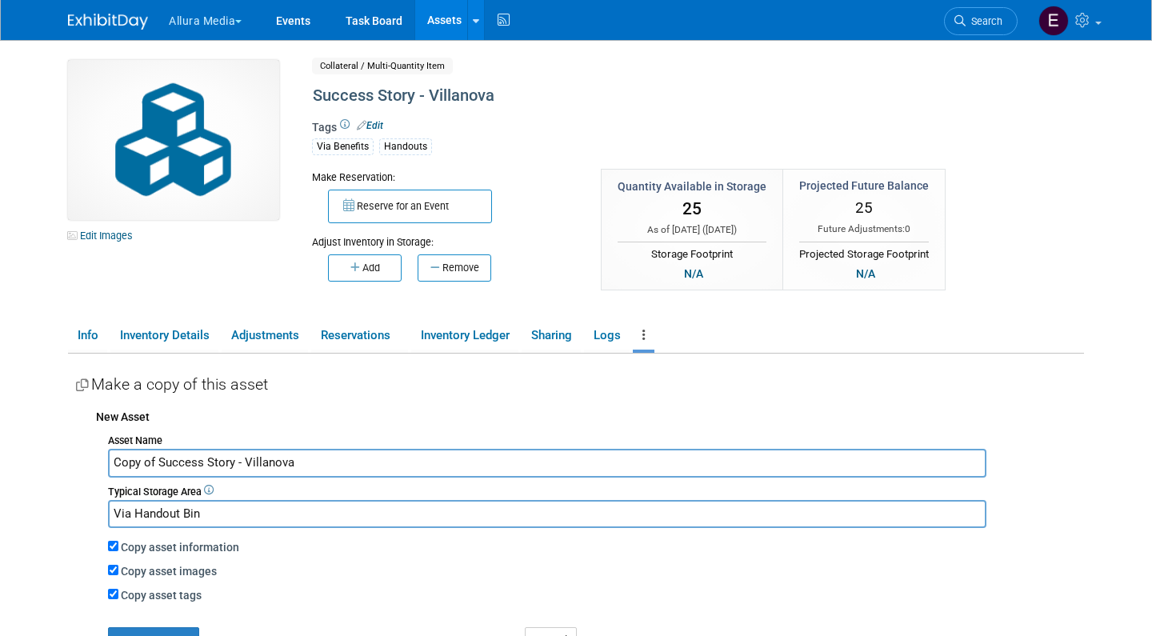
click at [321, 454] on input "Copy of Success Story - Villanova" at bounding box center [547, 463] width 878 height 28
click at [166, 458] on input "Inflation reduction Act" at bounding box center [547, 463] width 878 height 28
click at [265, 458] on input "Inflation Reduction Act" at bounding box center [547, 463] width 878 height 28
type input "Inflation Reduction Act (IRA)"
click at [134, 627] on button "Create Copy" at bounding box center [153, 640] width 91 height 26
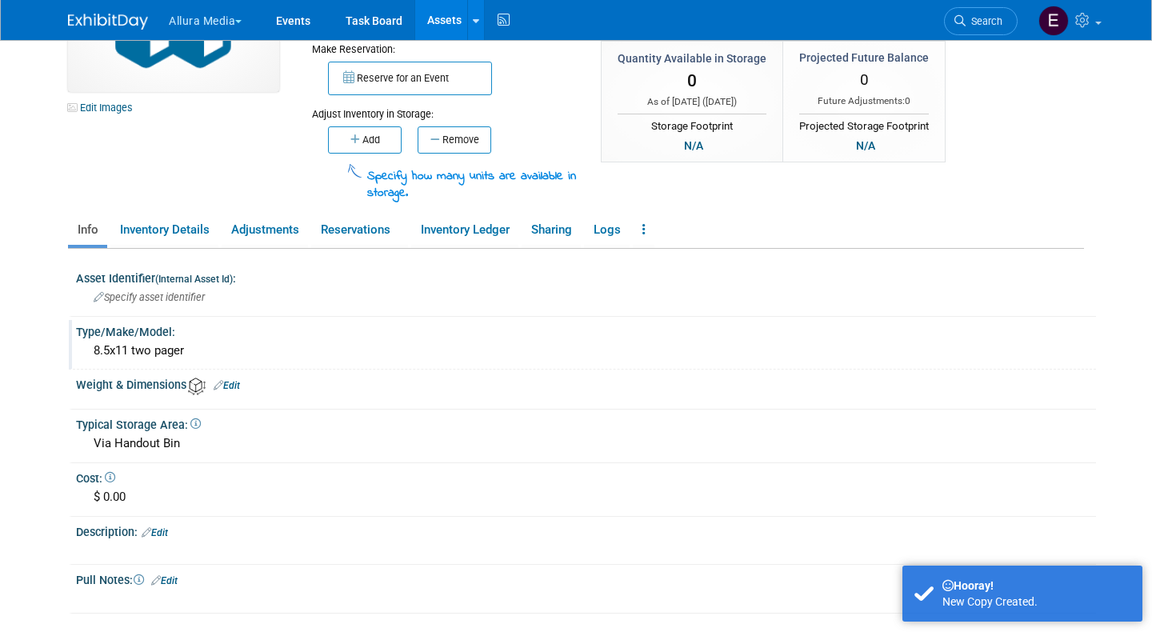
scroll to position [185, 0]
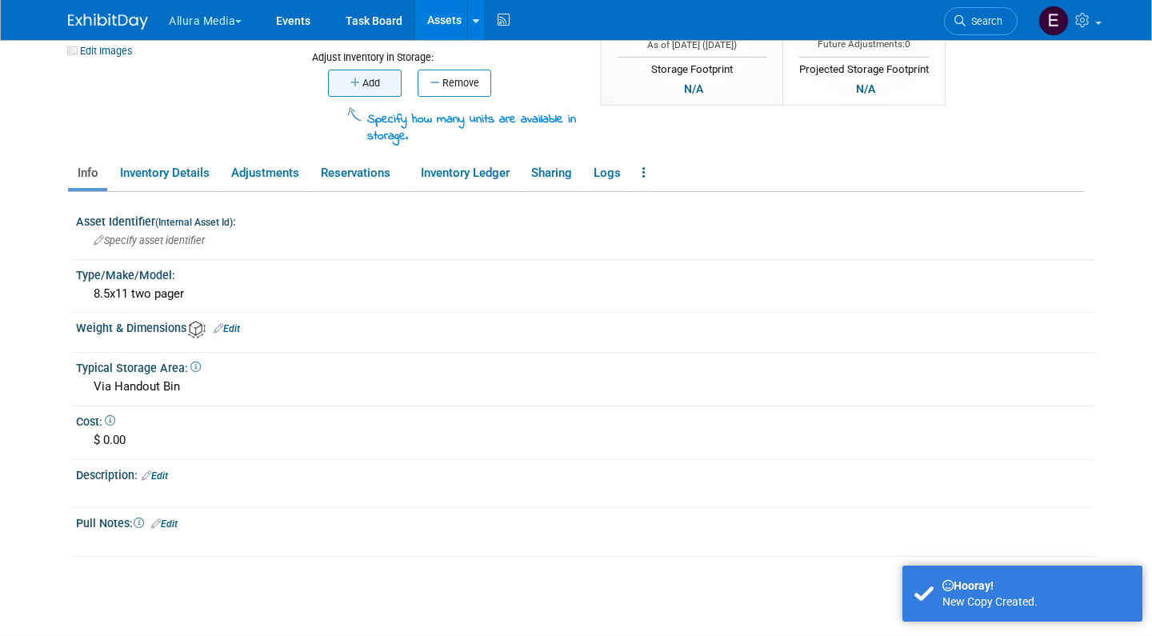
click at [362, 86] on button "Add" at bounding box center [365, 83] width 74 height 27
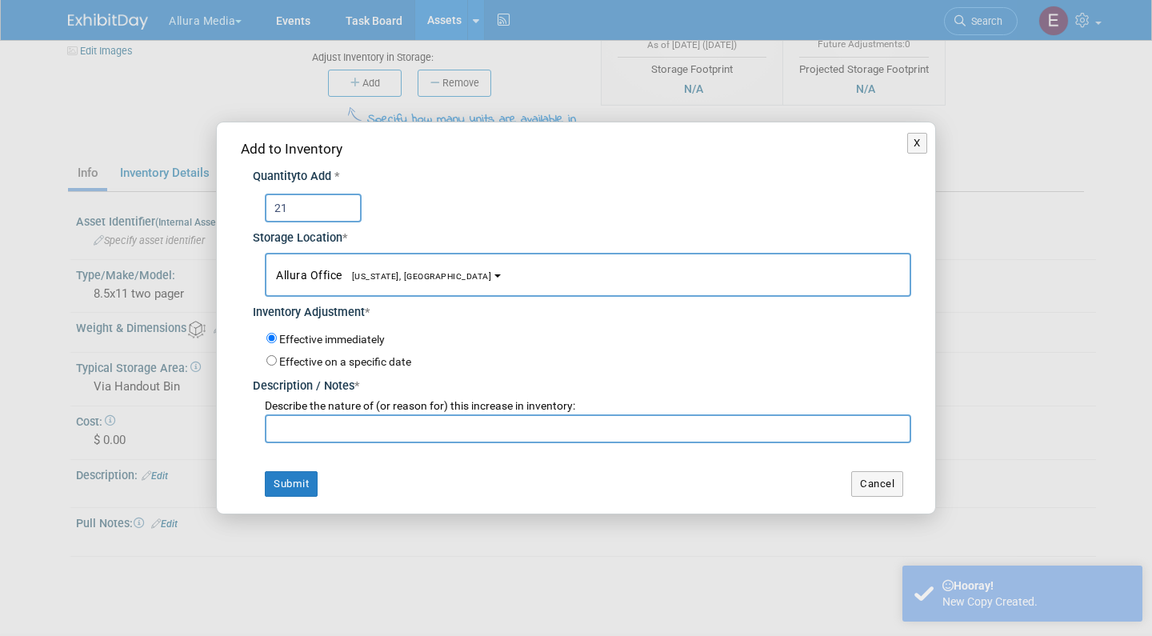
type input "21"
click at [356, 426] on input "text" at bounding box center [588, 428] width 646 height 29
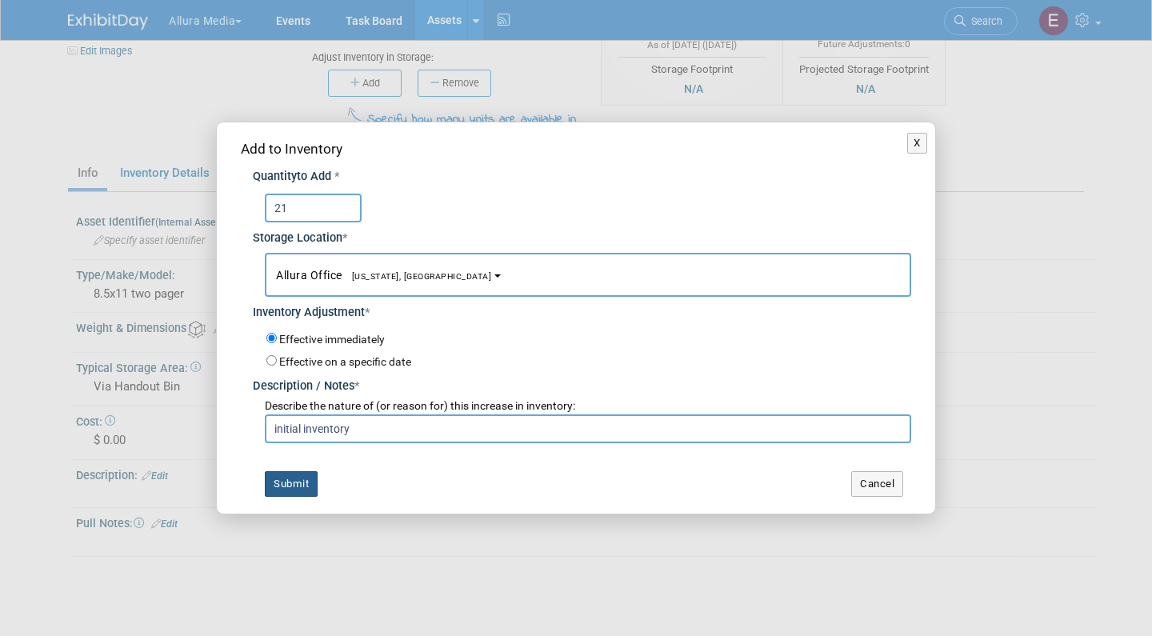
type input "initial inventory"
click at [306, 474] on button "Submit" at bounding box center [291, 484] width 53 height 26
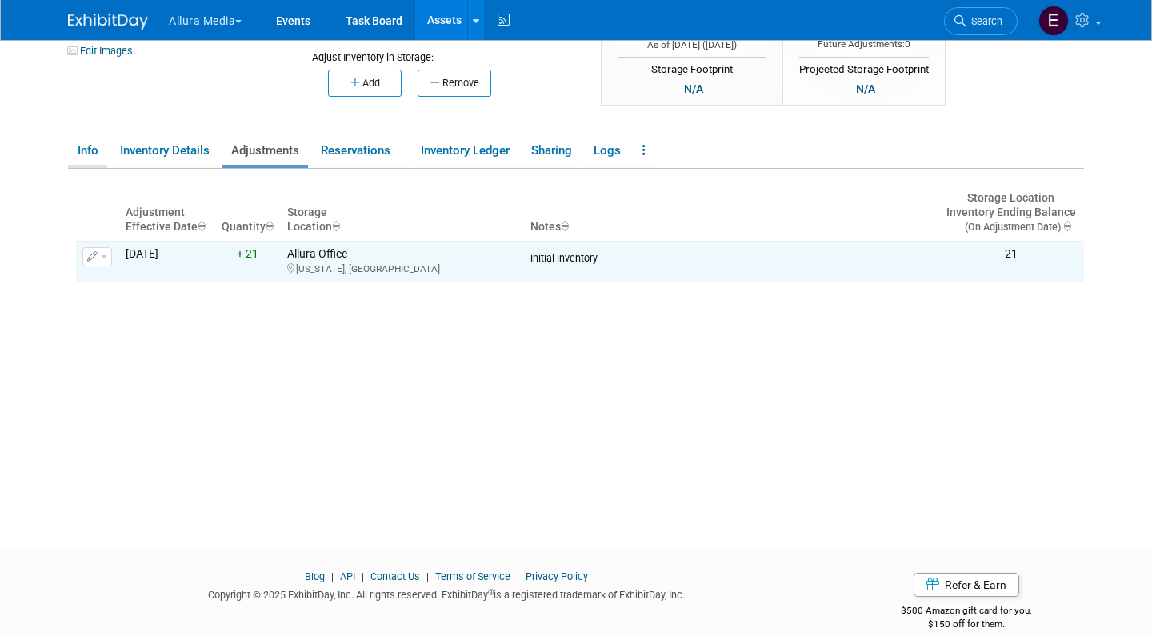
click at [92, 150] on link "Info" at bounding box center [87, 151] width 39 height 28
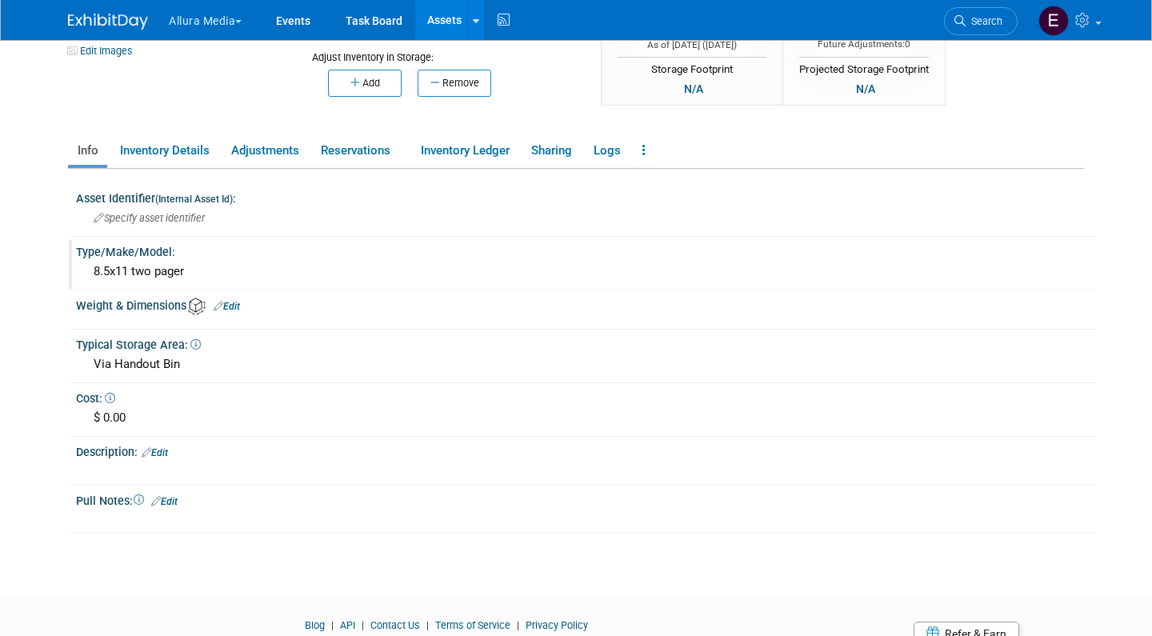
click at [193, 267] on div "8.5x11 two pager" at bounding box center [586, 271] width 996 height 25
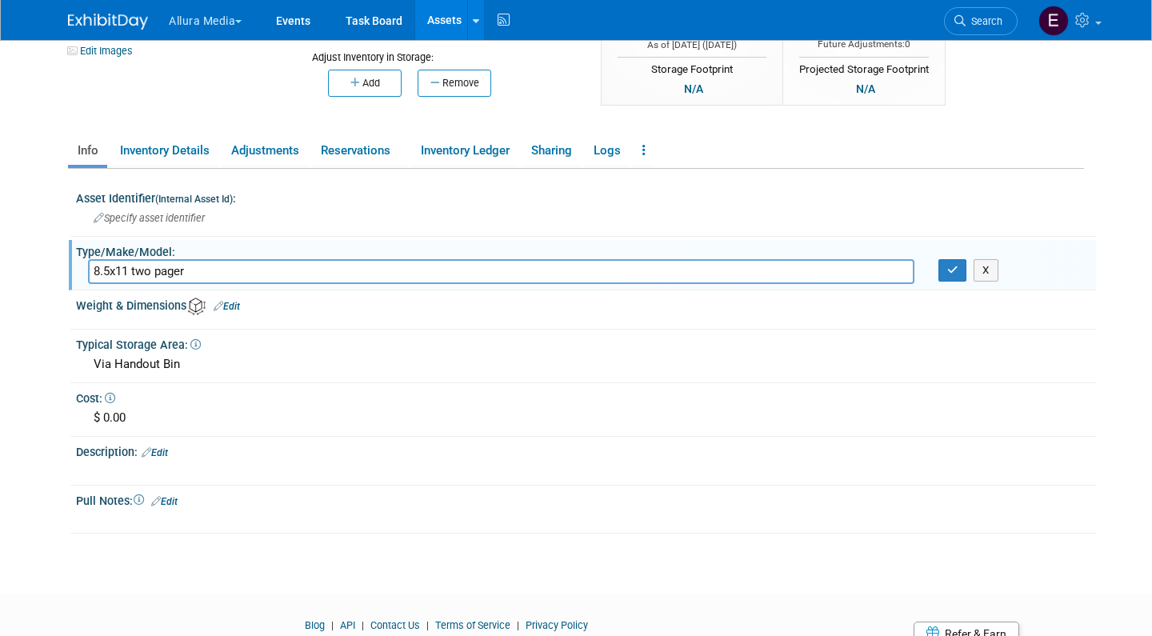
click at [146, 267] on input "8.5x11 two pager" at bounding box center [501, 271] width 826 height 25
type input "8.5x11 one pager"
click at [949, 265] on icon "button" at bounding box center [952, 270] width 11 height 10
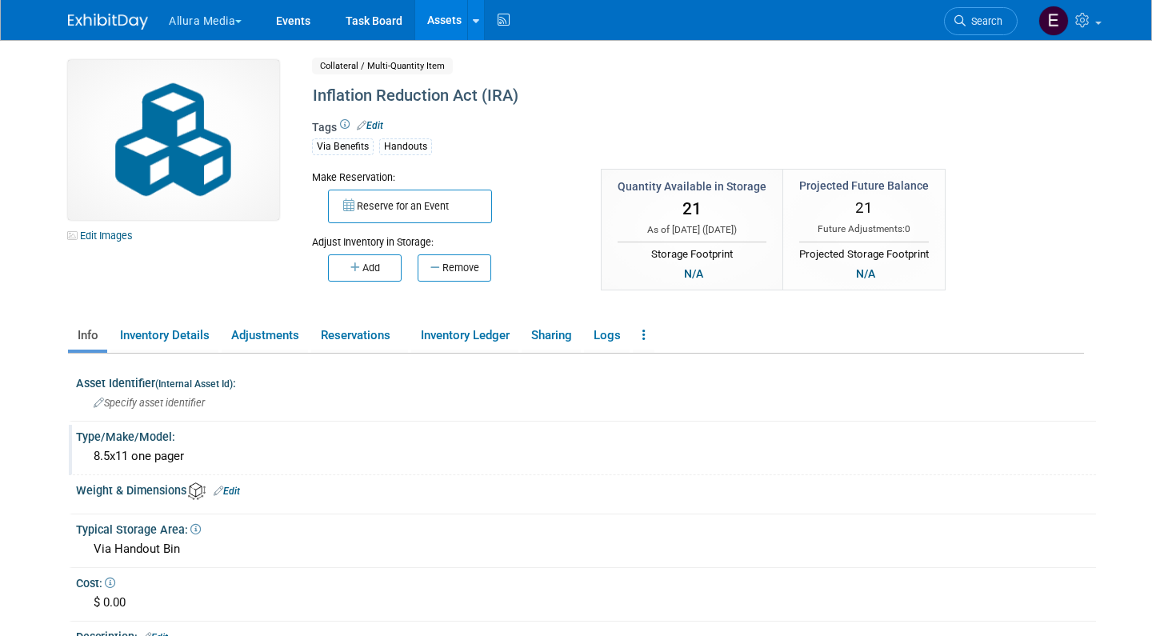
scroll to position [0, 0]
click at [641, 335] on link at bounding box center [644, 336] width 22 height 28
click at [665, 359] on link "Copy/Duplicate Asset" at bounding box center [702, 367] width 139 height 27
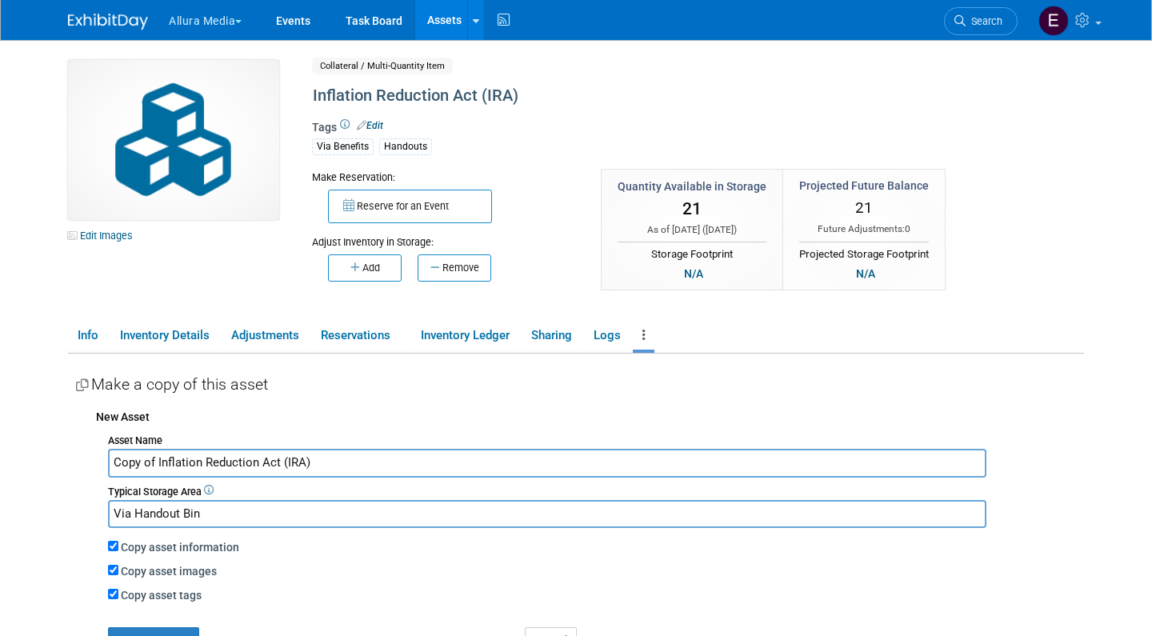
click at [352, 462] on input "Copy of Inflation Reduction Act (IRA)" at bounding box center [547, 463] width 878 height 28
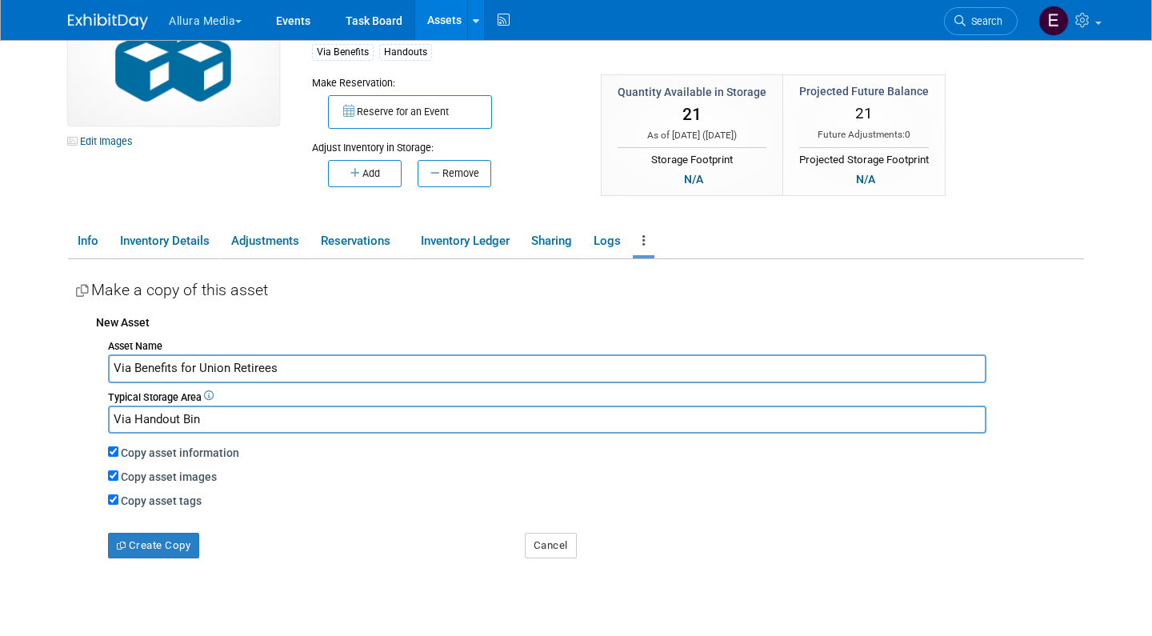
scroll to position [95, 0]
type input "Via Benefits for Union Retirees"
click at [153, 537] on button "Create Copy" at bounding box center [153, 545] width 91 height 26
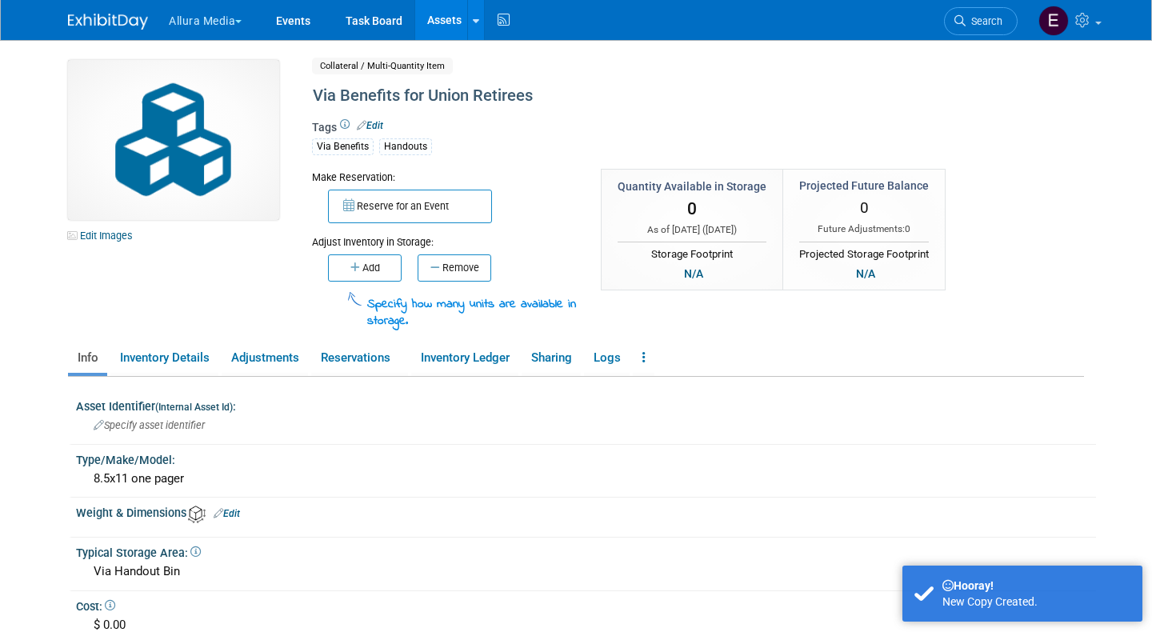
click at [153, 541] on div "Typical Storage Area:" at bounding box center [586, 551] width 1020 height 20
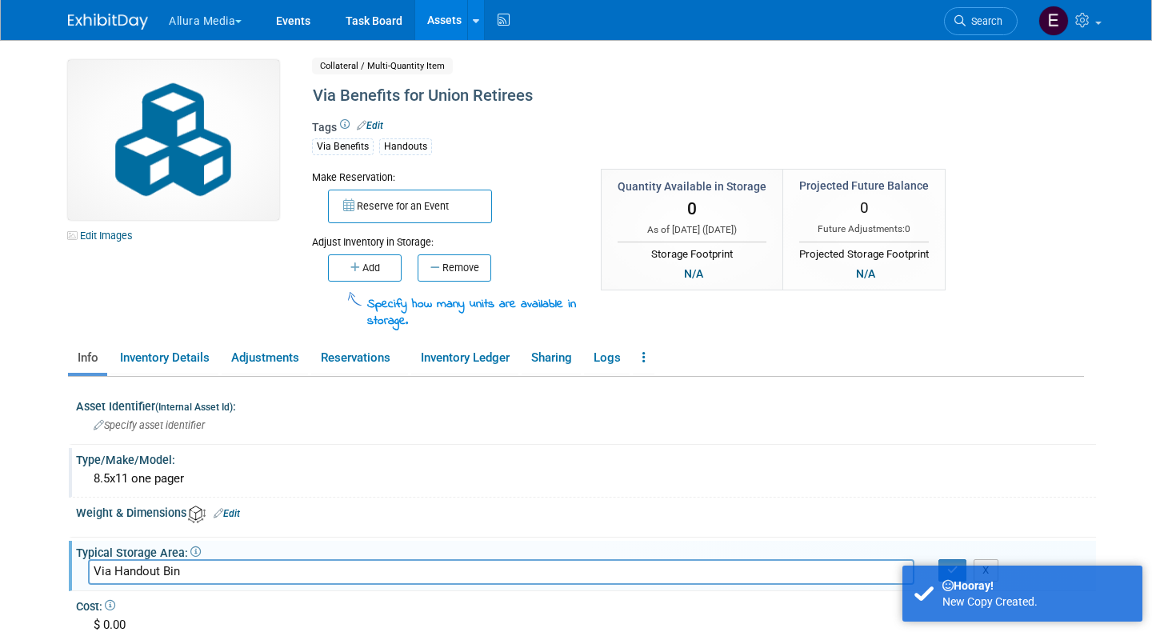
click at [156, 474] on div "8.5x11 one pager" at bounding box center [586, 478] width 996 height 25
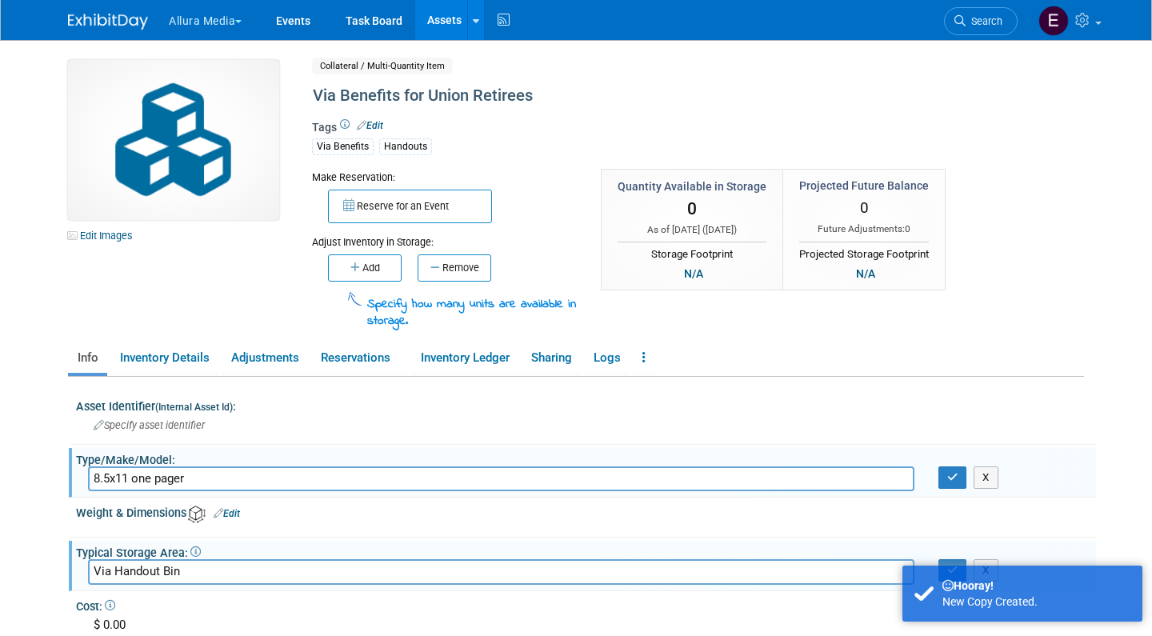
click at [150, 474] on input "8.5x11 one pager" at bounding box center [501, 478] width 826 height 25
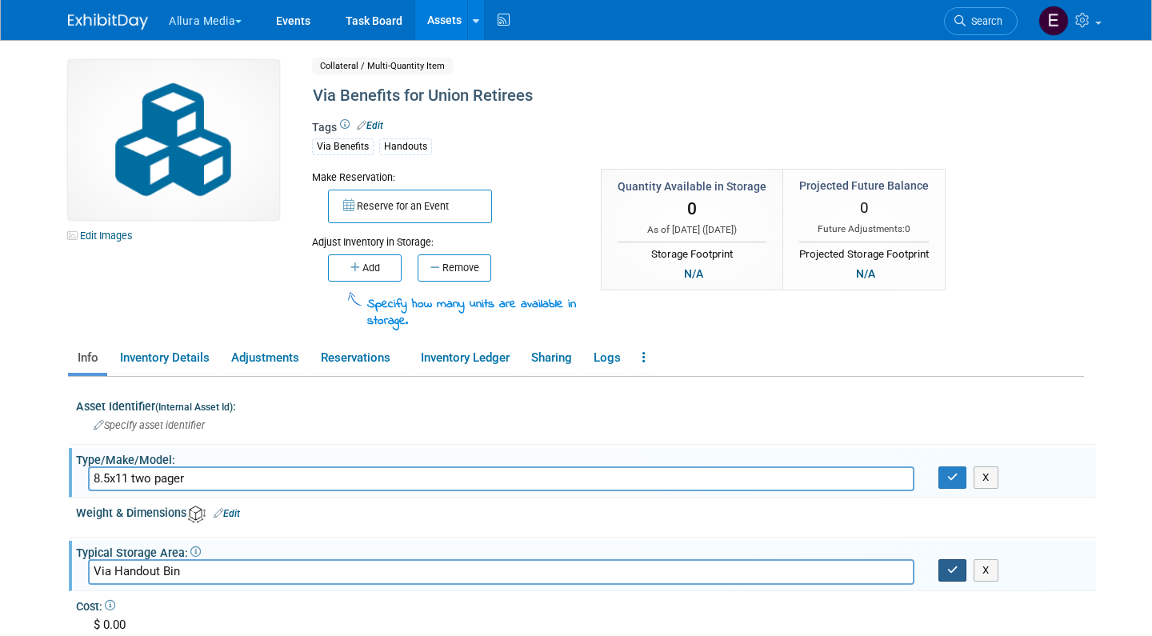
type input "8.5x11 two pager"
click at [948, 565] on icon "button" at bounding box center [952, 570] width 11 height 10
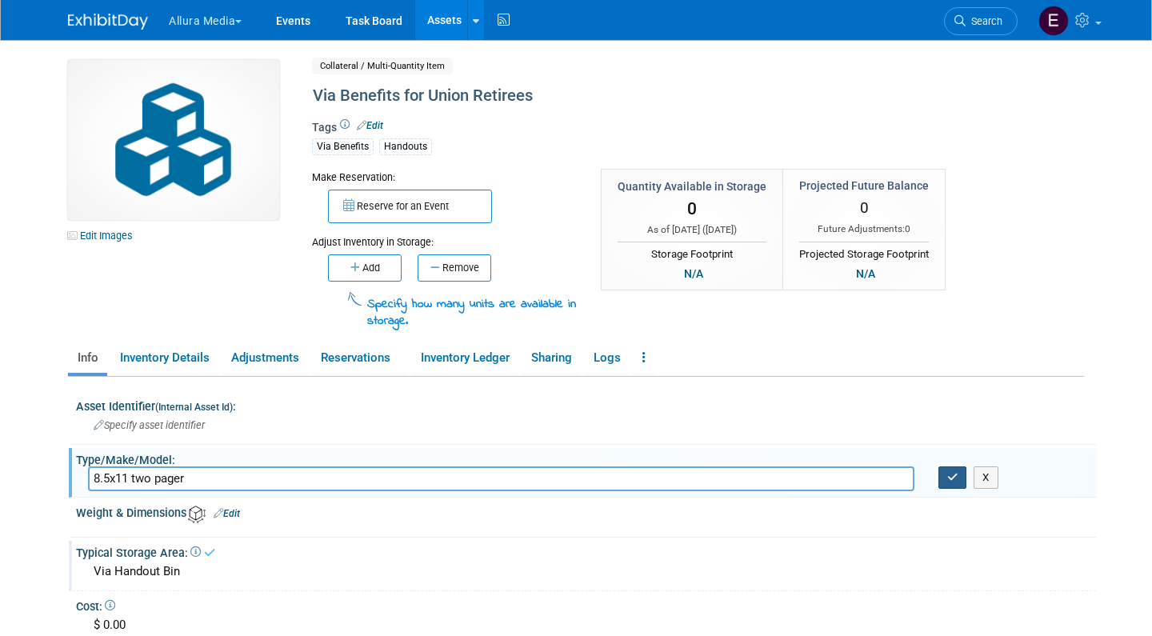
click at [949, 472] on icon "button" at bounding box center [952, 477] width 11 height 10
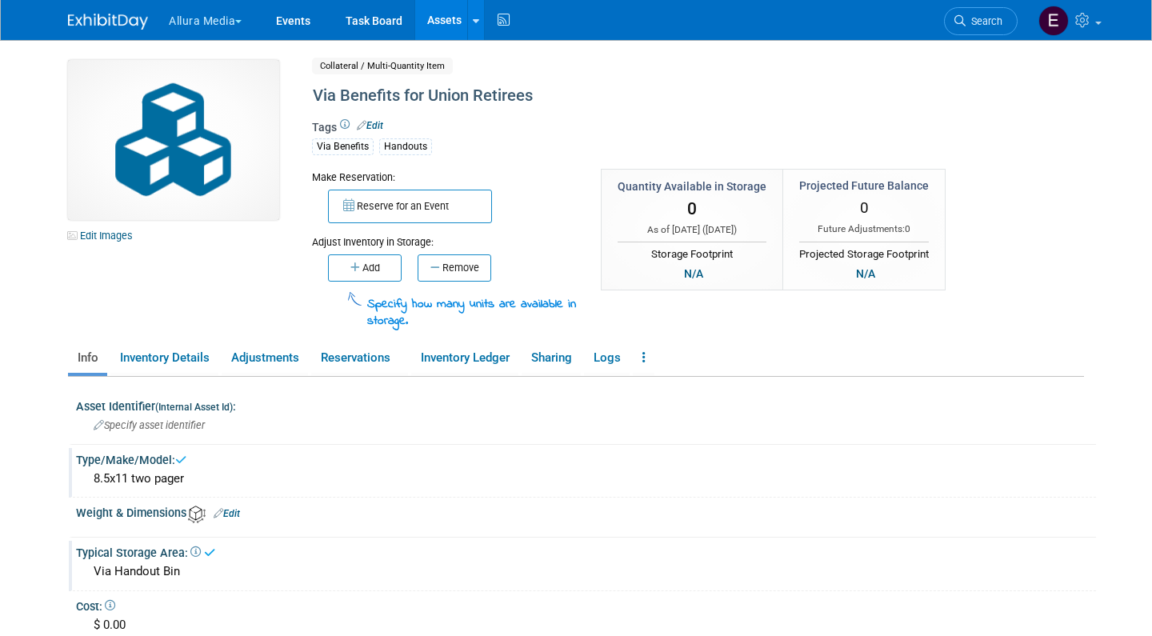
click at [46, 397] on body "Allura Media Explore: My Workspaces 4 Go to Workspace:" at bounding box center [576, 318] width 1152 height 636
click at [371, 266] on button "Add" at bounding box center [365, 267] width 74 height 27
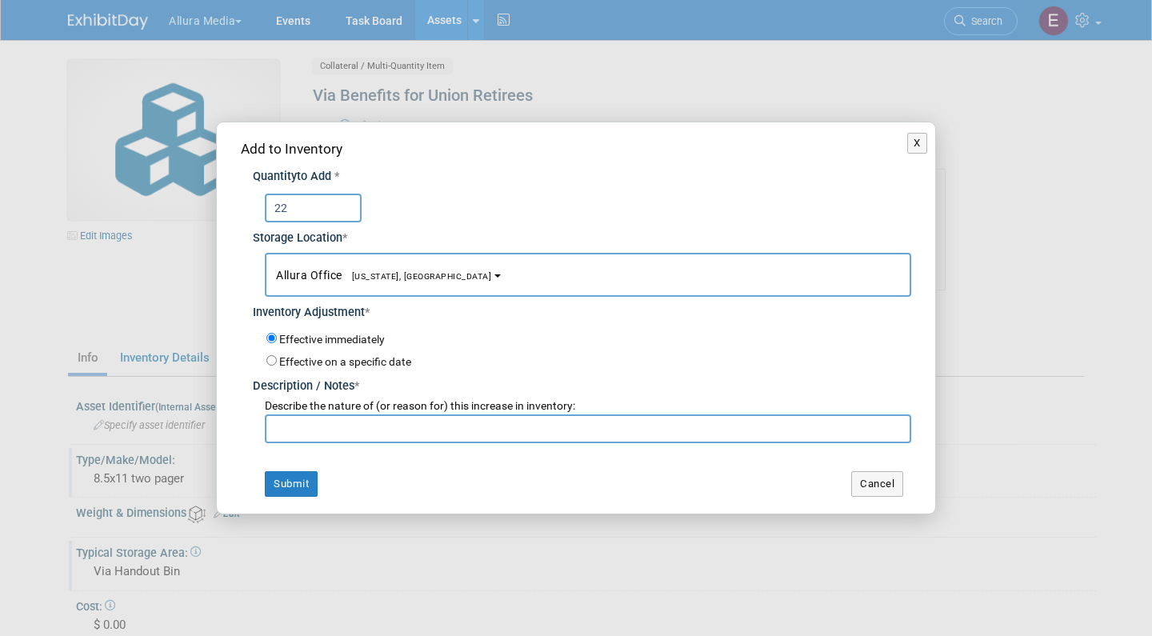
type input "22"
click at [363, 426] on input "text" at bounding box center [588, 428] width 646 height 29
type input "initial inventory"
click at [306, 477] on button "Submit" at bounding box center [291, 484] width 53 height 26
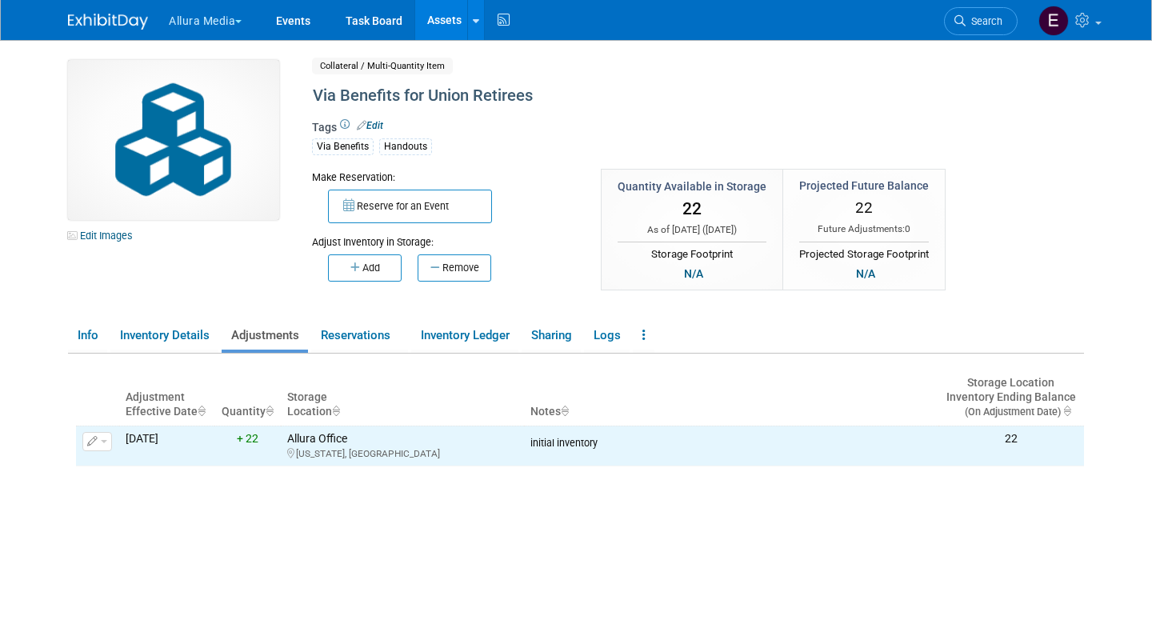
click at [41, 427] on body "Allura Media Explore: My Workspaces 4 Go to Workspace:" at bounding box center [576, 318] width 1152 height 636
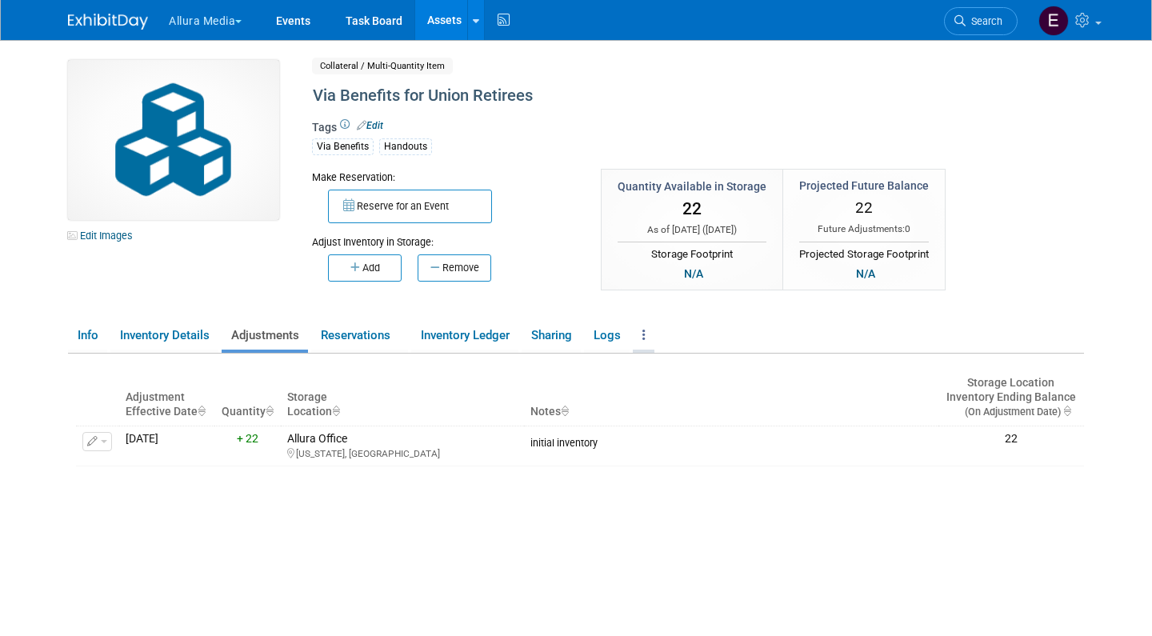
click at [650, 333] on link at bounding box center [644, 336] width 22 height 28
click at [672, 363] on link "Copy/Duplicate Asset" at bounding box center [702, 367] width 139 height 27
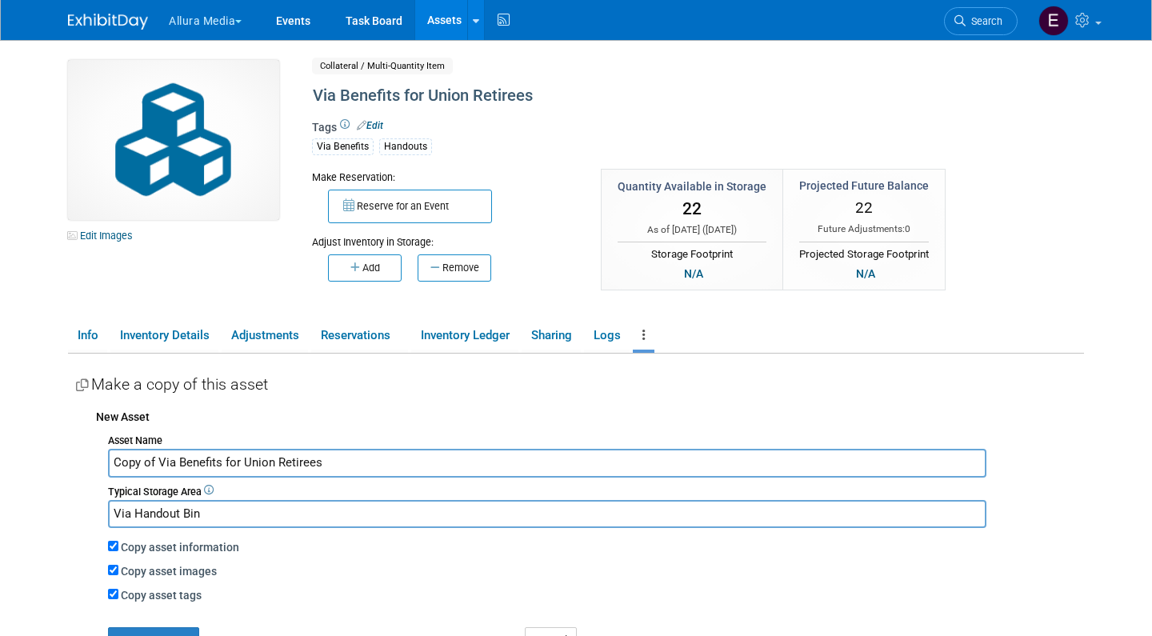
drag, startPoint x: 158, startPoint y: 453, endPoint x: 32, endPoint y: 452, distance: 126.4
click at [30, 452] on body "Allura Media Explore: My Workspaces 4 Go to Workspace:" at bounding box center [576, 318] width 1152 height 636
drag, startPoint x: 198, startPoint y: 456, endPoint x: 373, endPoint y: 471, distance: 175.8
click at [373, 471] on input "Via Benefits for Union Retirees" at bounding box center [547, 463] width 878 height 28
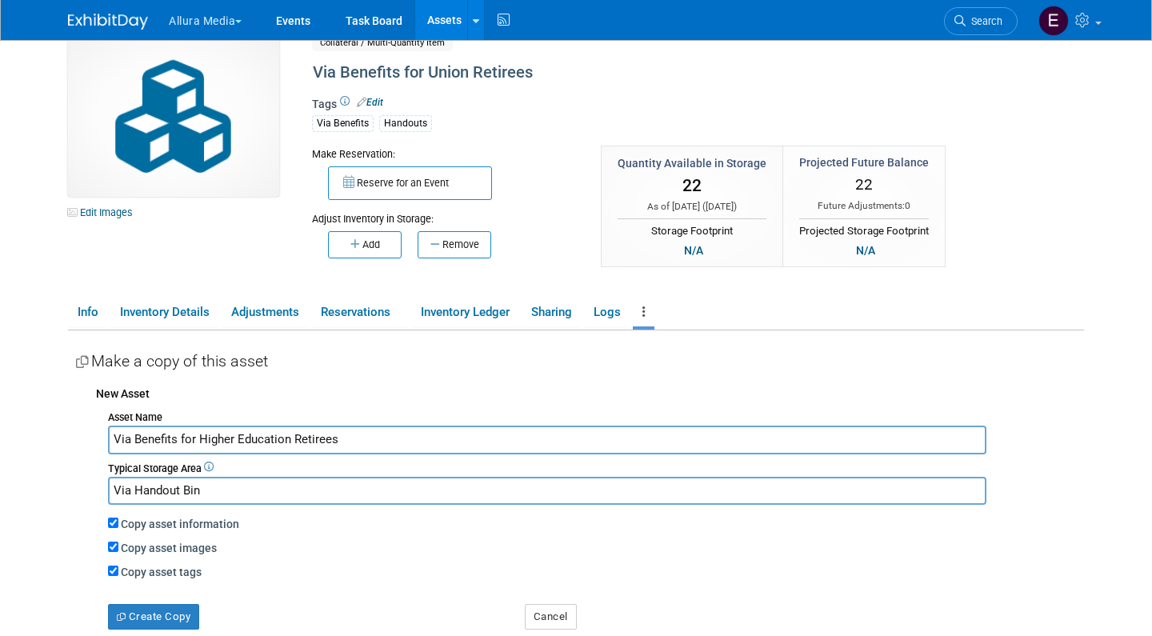
scroll to position [26, 0]
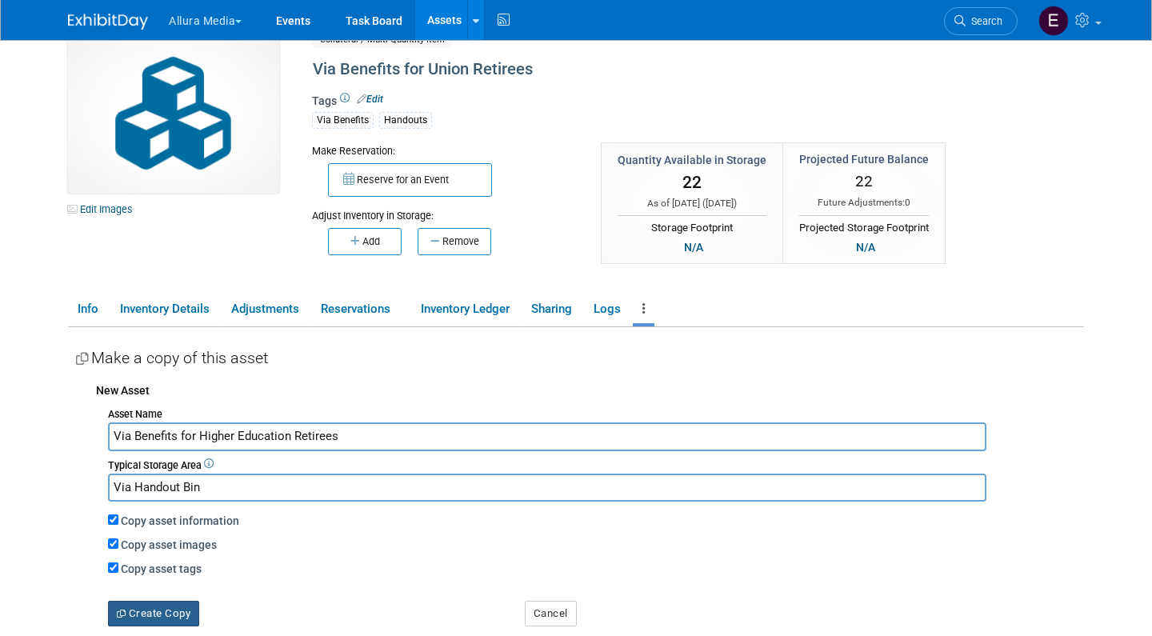
type input "Via Benefits for Higher Education Retirees"
click at [155, 601] on button "Create Copy" at bounding box center [153, 614] width 91 height 26
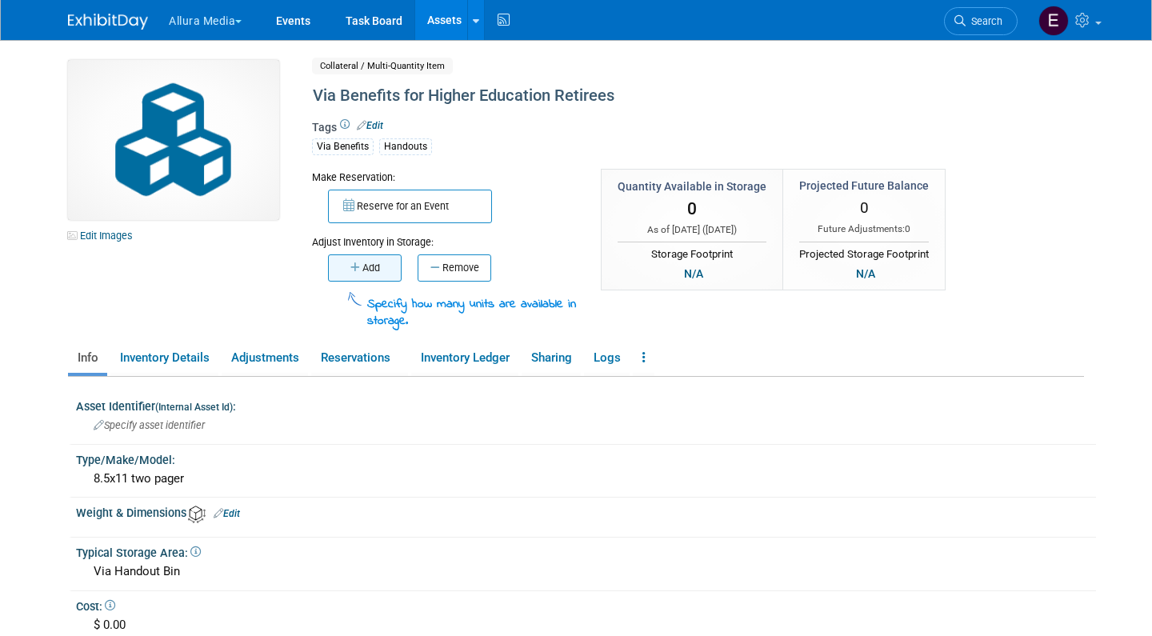
click at [380, 262] on button "Add" at bounding box center [365, 267] width 74 height 27
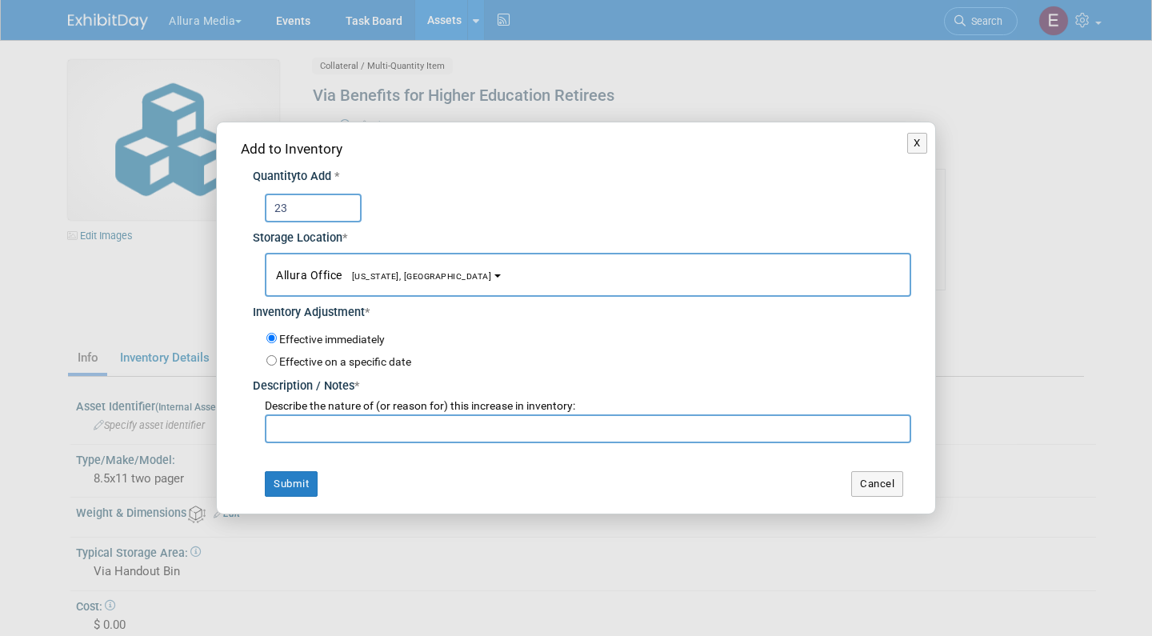
type input "23"
click at [328, 424] on input "text" at bounding box center [588, 428] width 646 height 29
type input "initial inventory"
click at [302, 481] on button "Submit" at bounding box center [291, 484] width 53 height 26
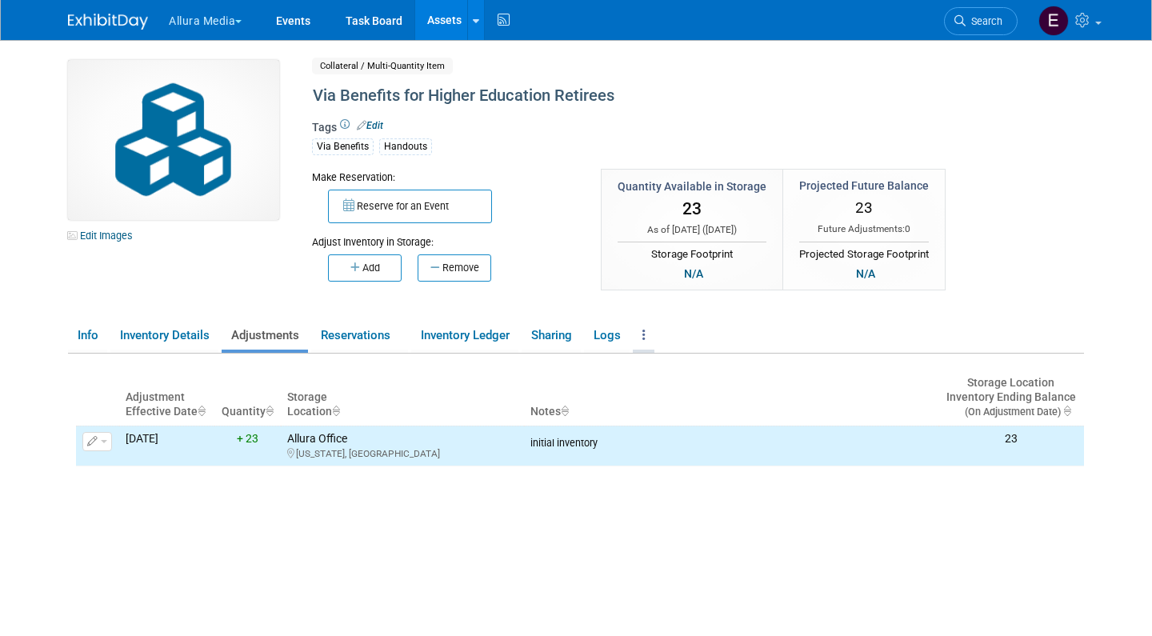
click at [654, 334] on link at bounding box center [644, 336] width 22 height 28
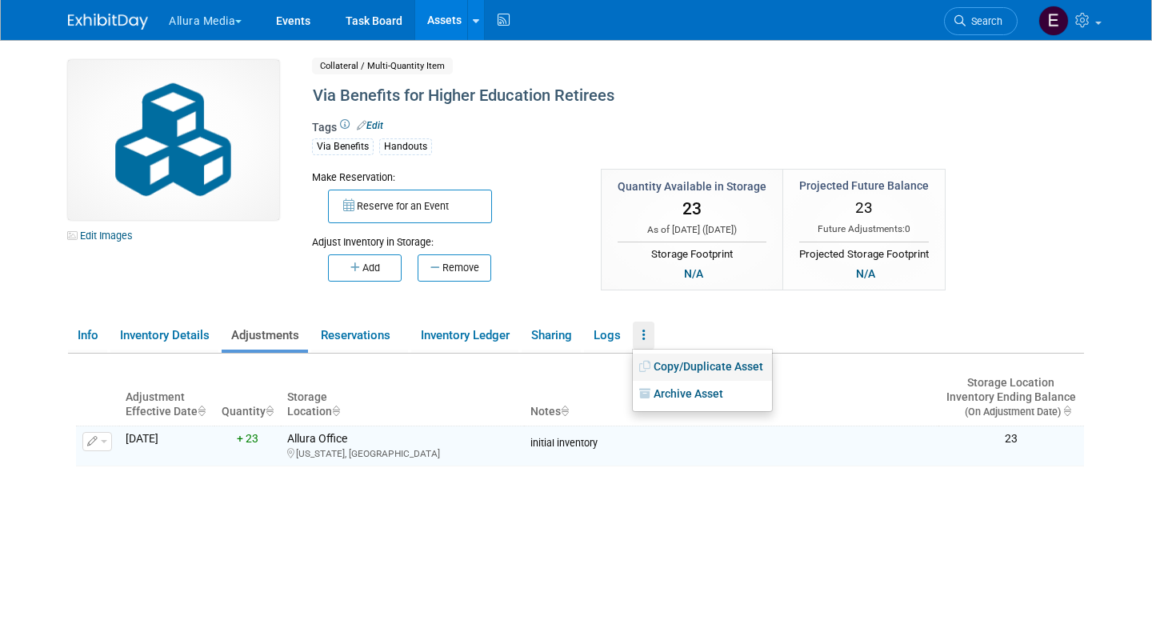
click at [679, 367] on link "Copy/Duplicate Asset" at bounding box center [702, 367] width 139 height 27
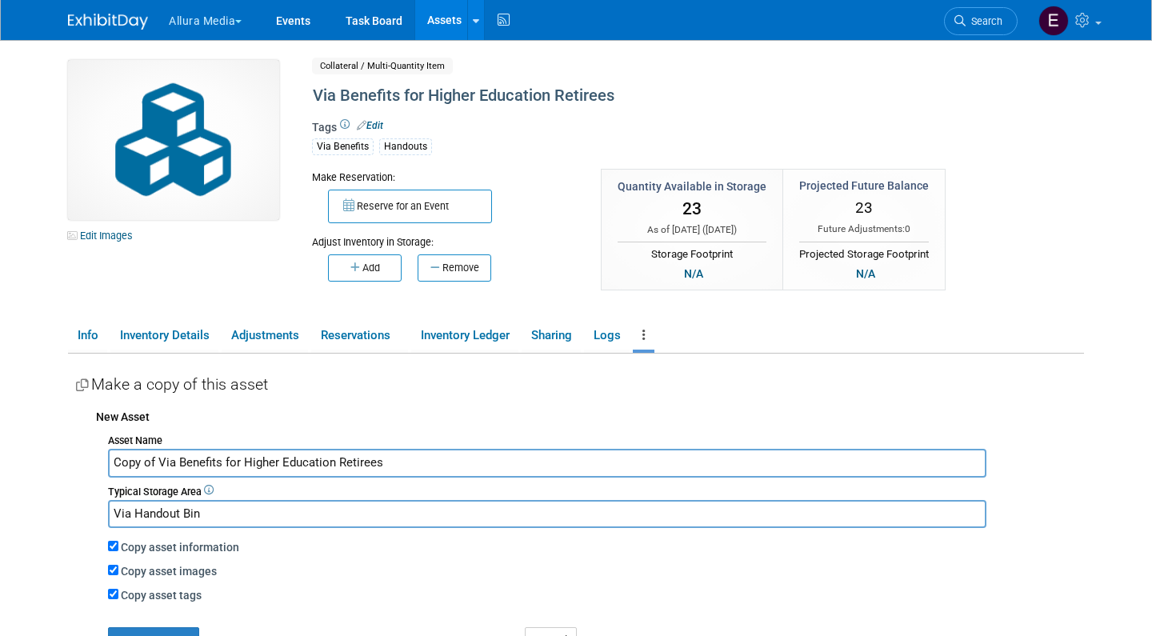
click at [390, 458] on input "Copy of Via Benefits for Higher Education Retirees" at bounding box center [547, 463] width 878 height 28
type input "Higher Education and the retiree health plan"
click at [142, 627] on button "Create Copy" at bounding box center [153, 640] width 91 height 26
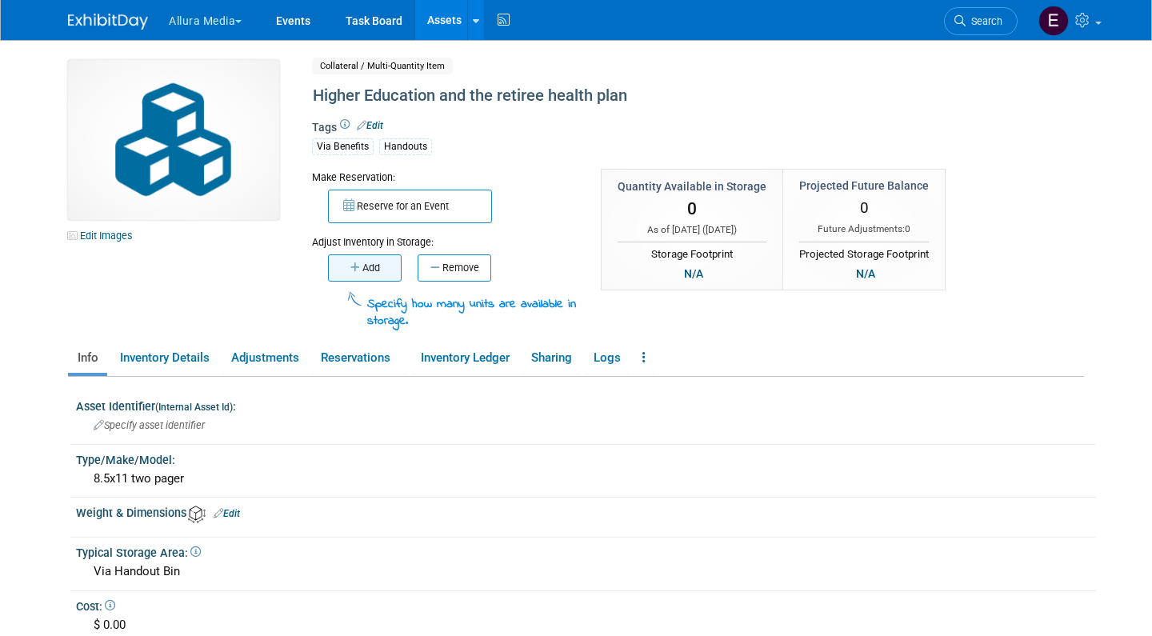
click at [346, 262] on button "Add" at bounding box center [365, 267] width 74 height 27
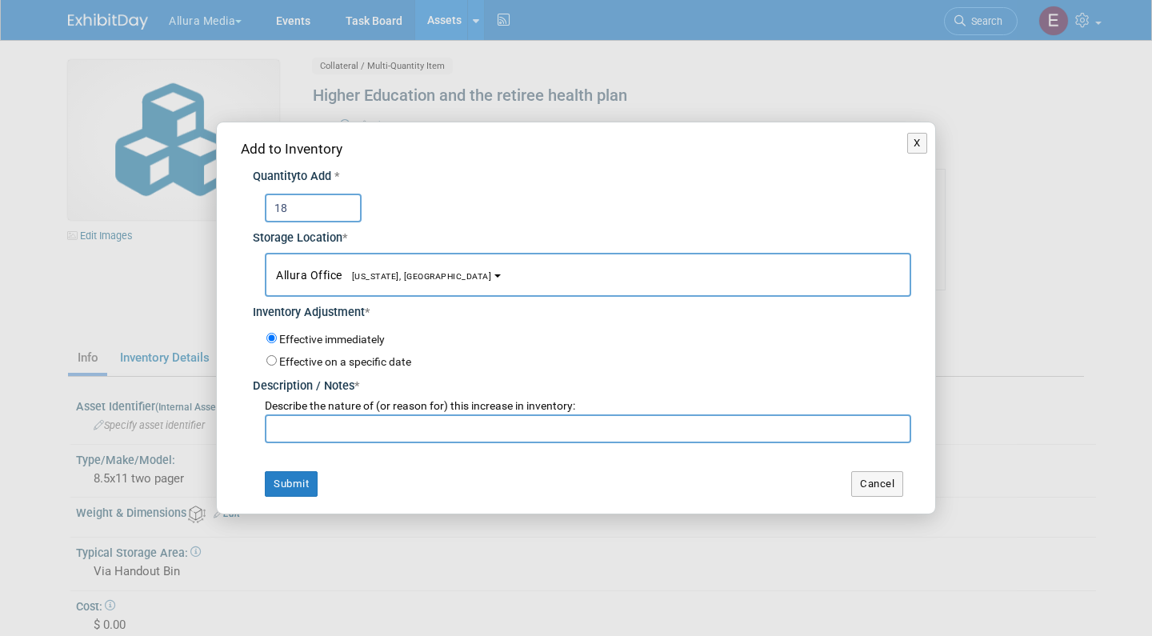
type input "18"
click at [387, 420] on input "text" at bounding box center [588, 428] width 646 height 29
type input "initial inventory"
click at [294, 477] on button "Submit" at bounding box center [291, 484] width 53 height 26
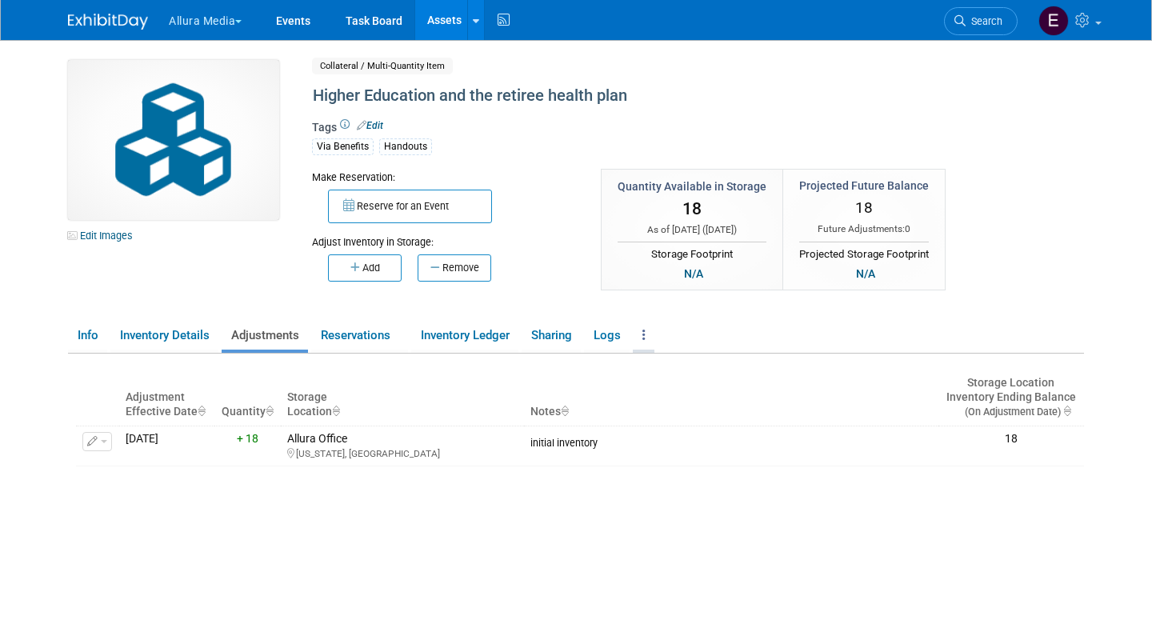
click at [652, 346] on link at bounding box center [644, 336] width 22 height 28
click at [684, 365] on link "Copy/Duplicate Asset" at bounding box center [702, 367] width 139 height 27
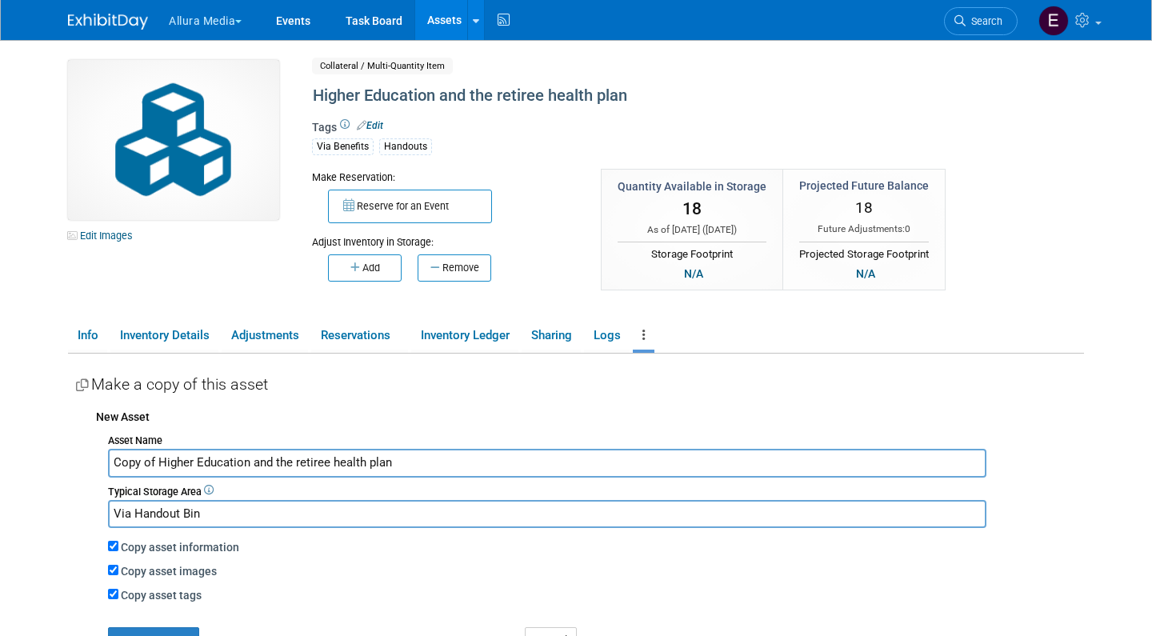
click at [403, 457] on input "Copy of Higher Education and the retiree health plan" at bounding box center [547, 463] width 878 height 28
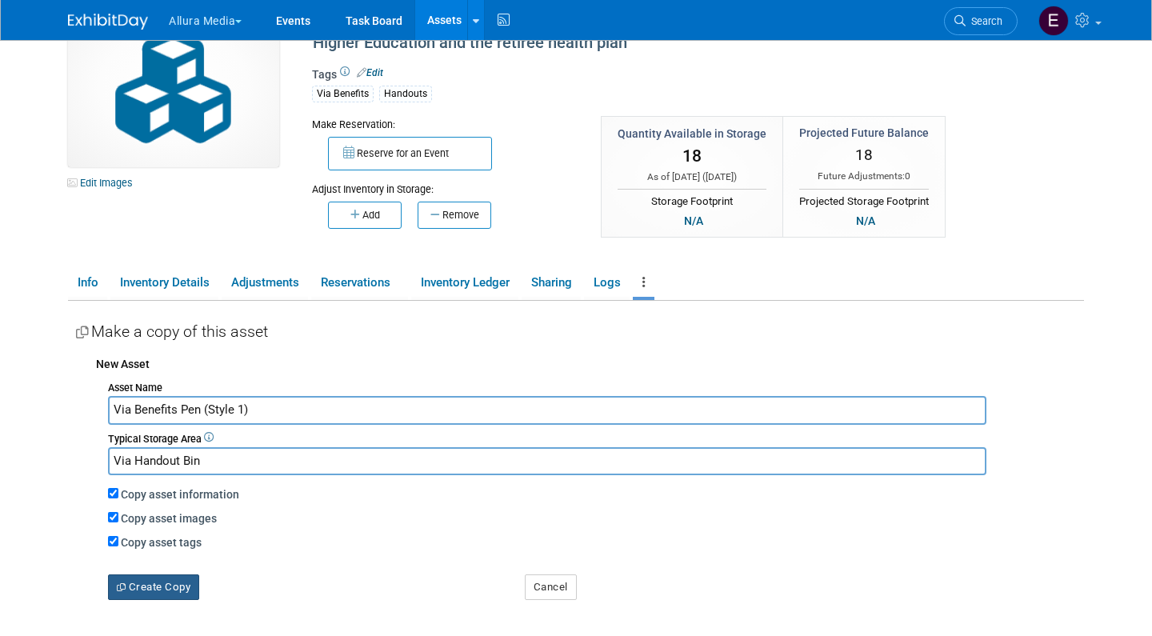
type input "Via Benefits Pen (Style 1)"
click at [162, 580] on button "Create Copy" at bounding box center [153, 587] width 91 height 26
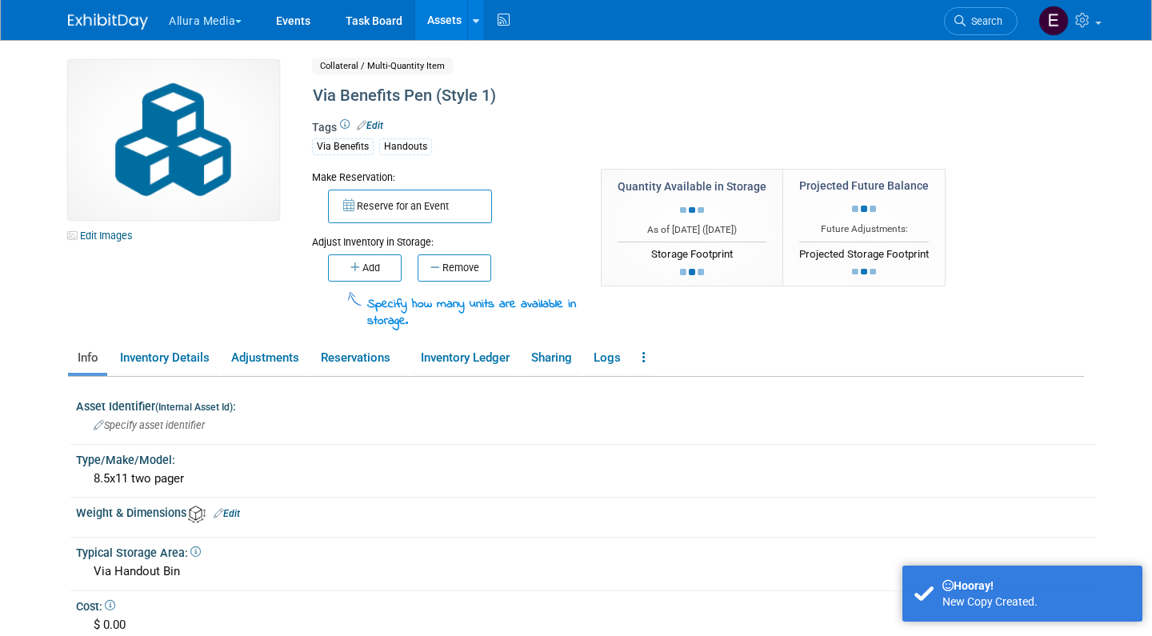
click at [409, 146] on div "Handouts" at bounding box center [405, 146] width 53 height 17
click at [379, 122] on link "Edit" at bounding box center [370, 125] width 26 height 11
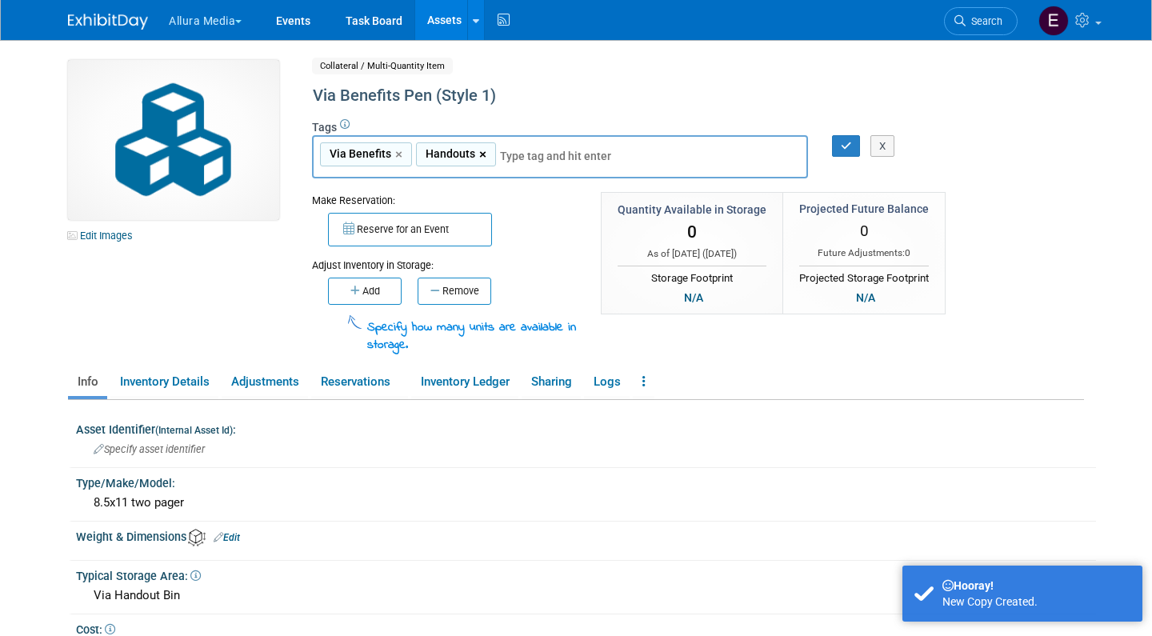
click at [483, 148] on link "×" at bounding box center [484, 155] width 10 height 18
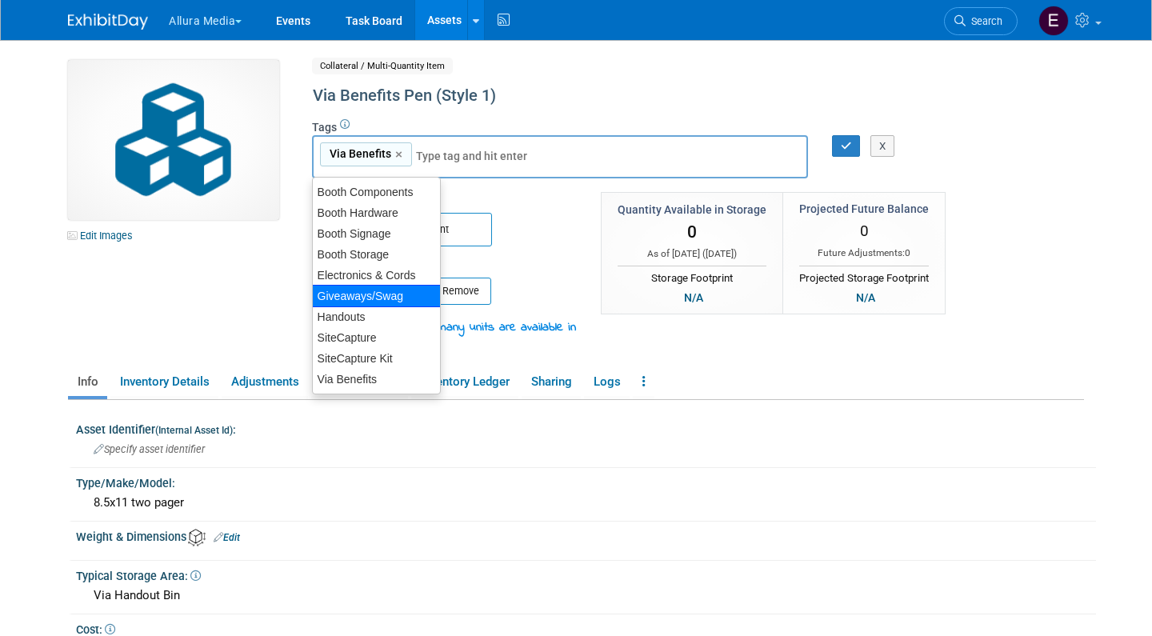
click at [395, 299] on div "Giveaways/Swag" at bounding box center [376, 296] width 129 height 22
type input "Via Benefits, Giveaways/Swag"
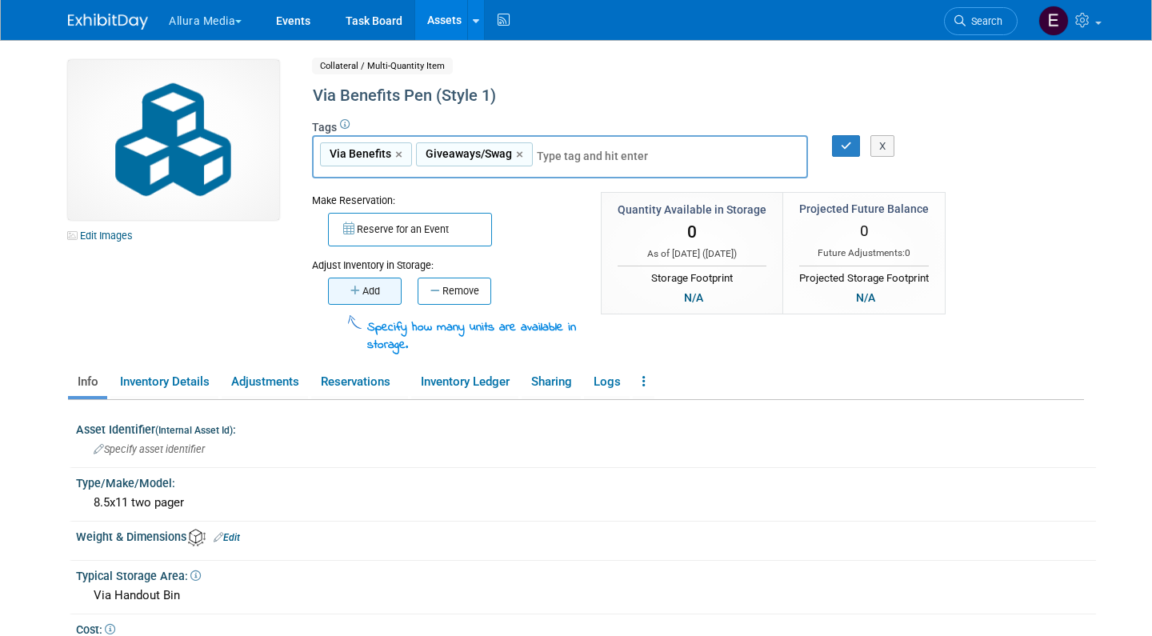
click at [350, 287] on icon "button" at bounding box center [356, 291] width 12 height 10
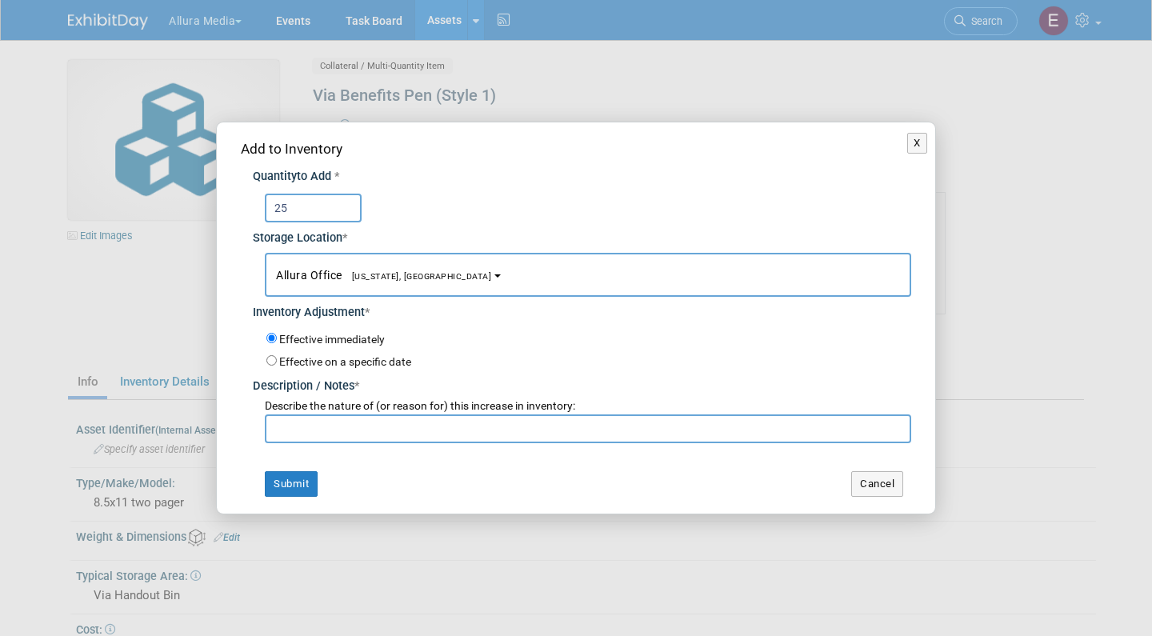
type input "25"
click at [390, 429] on input "text" at bounding box center [588, 428] width 646 height 29
type input "initial inventory"
click at [415, 471] on td "Submit" at bounding box center [401, 484] width 320 height 26
click at [315, 472] on button "Submit" at bounding box center [291, 484] width 53 height 26
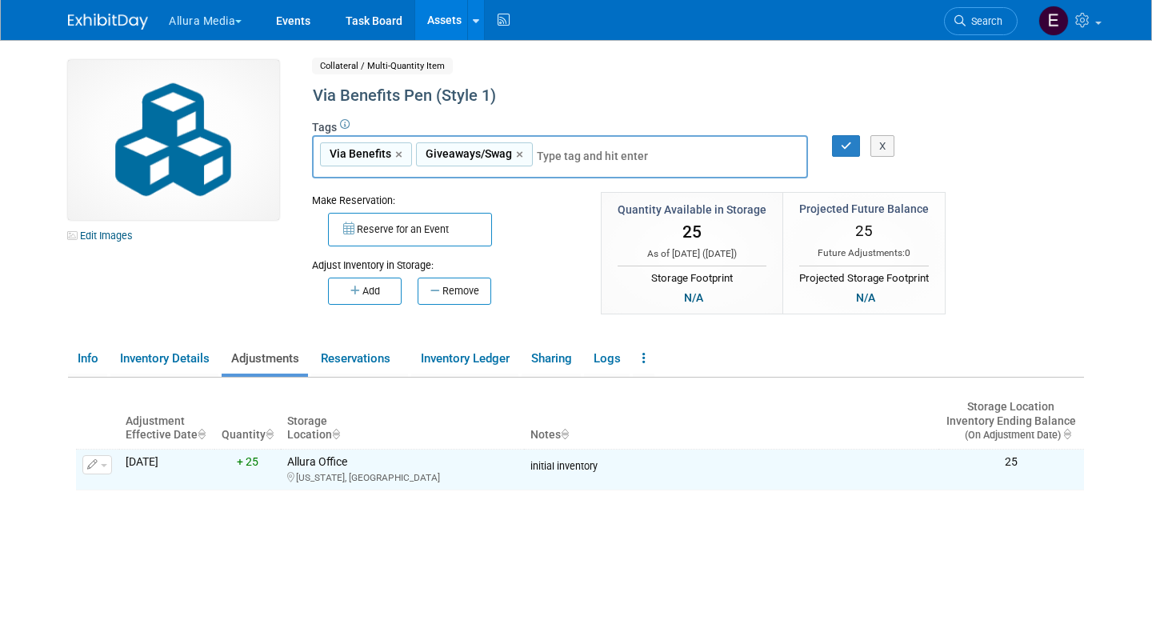
click at [47, 410] on body "Allura Media Explore: My Workspaces 4 Go to Workspace:" at bounding box center [576, 318] width 1152 height 636
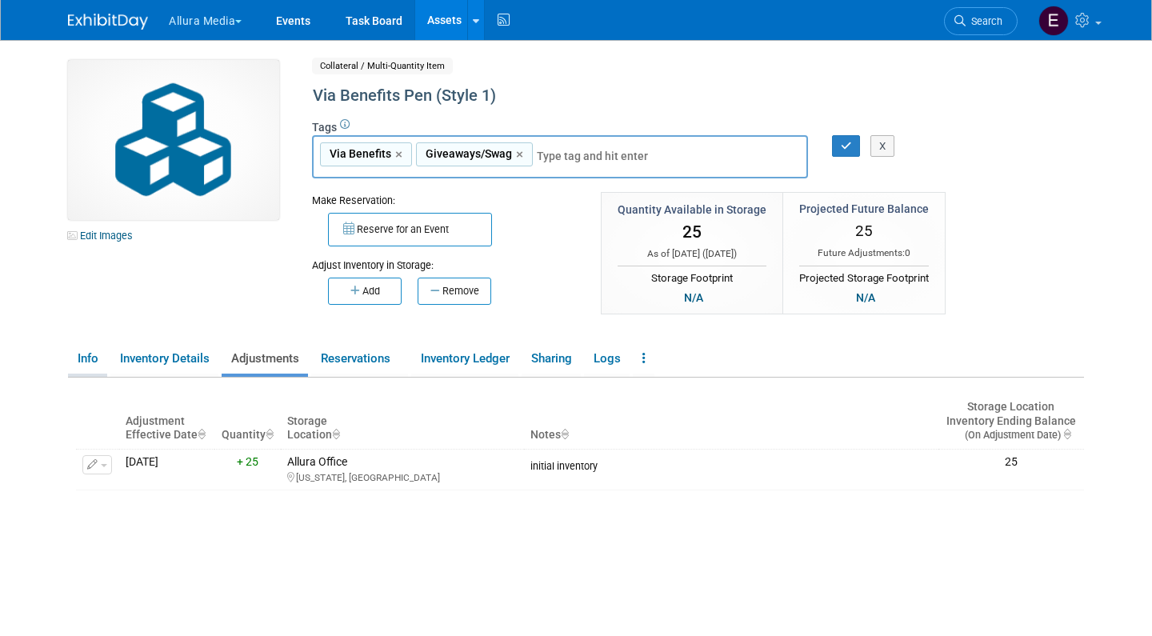
click at [88, 354] on link "Info" at bounding box center [87, 359] width 39 height 28
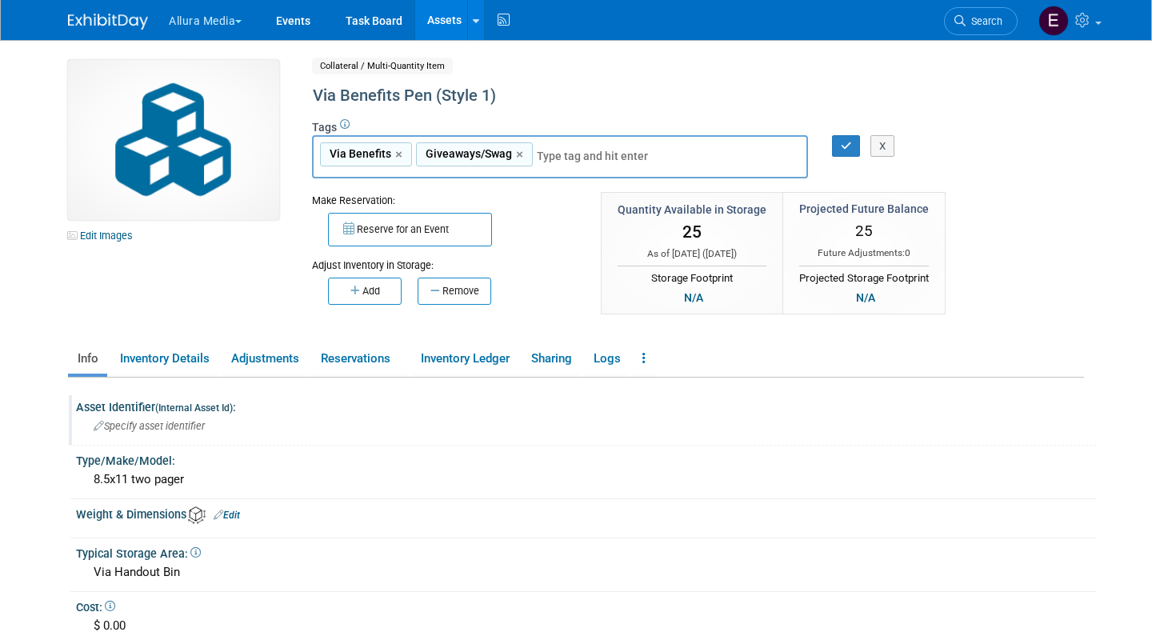
scroll to position [150, 0]
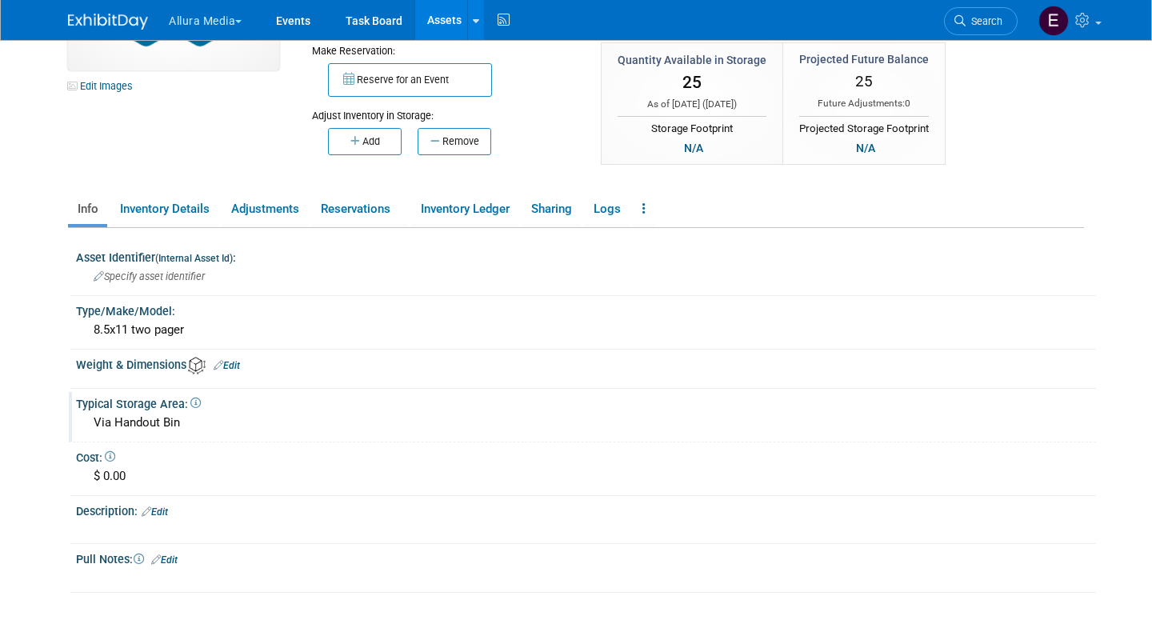
click at [189, 419] on div "Via Handout Bin" at bounding box center [586, 422] width 996 height 25
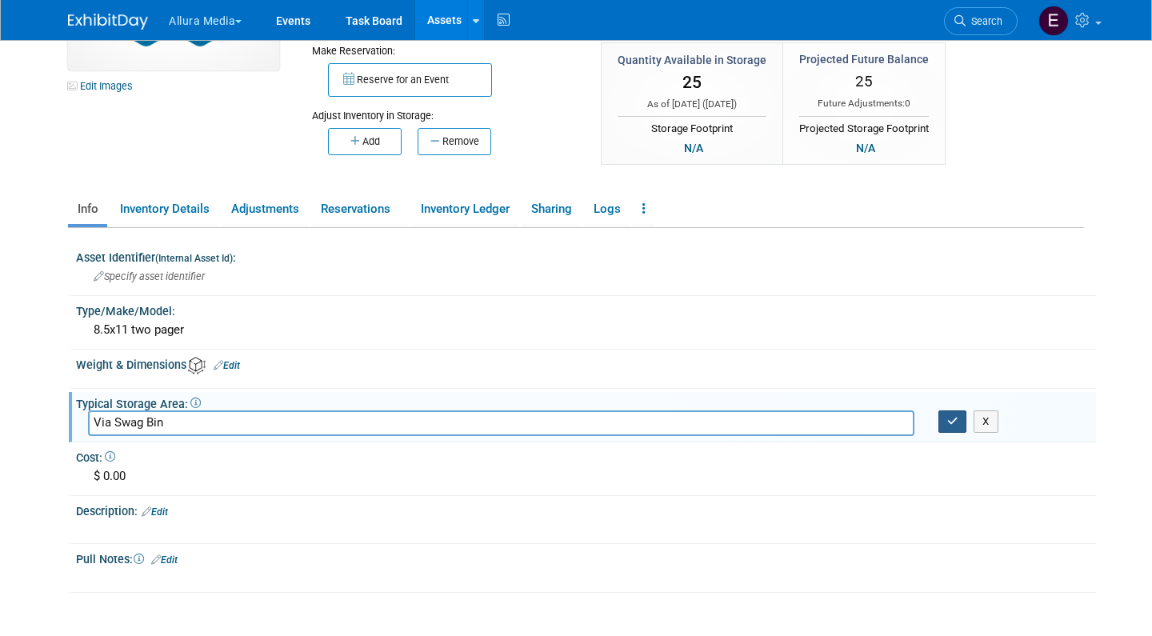
type input "Via Swag Bin"
click at [949, 423] on button "button" at bounding box center [952, 421] width 29 height 22
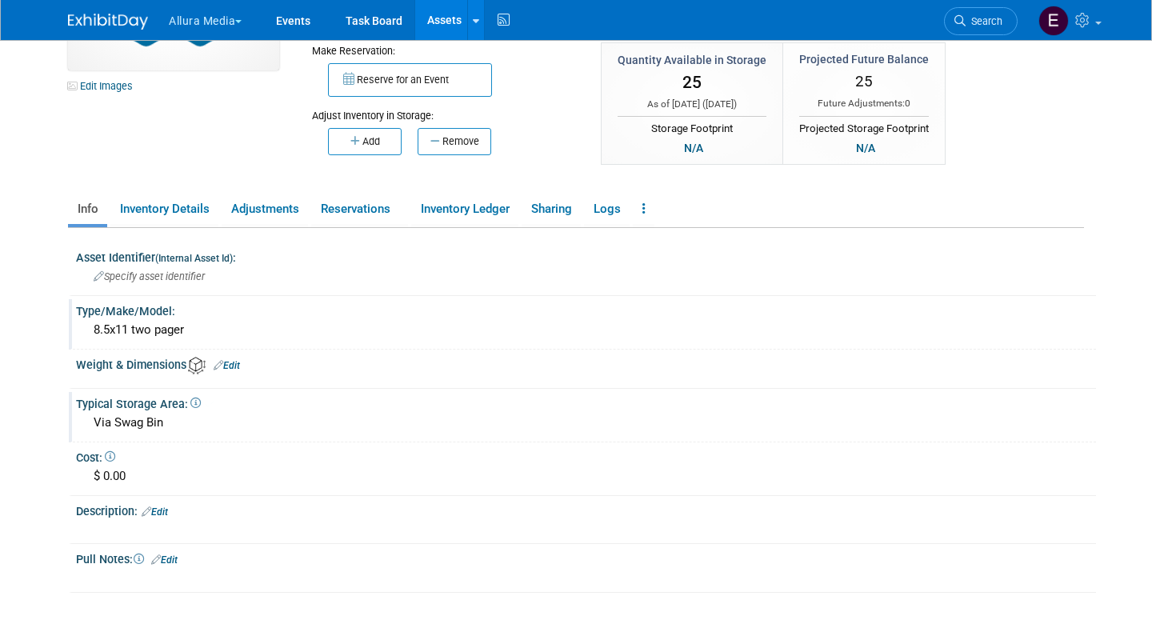
click at [182, 322] on div "8.5x11 two pager" at bounding box center [586, 330] width 996 height 25
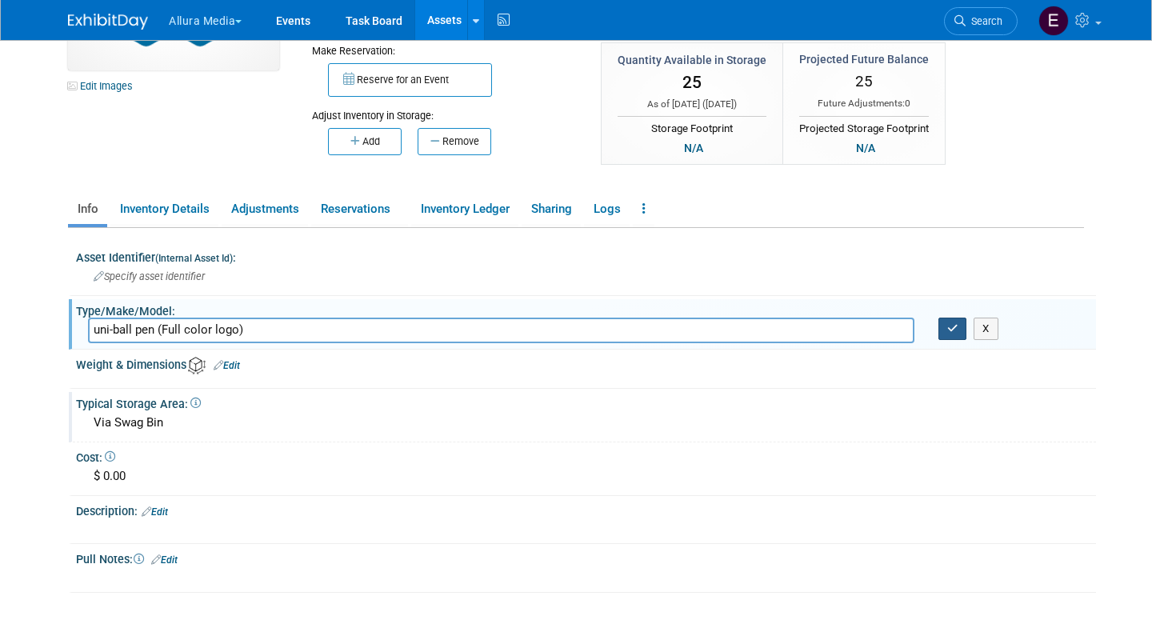
type input "uni-ball pen (Full color logo)"
click at [956, 324] on icon "button" at bounding box center [952, 328] width 11 height 10
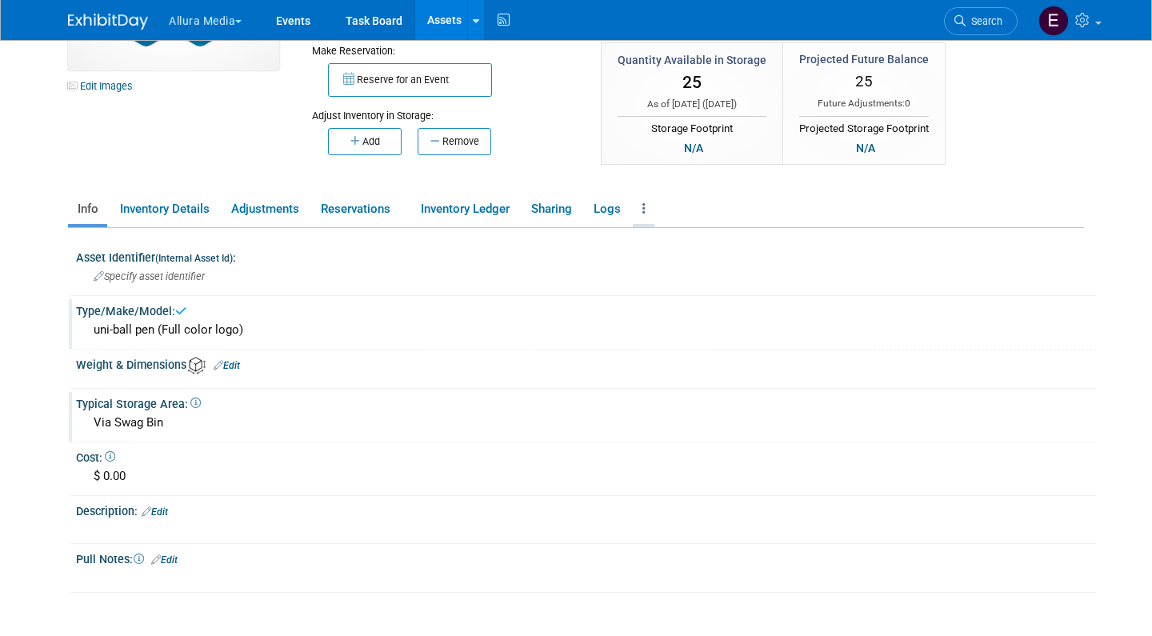
click at [643, 207] on link at bounding box center [644, 209] width 22 height 28
click at [674, 238] on link "Copy/Duplicate Asset" at bounding box center [702, 241] width 139 height 27
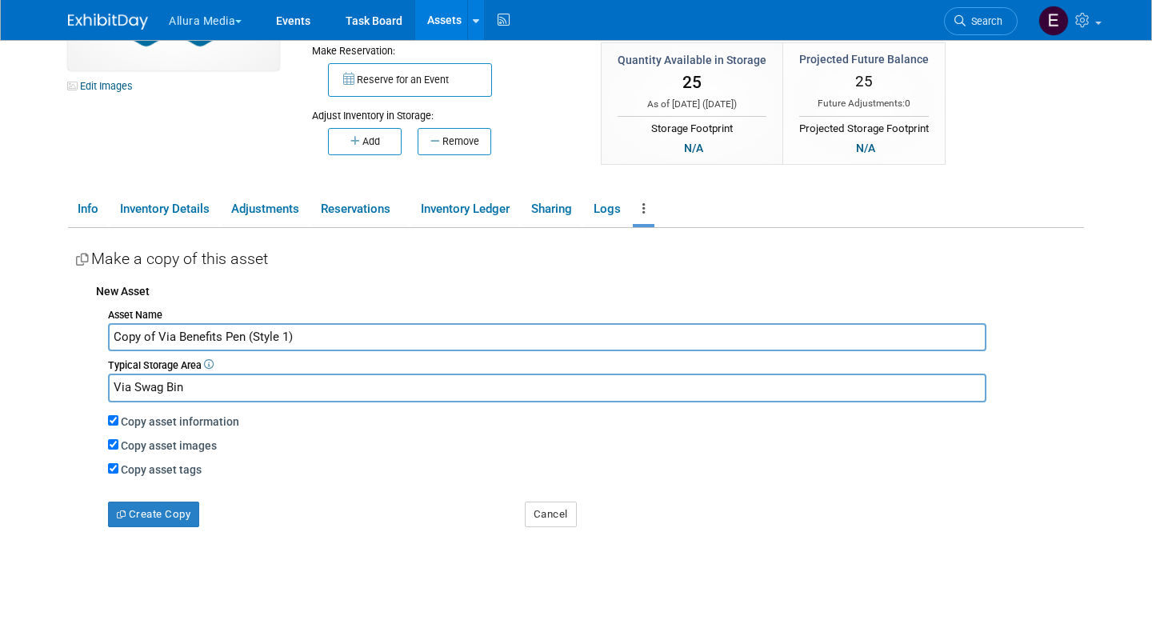
click at [287, 329] on input "Copy of Via Benefits Pen (Style 1)" at bounding box center [547, 337] width 878 height 28
drag, startPoint x: 158, startPoint y: 327, endPoint x: 58, endPoint y: 327, distance: 100.0
click at [58, 327] on div "Edit Images Collateral / Multi-Quantity Item Shared Via Benefits Pen (Style 1) …" at bounding box center [576, 274] width 1040 height 769
type input "Via Benefits Pen (Style 2)"
click at [168, 501] on button "Create Copy" at bounding box center [153, 514] width 91 height 26
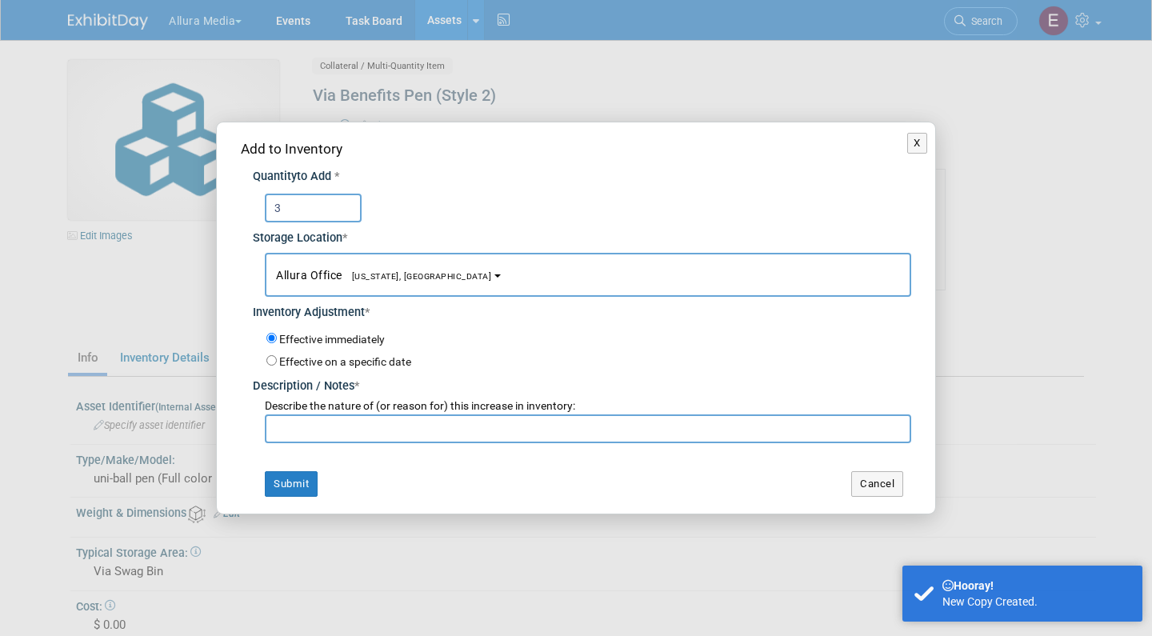
type input "3"
click at [438, 422] on input "text" at bounding box center [588, 428] width 646 height 29
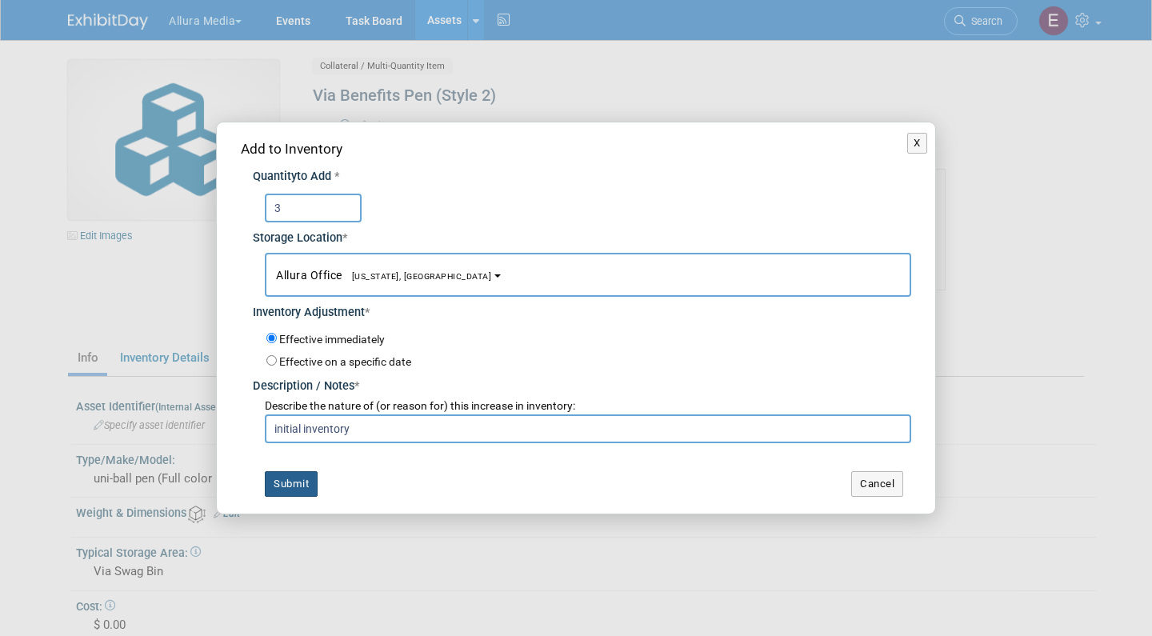
type input "initial inventory"
click at [299, 474] on button "Submit" at bounding box center [291, 484] width 53 height 26
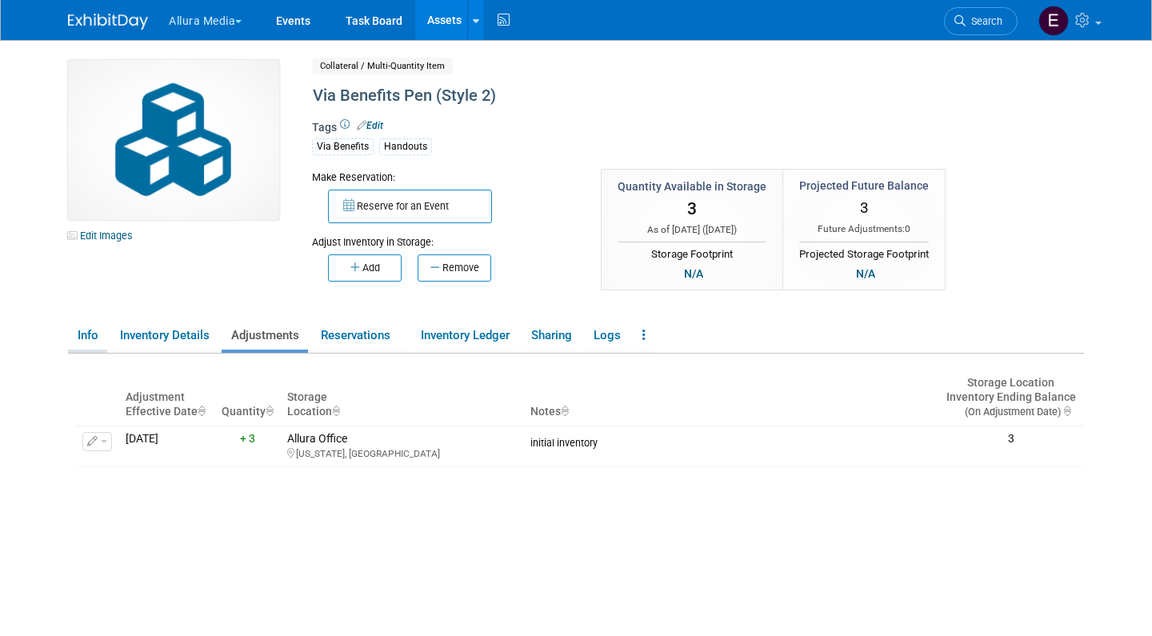
click at [92, 326] on link "Info" at bounding box center [87, 336] width 39 height 28
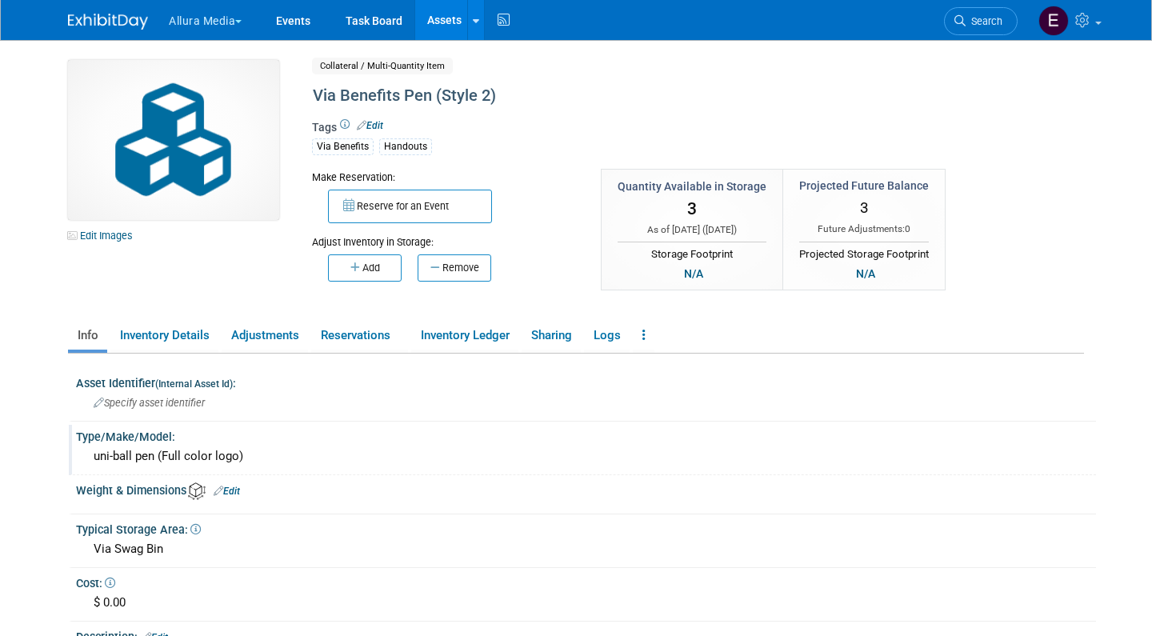
click at [240, 454] on div "uni-ball pen (Full color logo)" at bounding box center [586, 456] width 996 height 25
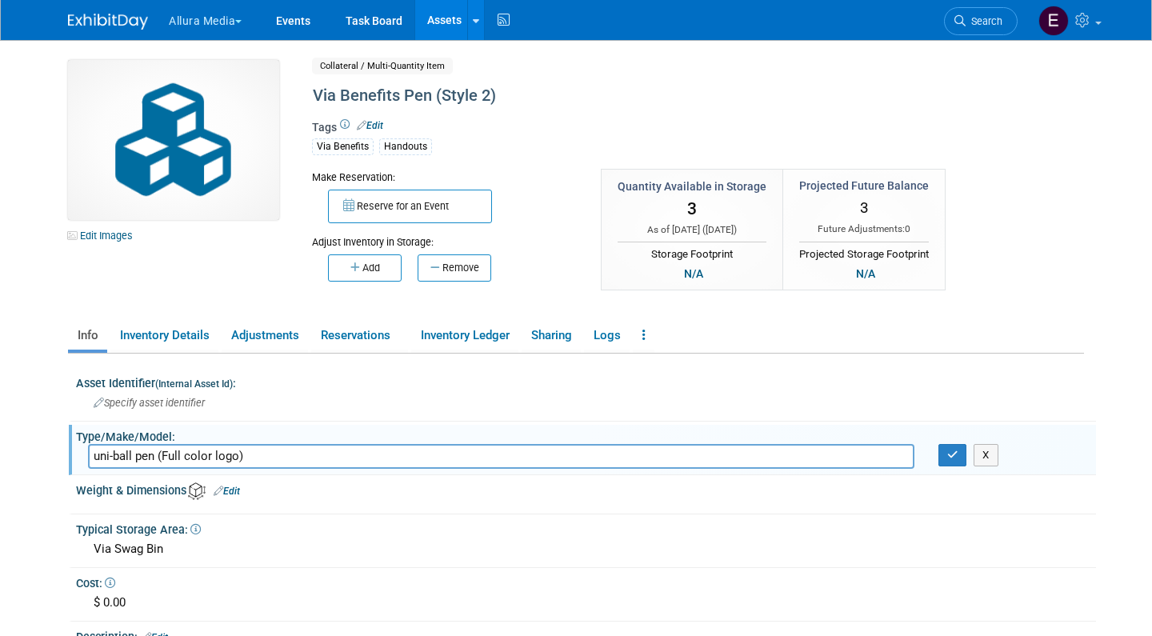
click at [177, 453] on input "uni-ball pen (Full color logo)" at bounding box center [501, 456] width 826 height 25
drag, startPoint x: 137, startPoint y: 452, endPoint x: 49, endPoint y: 452, distance: 88.0
click at [49, 452] on body "Allura Media Explore: My Workspaces 4 Go to Workspace:" at bounding box center [576, 318] width 1152 height 636
click at [106, 453] on input "pen (White color logo)" at bounding box center [501, 456] width 826 height 25
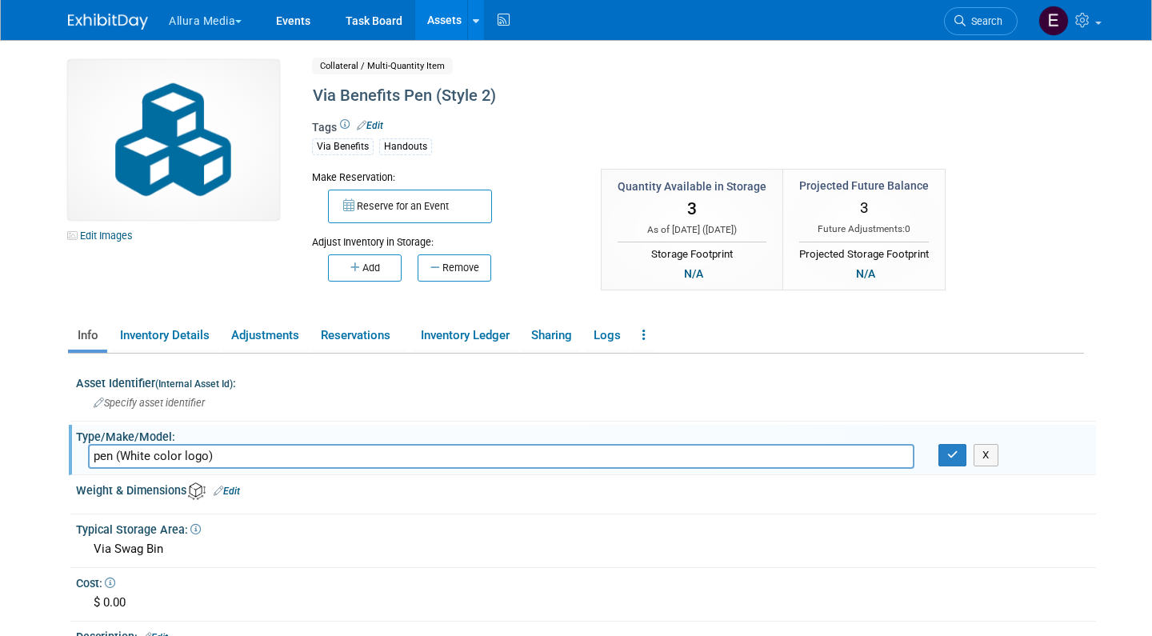
click at [106, 453] on input "pen (White color logo)" at bounding box center [501, 456] width 826 height 25
click at [43, 481] on body "Allura Media Explore: My Workspaces 4 Go to Workspace:" at bounding box center [576, 318] width 1152 height 636
click at [152, 451] on input "Aluminum (White color logo)" at bounding box center [501, 456] width 826 height 25
type input "Aluminum Pen (White color logo)"
click at [951, 454] on icon "button" at bounding box center [952, 455] width 11 height 10
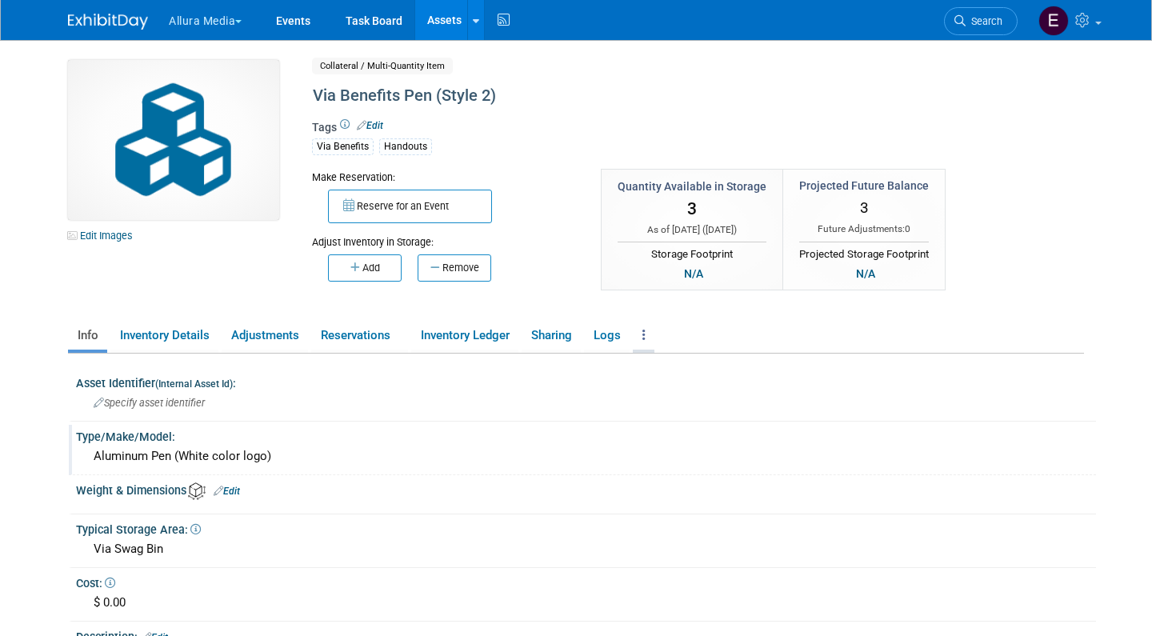
click at [641, 331] on link at bounding box center [644, 336] width 22 height 28
click at [542, 293] on div "Make Reservation: Reserve for an Event Adjust Inventory in Storage:" at bounding box center [646, 239] width 693 height 140
click at [439, 21] on link "Assets" at bounding box center [444, 20] width 58 height 40
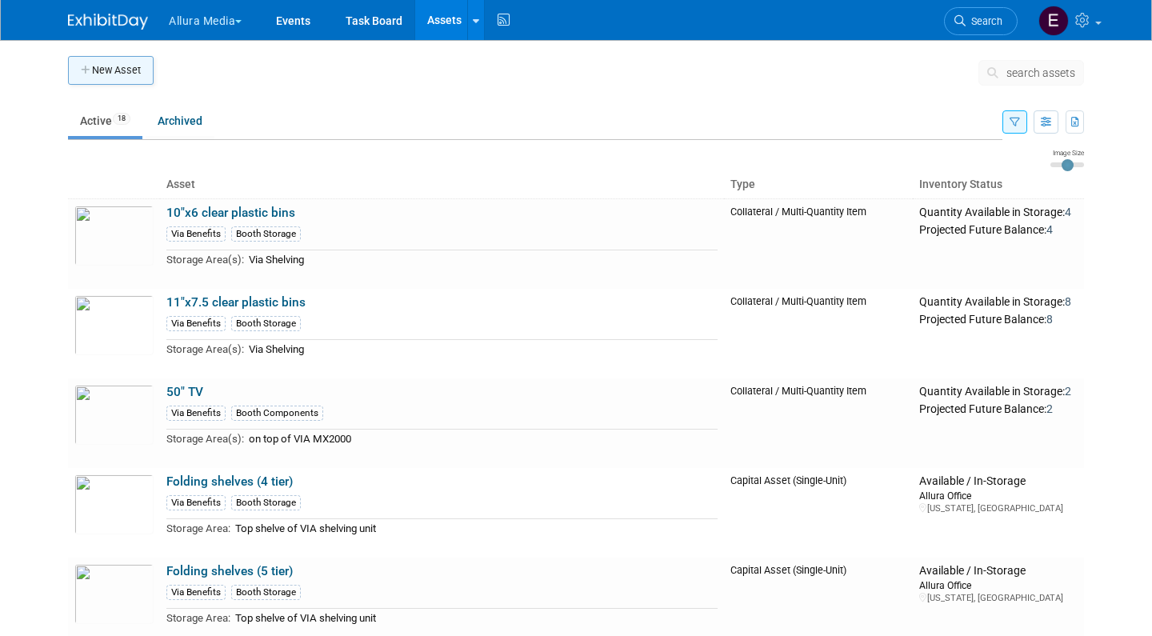
click at [119, 77] on button "New Asset" at bounding box center [111, 70] width 86 height 29
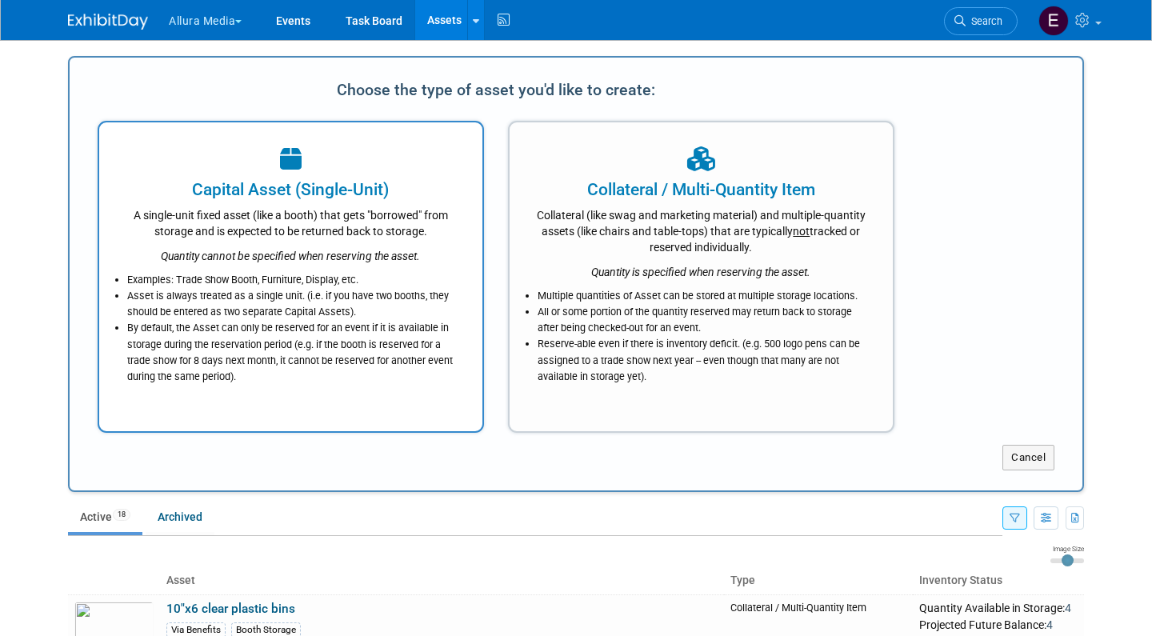
click at [302, 230] on div "A single-unit fixed asset (like a booth) that gets "borrowed" from storage and …" at bounding box center [290, 221] width 343 height 38
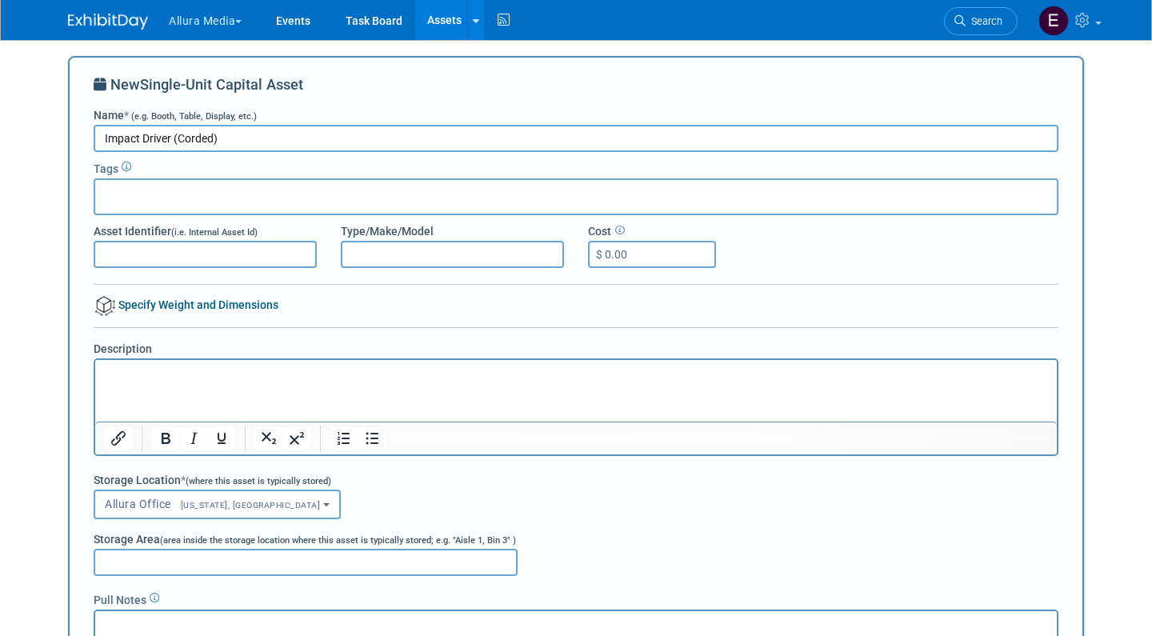
type input "Impact Driver (Corded)"
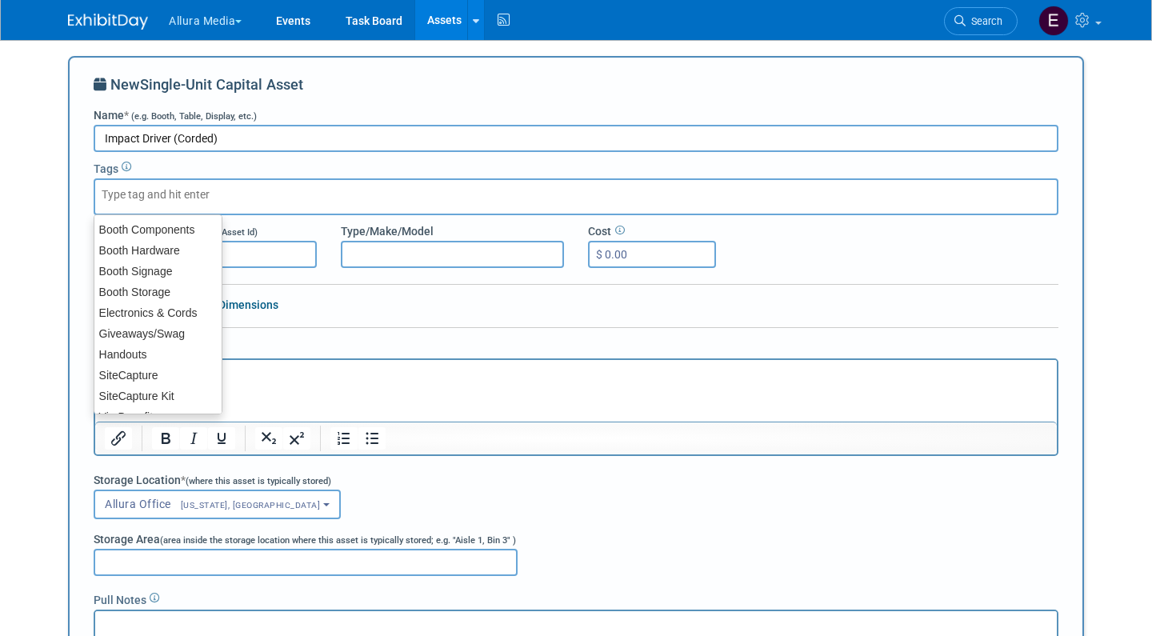
click at [259, 186] on div at bounding box center [576, 196] width 965 height 37
type input "Via"
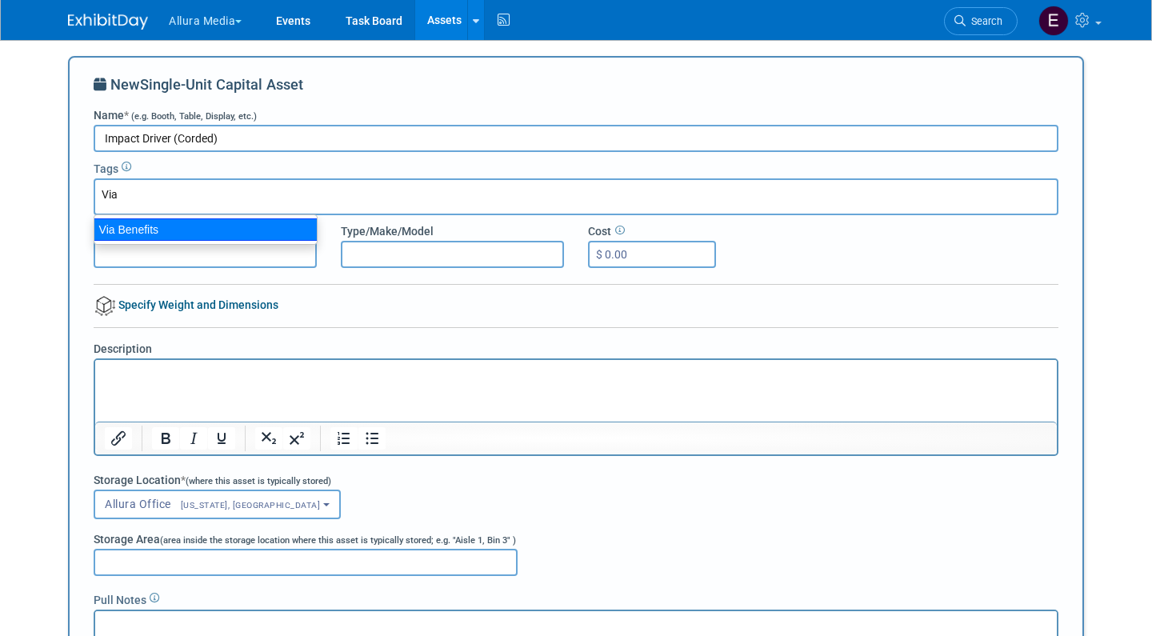
click at [242, 223] on div "Via Benefits" at bounding box center [206, 229] width 224 height 22
type input "Via Benefits"
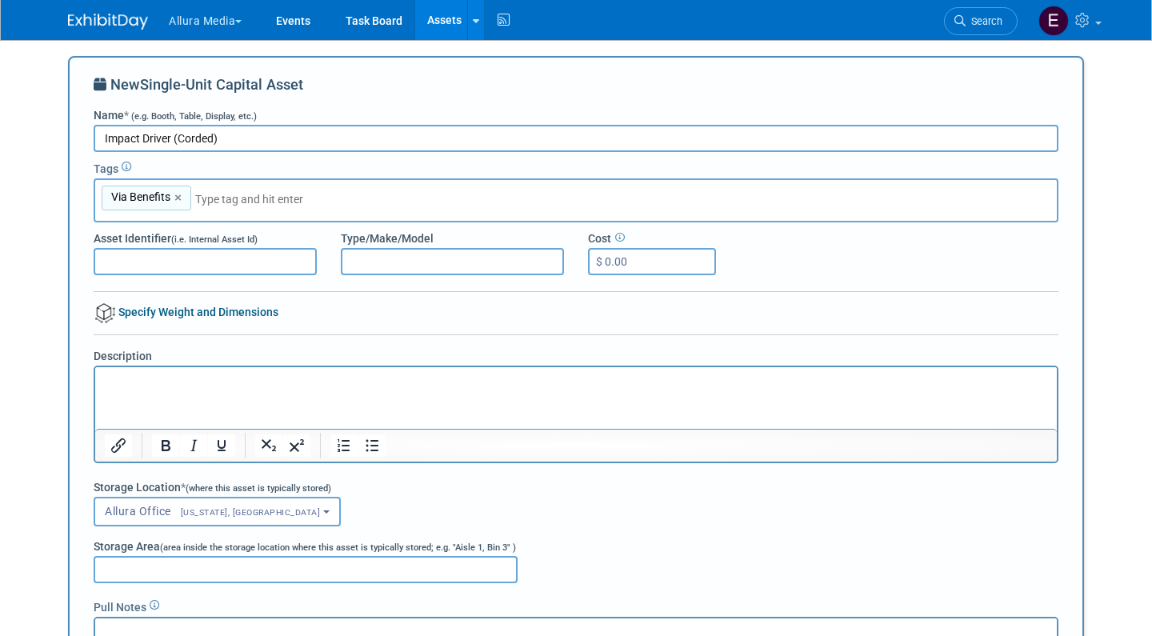
type input "B"
type input "Tools"
type input "Via Benefits, Tools"
click at [138, 389] on html at bounding box center [575, 377] width 961 height 22
click at [151, 565] on input "Storage Area (area inside the storage location where this asset is typically st…" at bounding box center [306, 569] width 424 height 27
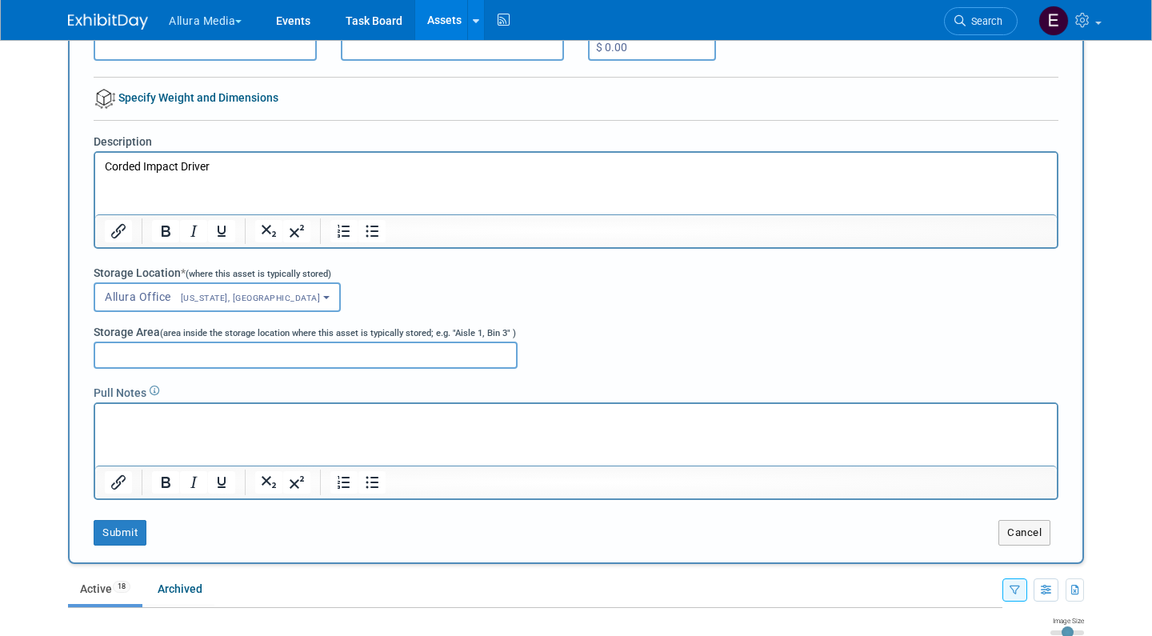
scroll to position [229, 0]
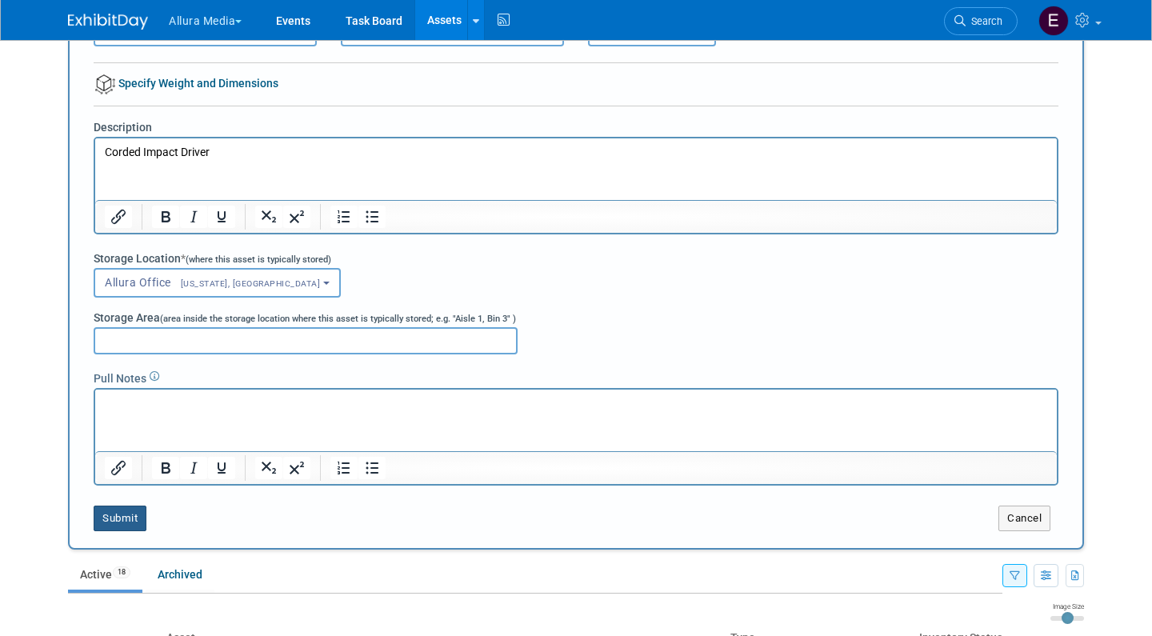
click at [121, 516] on button "Submit" at bounding box center [120, 518] width 53 height 26
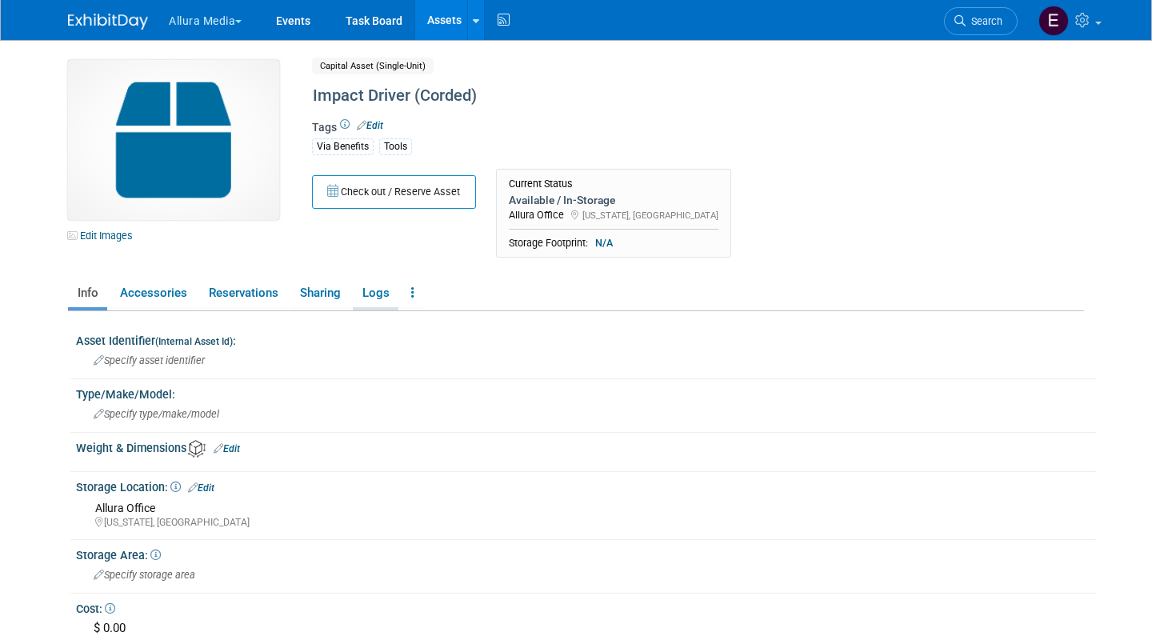
click at [377, 286] on link "Logs" at bounding box center [376, 293] width 46 height 28
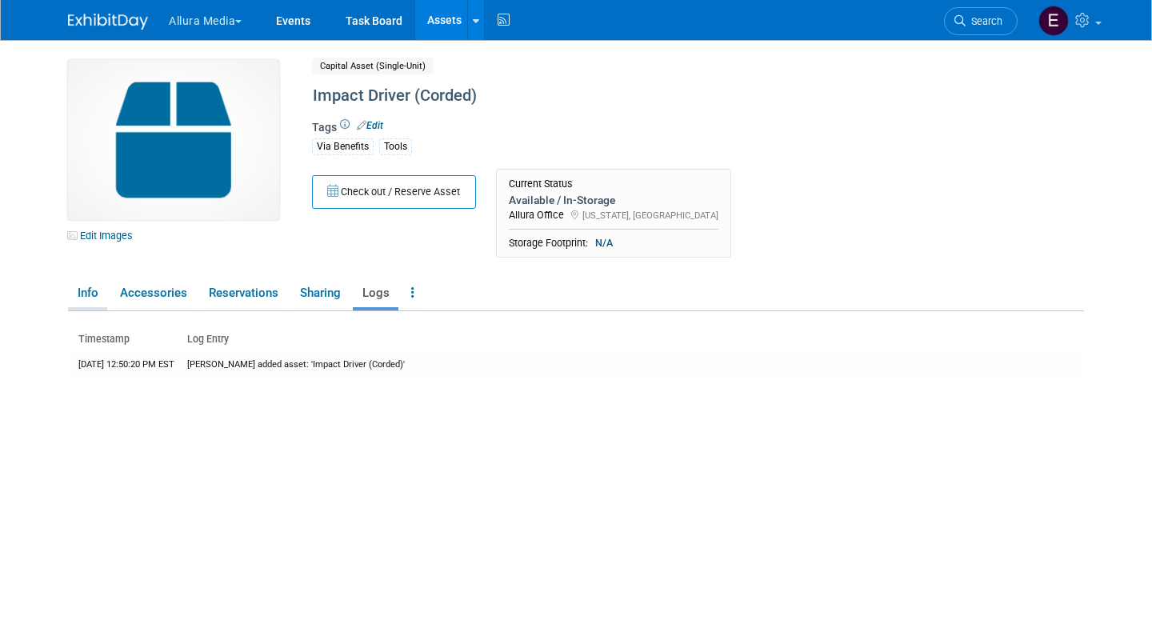
click at [84, 294] on link "Info" at bounding box center [87, 293] width 39 height 28
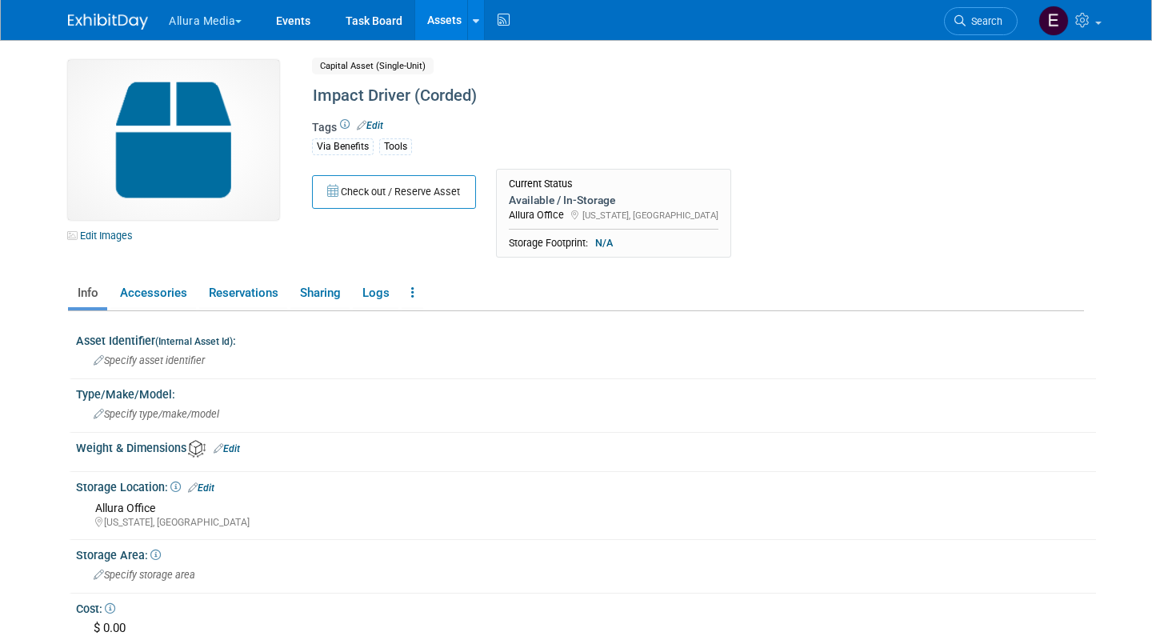
click at [449, 22] on link "Assets" at bounding box center [444, 20] width 58 height 40
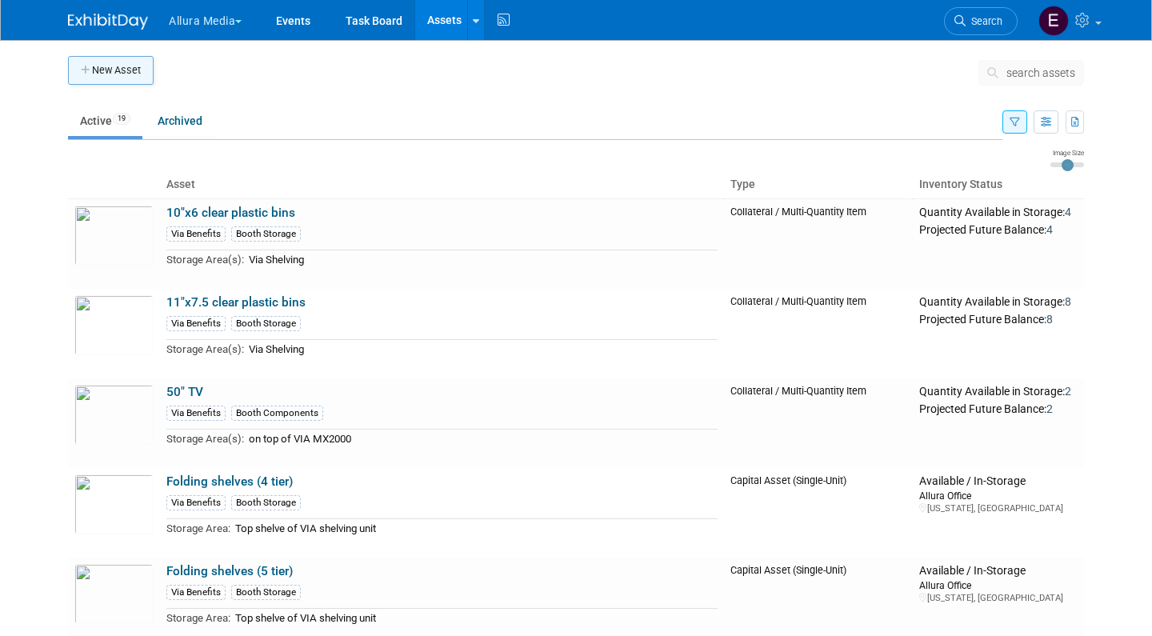
click at [113, 74] on button "New Asset" at bounding box center [111, 70] width 86 height 29
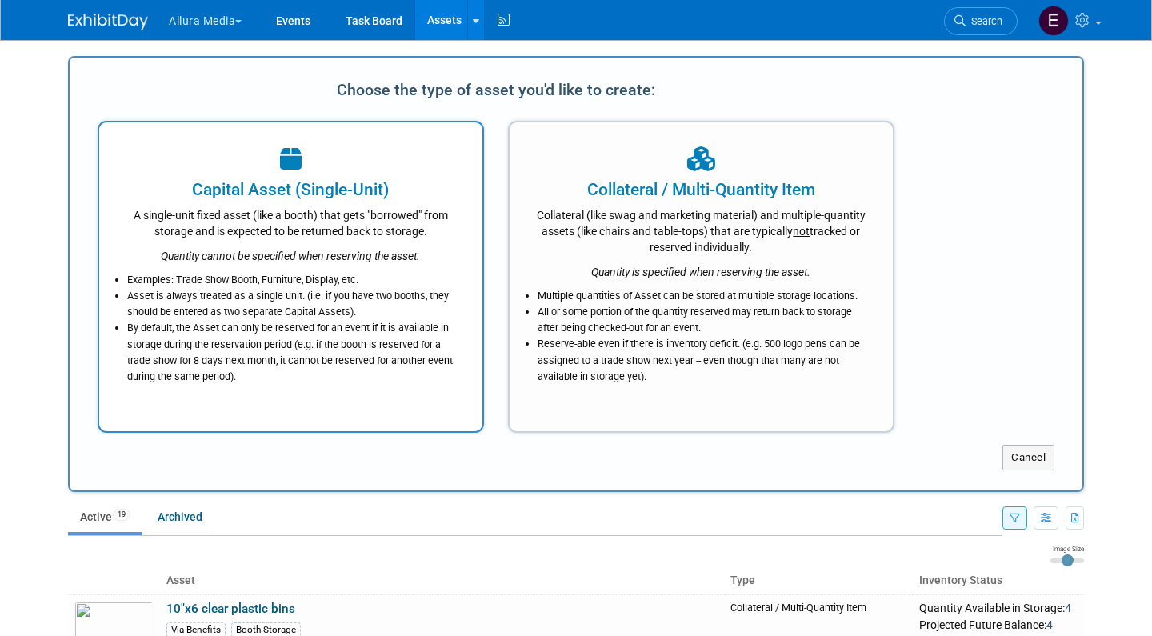
click at [233, 186] on div "Capital Asset (Single-Unit)" at bounding box center [290, 190] width 343 height 24
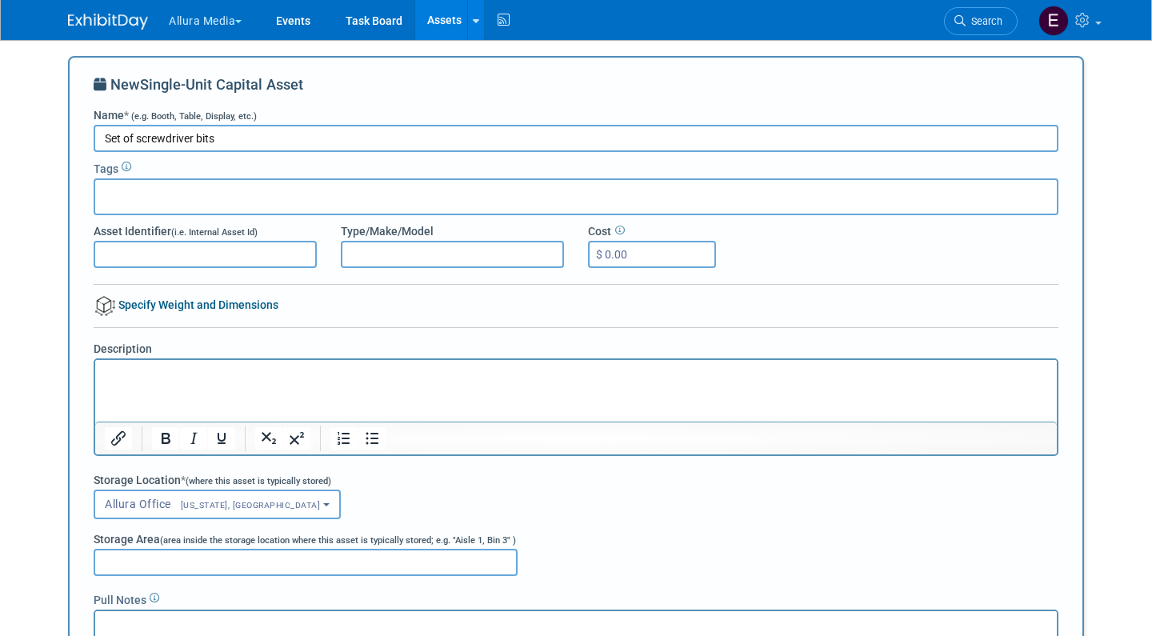
type input "Set of screwdriver bits"
click at [300, 190] on div at bounding box center [576, 196] width 965 height 37
type input "VI"
click at [289, 232] on div "Via Benefits" at bounding box center [206, 229] width 224 height 22
type input "Via Benefits"
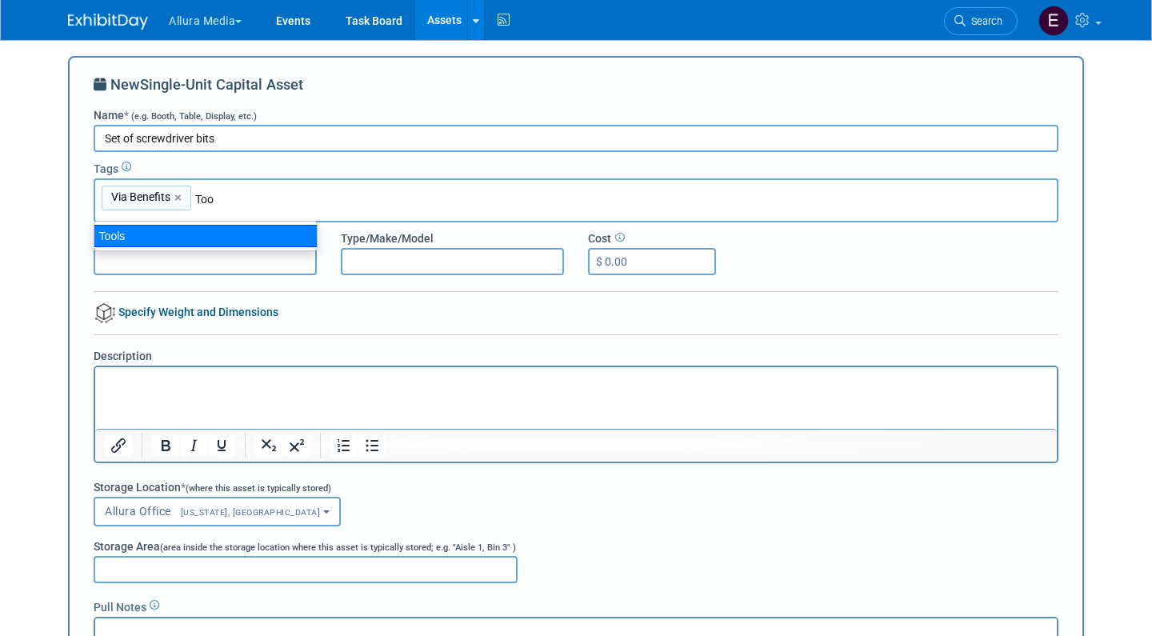
type input "To"
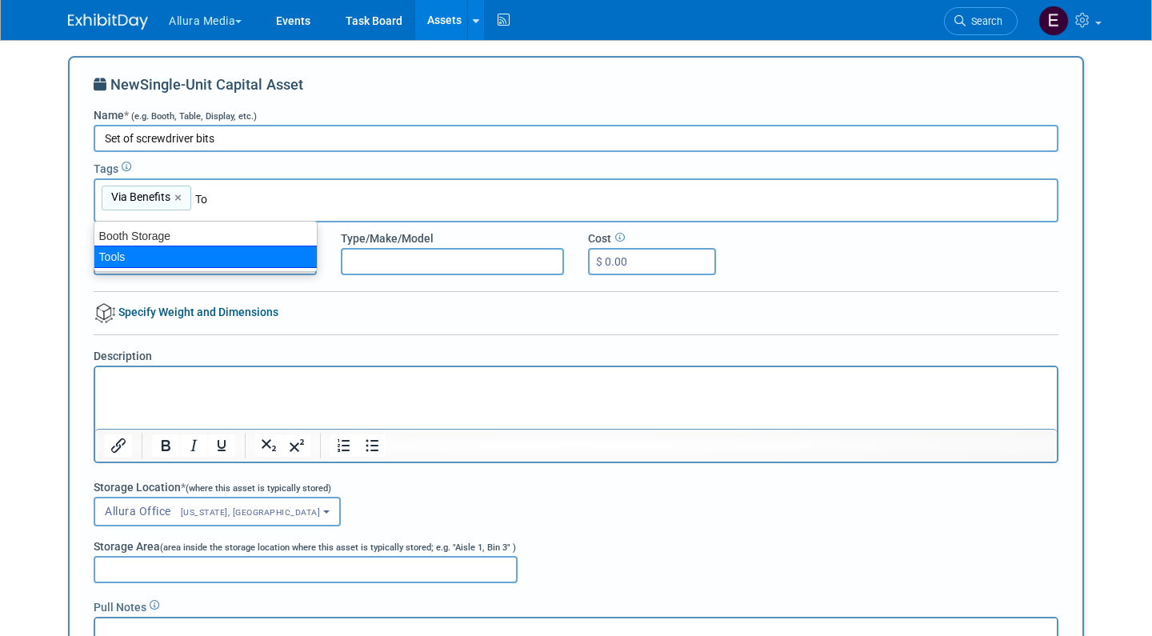
click at [185, 251] on div "Tools" at bounding box center [206, 257] width 224 height 22
type input "Via Benefits, Tools"
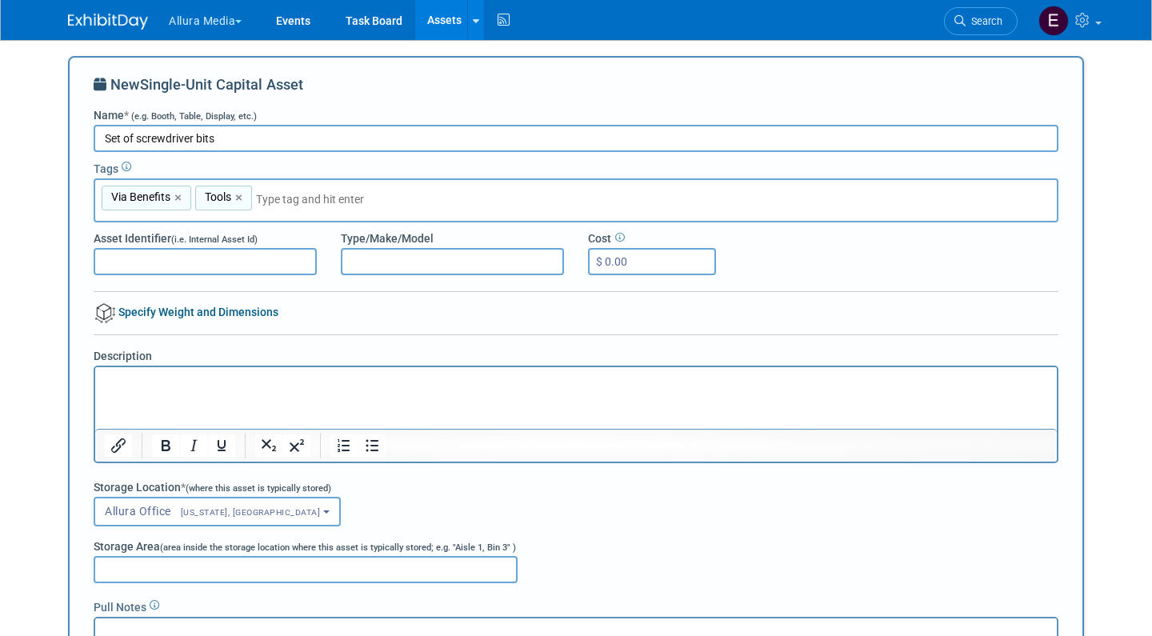
click at [148, 380] on p "Rich Text Area. Press ALT-0 for help." at bounding box center [576, 381] width 943 height 16
click at [51, 494] on body "Allura Media Explore: My Workspaces 4 Go to Workspace: Allura Media EmpiRX Heal…" at bounding box center [576, 318] width 1152 height 636
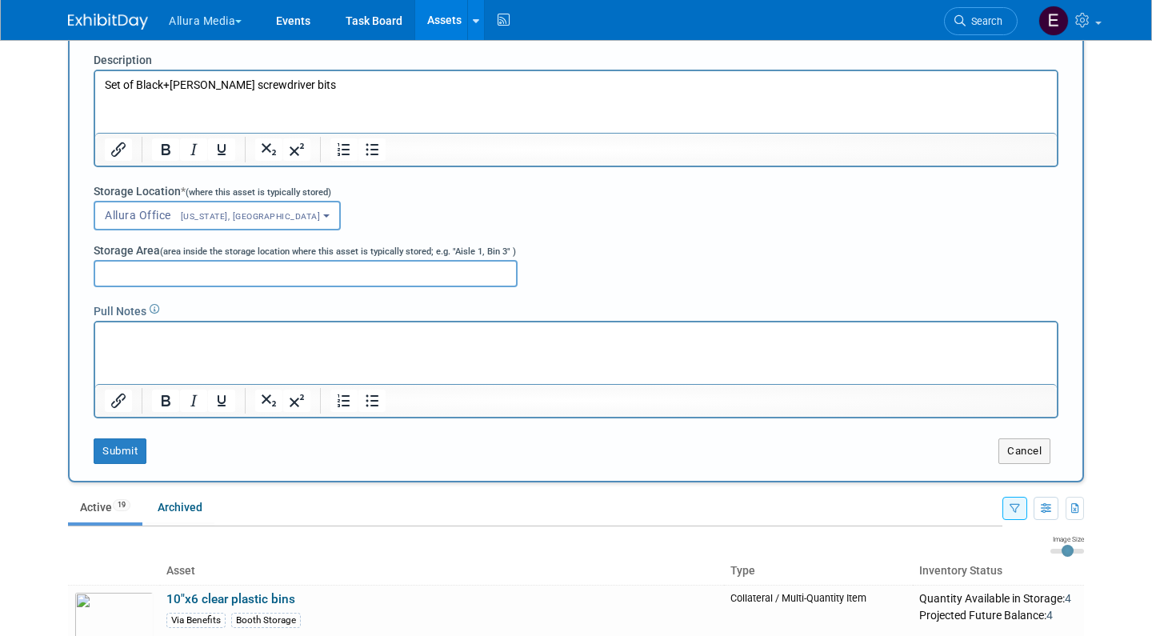
scroll to position [297, 0]
click at [132, 334] on p "Rich Text Area. Press ALT-0 for help." at bounding box center [576, 335] width 943 height 16
click at [124, 444] on button "Submit" at bounding box center [120, 451] width 53 height 26
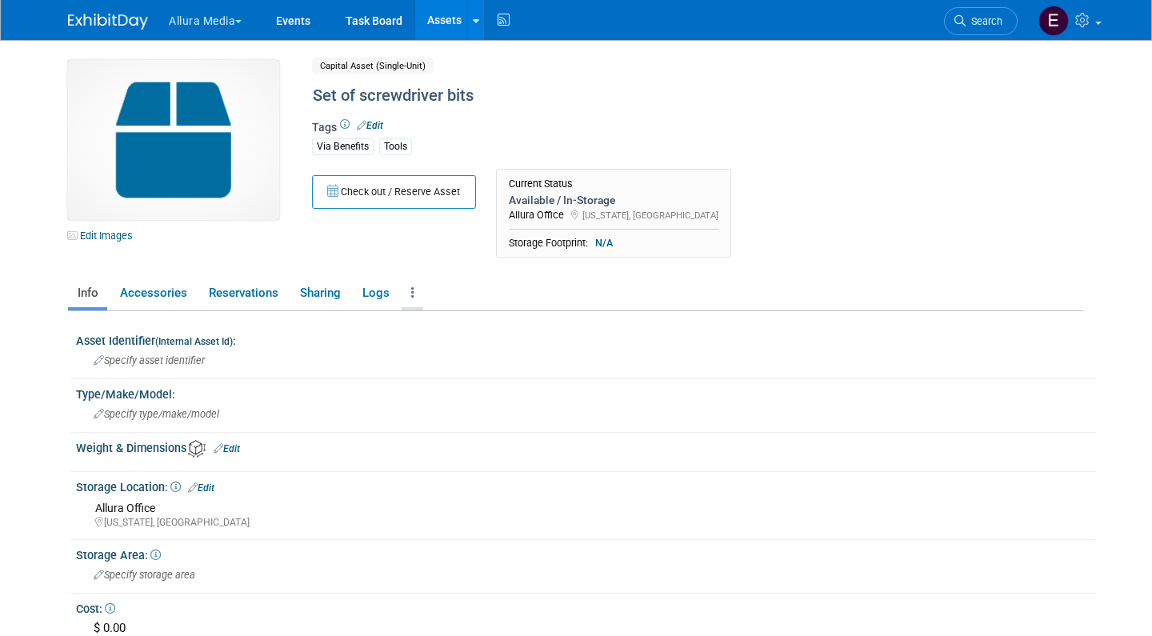
click at [418, 292] on link at bounding box center [413, 293] width 22 height 28
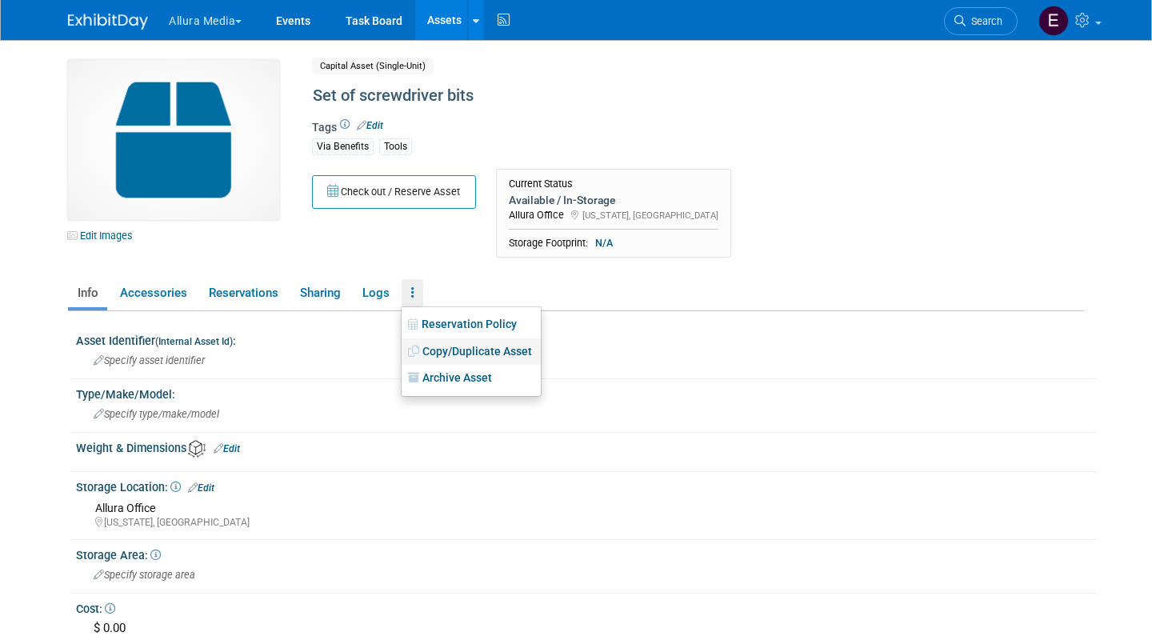
click at [454, 354] on link "Copy/Duplicate Asset" at bounding box center [471, 351] width 139 height 27
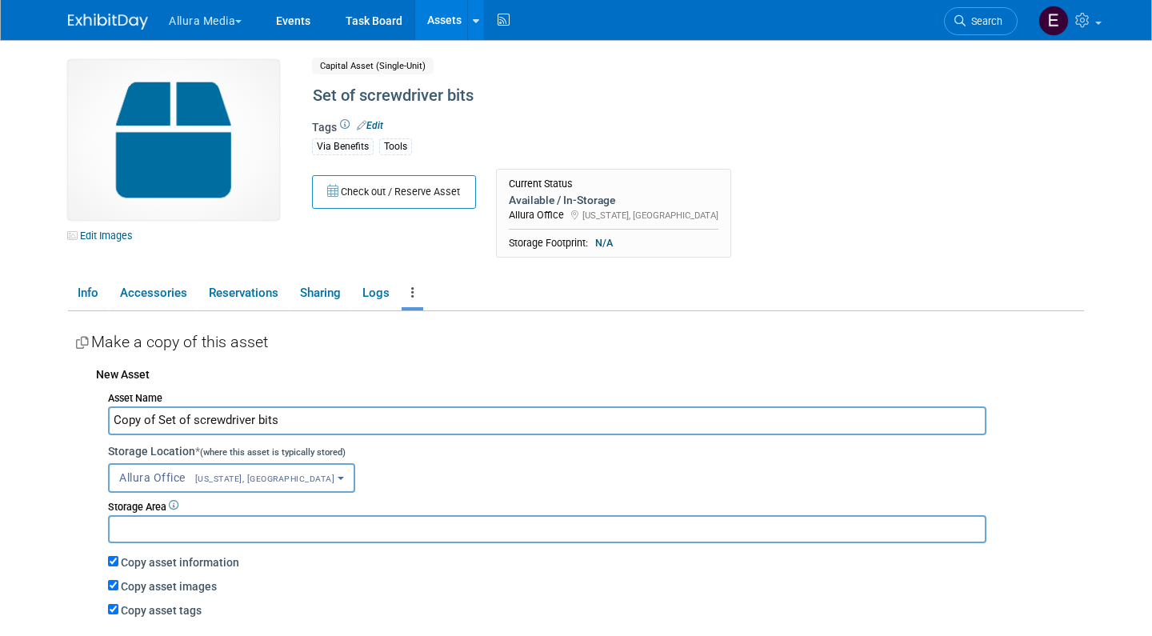
click at [292, 417] on input "Copy of Set of screwdriver bits" at bounding box center [547, 420] width 878 height 28
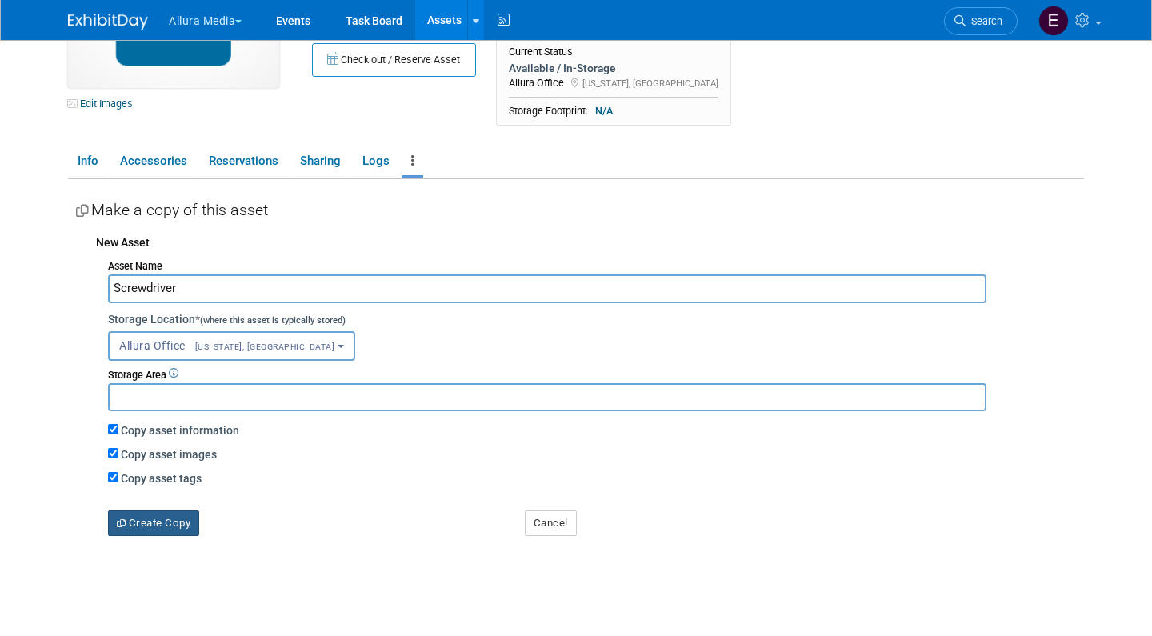
type input "Screwdriver"
click at [140, 513] on button "Create Copy" at bounding box center [153, 523] width 91 height 26
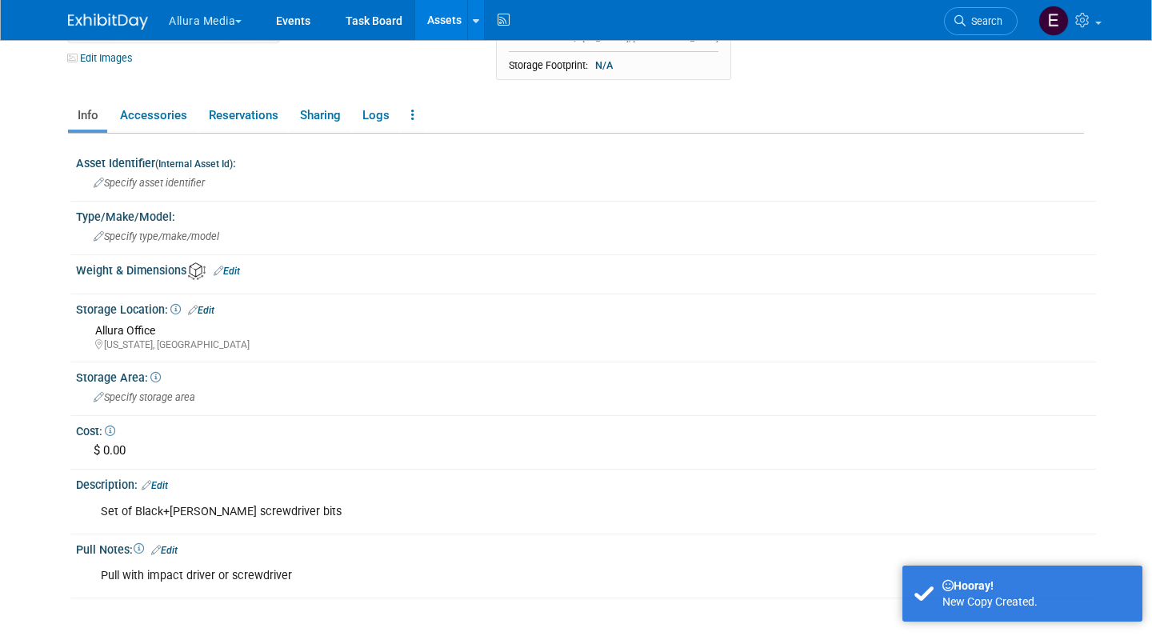
click at [162, 480] on link "Edit" at bounding box center [155, 485] width 26 height 11
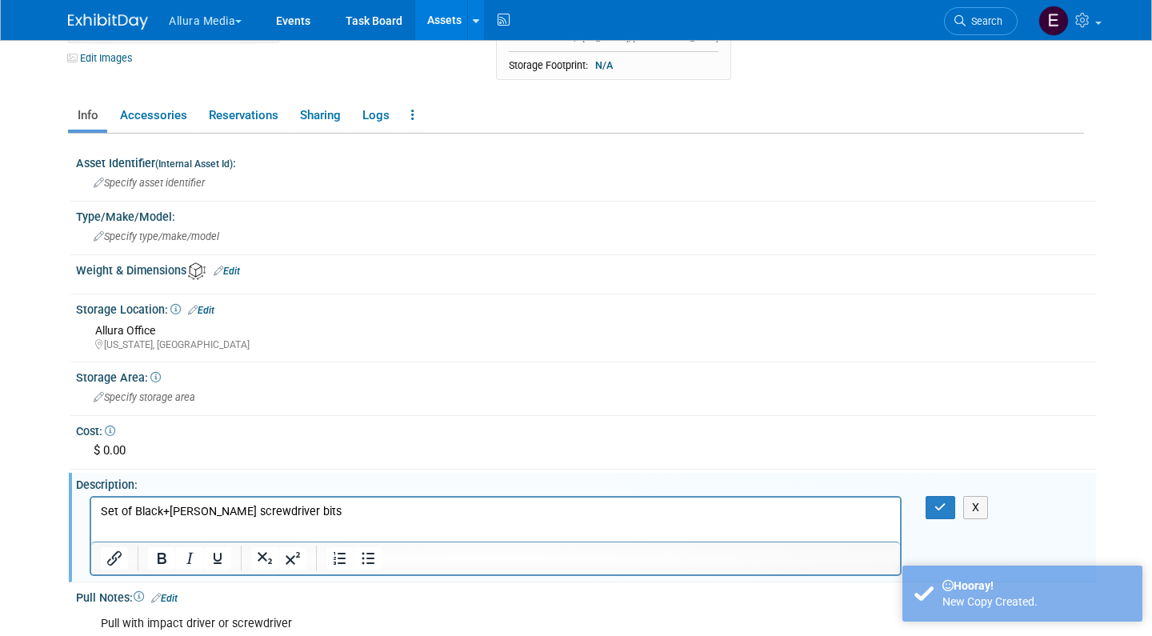
click at [398, 518] on p "Set of Black+[PERSON_NAME] screwdriver bits" at bounding box center [496, 511] width 790 height 16
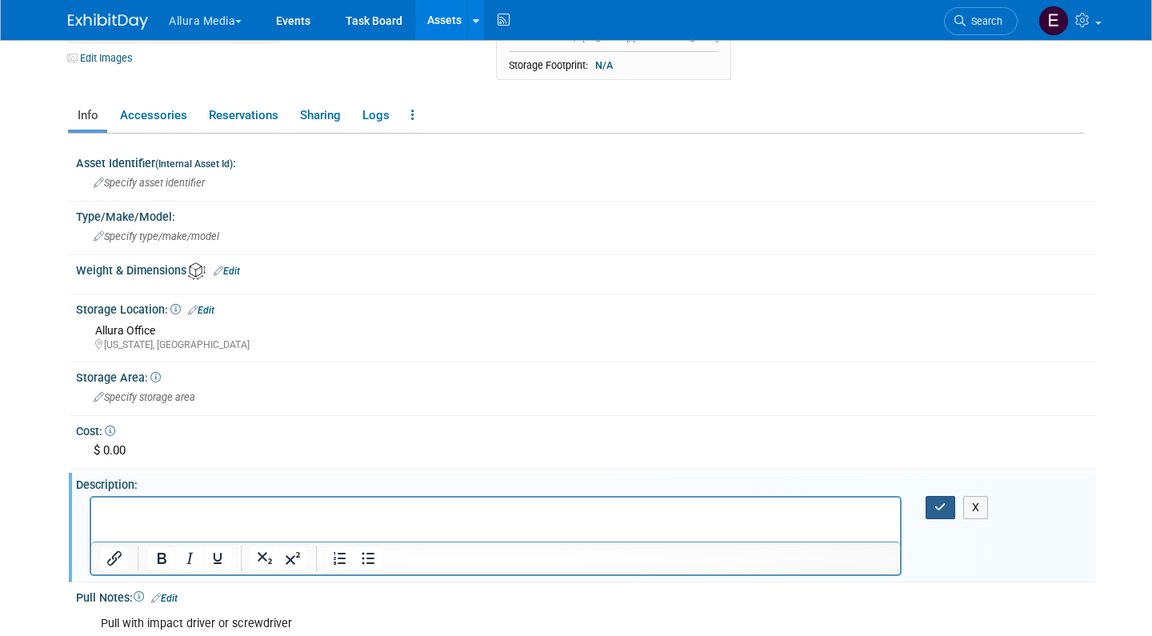
click at [941, 501] on icon "button" at bounding box center [940, 506] width 12 height 11
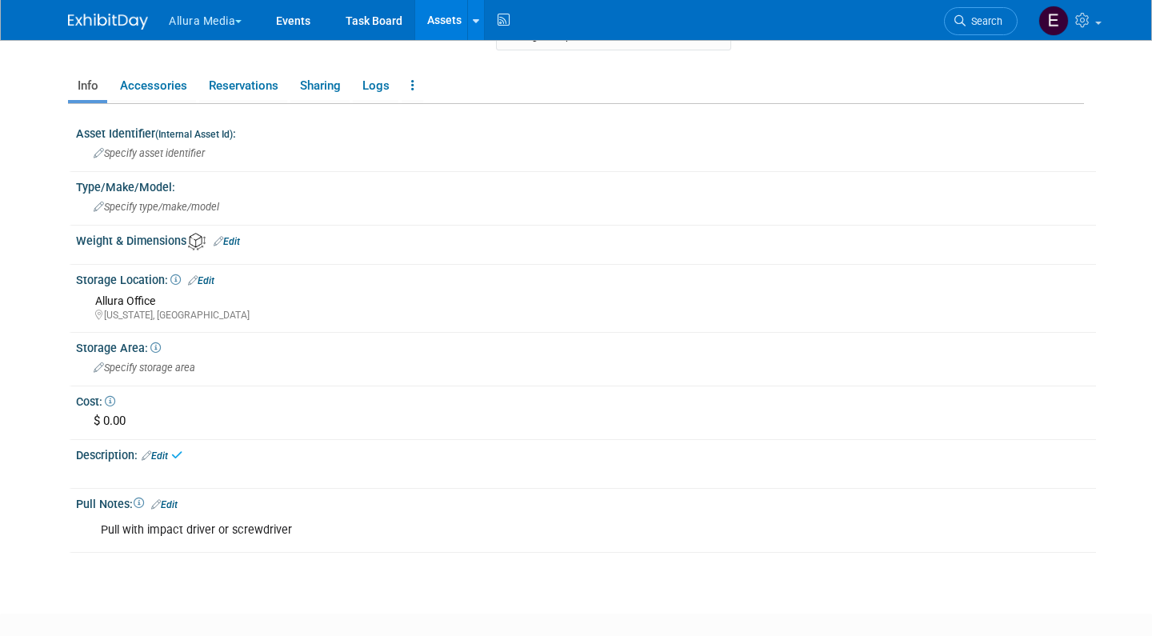
scroll to position [208, 0]
click at [346, 521] on div "Pull with impact driver or screwdriver" at bounding box center [496, 529] width 812 height 32
click at [177, 498] on link "Edit" at bounding box center [164, 503] width 26 height 11
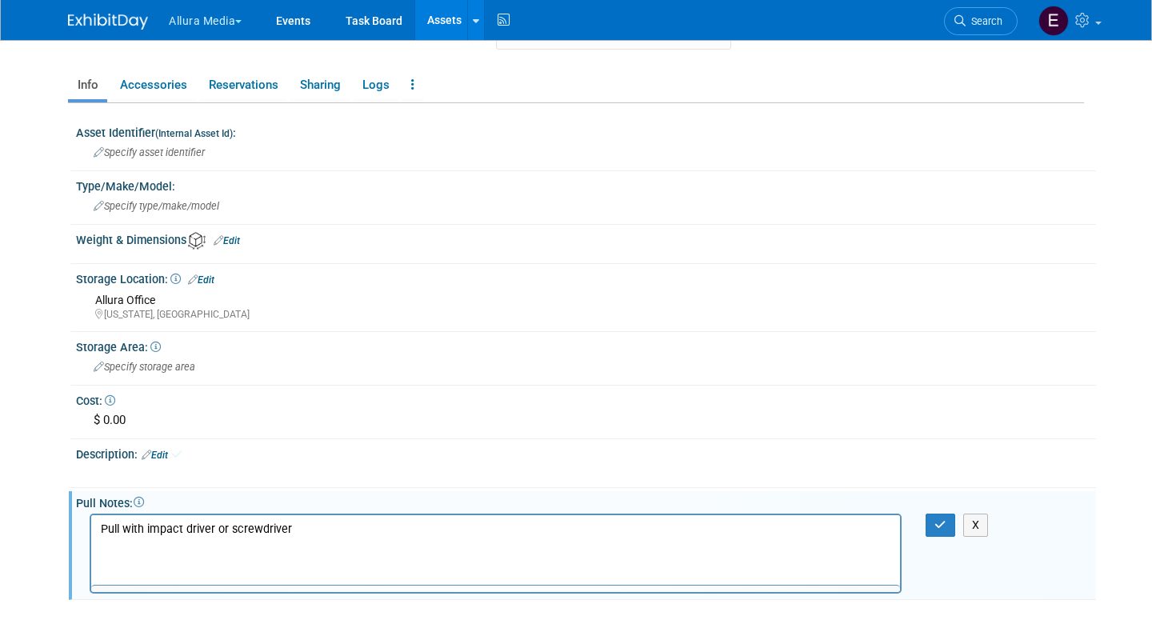
scroll to position [0, 0]
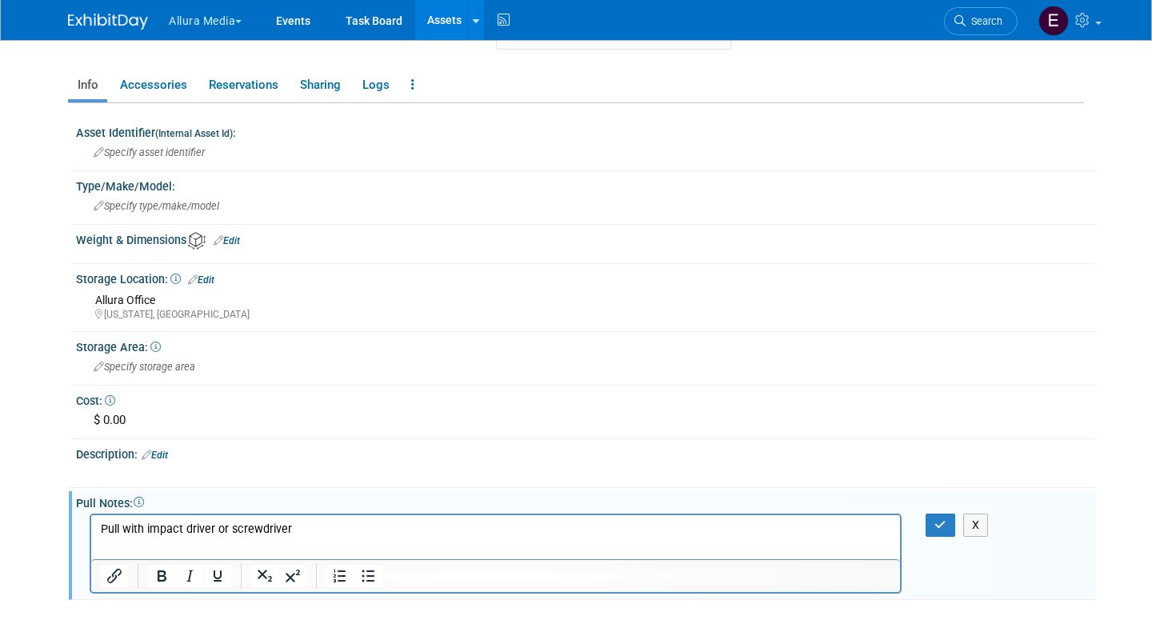
click at [319, 527] on p "Pull with impact driver or screwdriver" at bounding box center [496, 529] width 790 height 16
drag, startPoint x: 319, startPoint y: 527, endPoint x: 161, endPoint y: 531, distance: 158.4
click at [161, 531] on p "Pull with impact driver or screwdriver" at bounding box center [496, 529] width 790 height 16
click at [937, 519] on icon "button" at bounding box center [940, 524] width 12 height 11
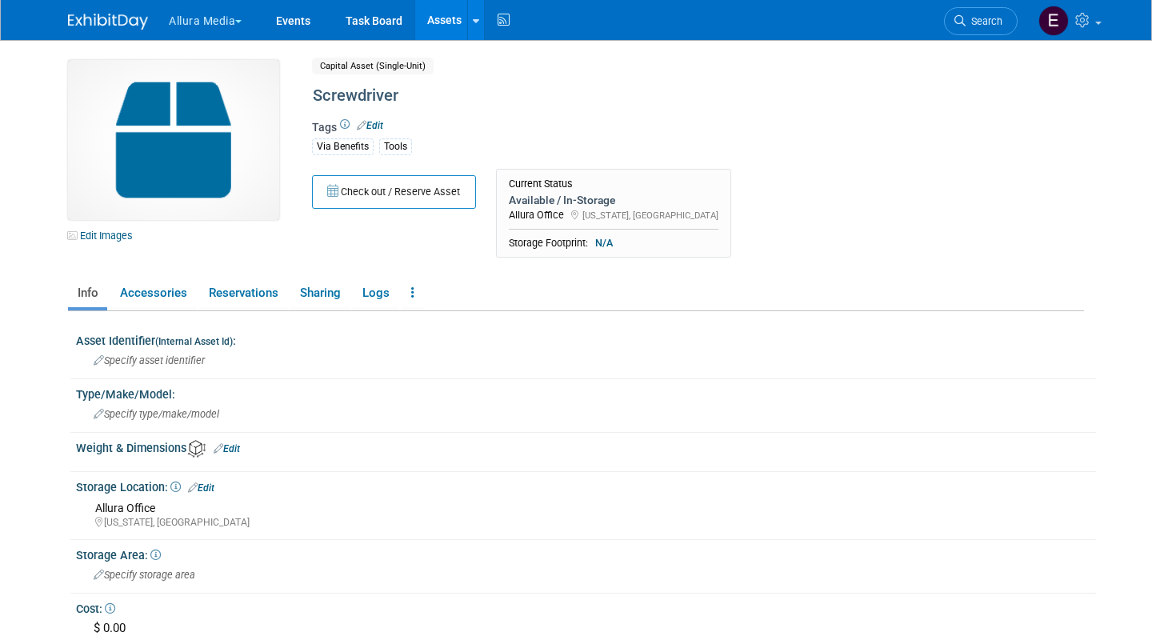
click at [115, 20] on img at bounding box center [108, 22] width 80 height 16
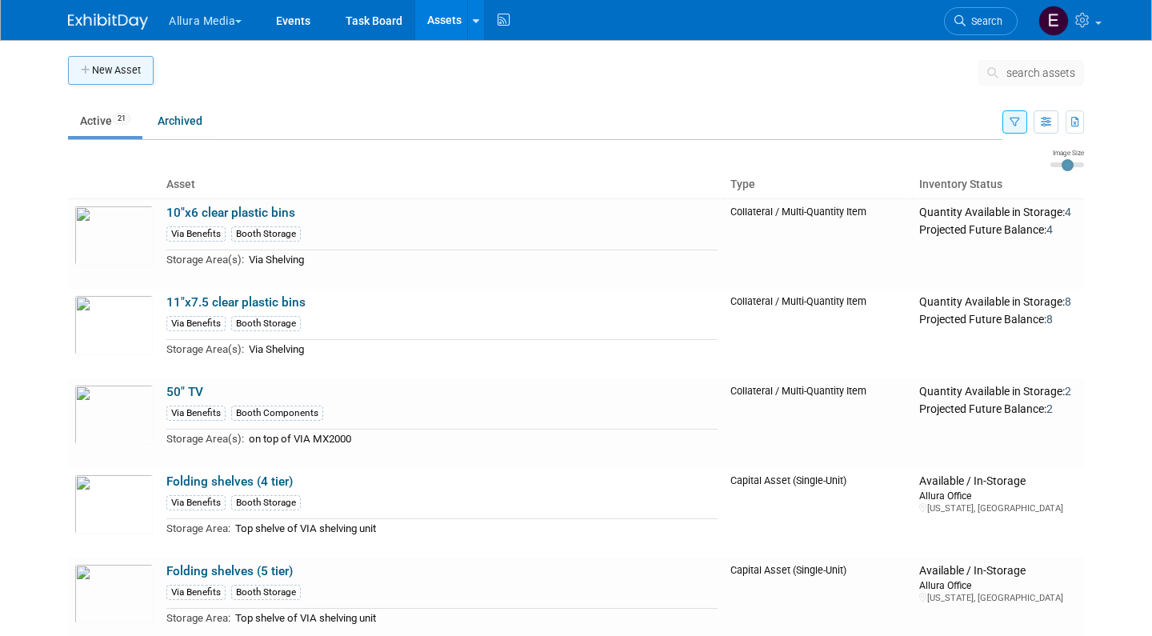
click at [117, 68] on button "New Asset" at bounding box center [111, 70] width 86 height 29
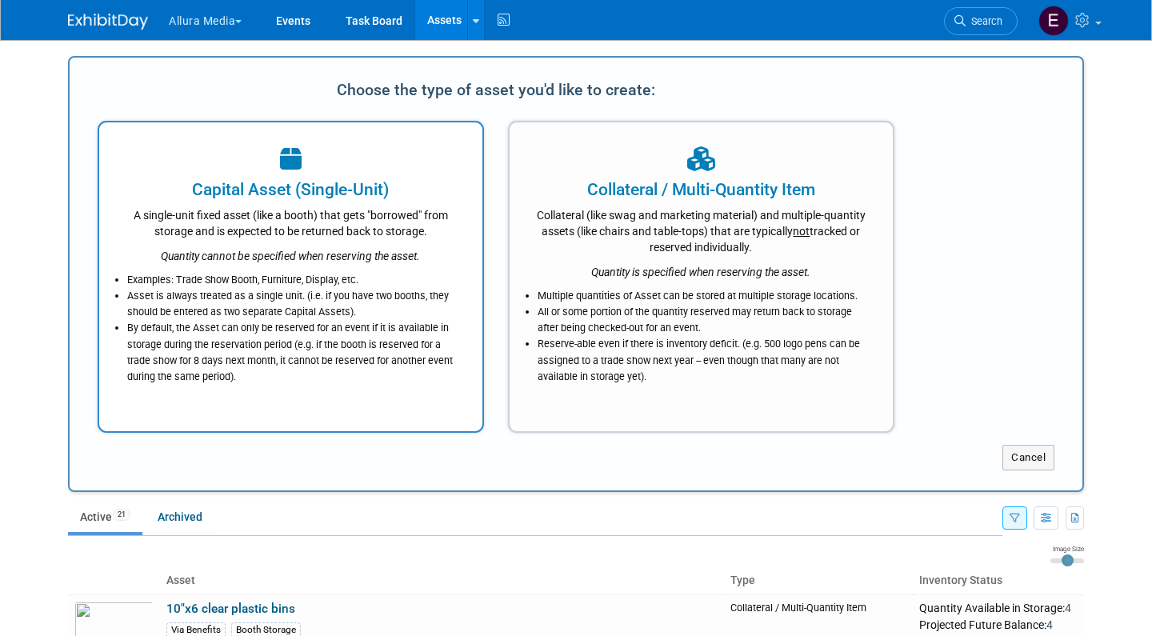
click at [298, 274] on li "Examples: Trade Show Booth, Furniture, Display, etc." at bounding box center [294, 280] width 335 height 16
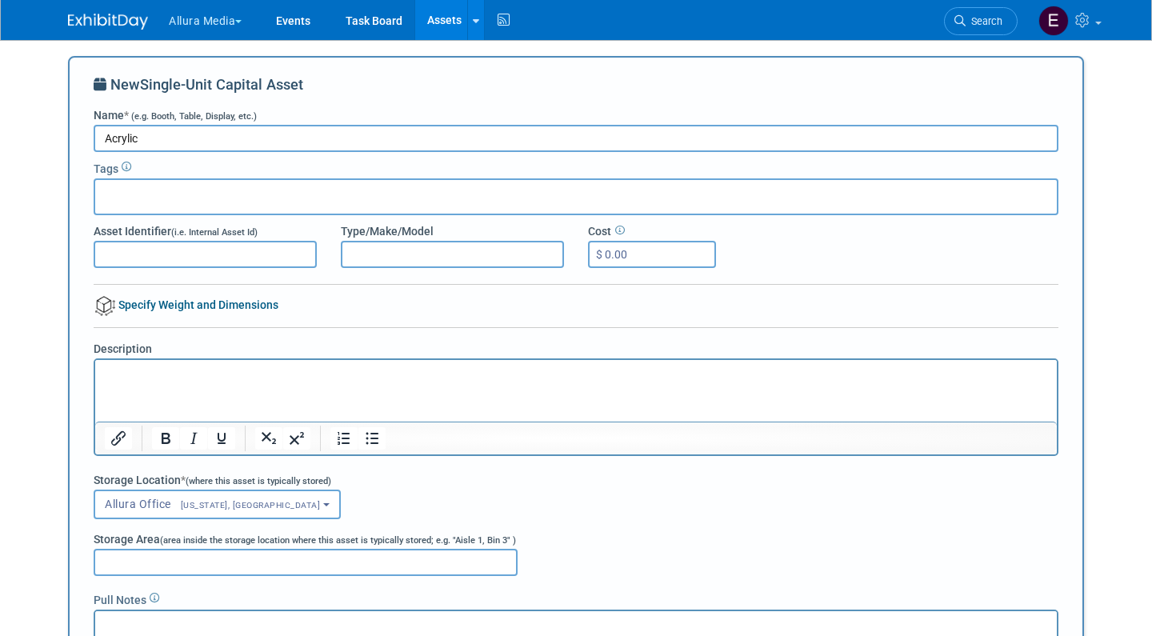
click at [173, 141] on input "Acrylic" at bounding box center [576, 138] width 965 height 27
type input "Acrylic Sign holder"
click at [133, 198] on input "text" at bounding box center [166, 194] width 128 height 16
type input "VIA"
click at [141, 226] on div "Via Benefits" at bounding box center [206, 229] width 224 height 22
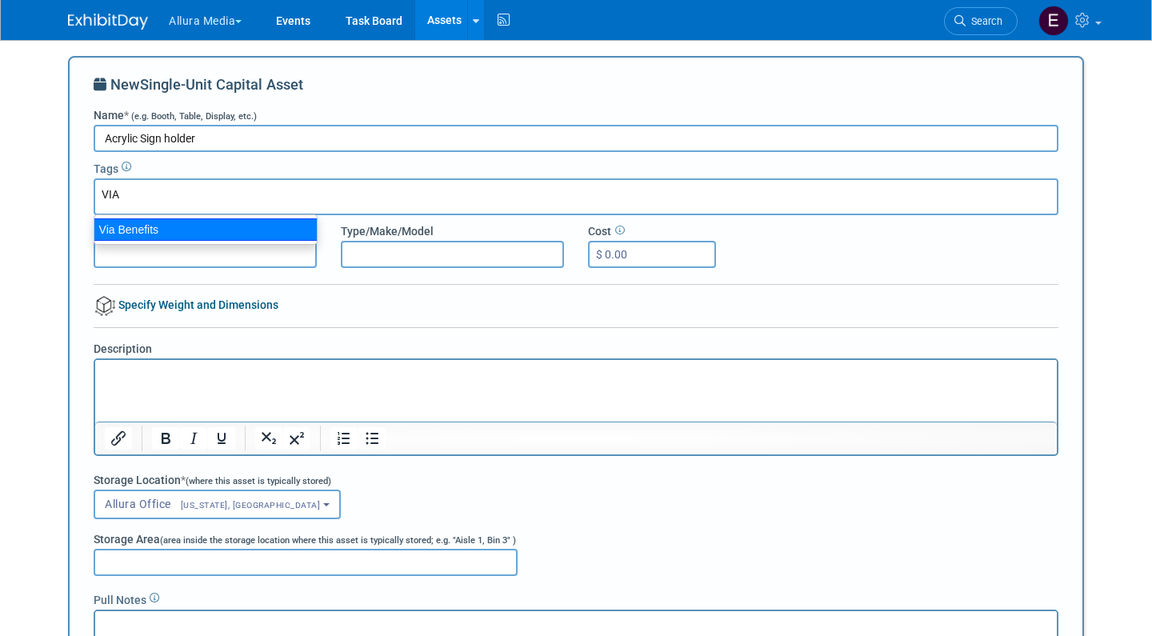
type input "Via Benefits"
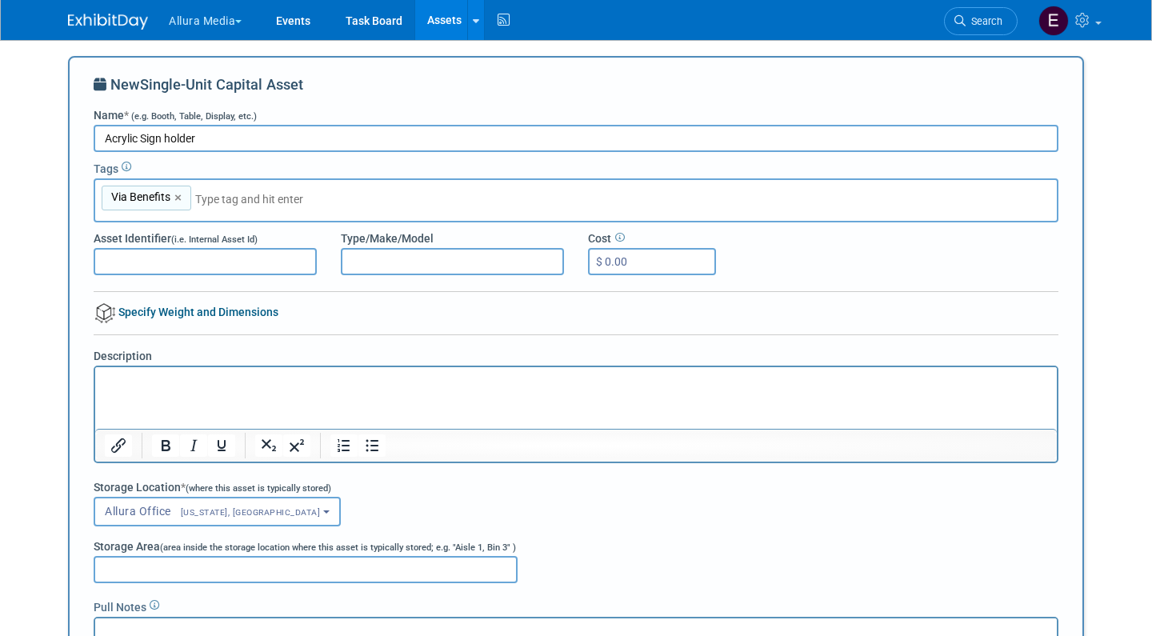
type input "B"
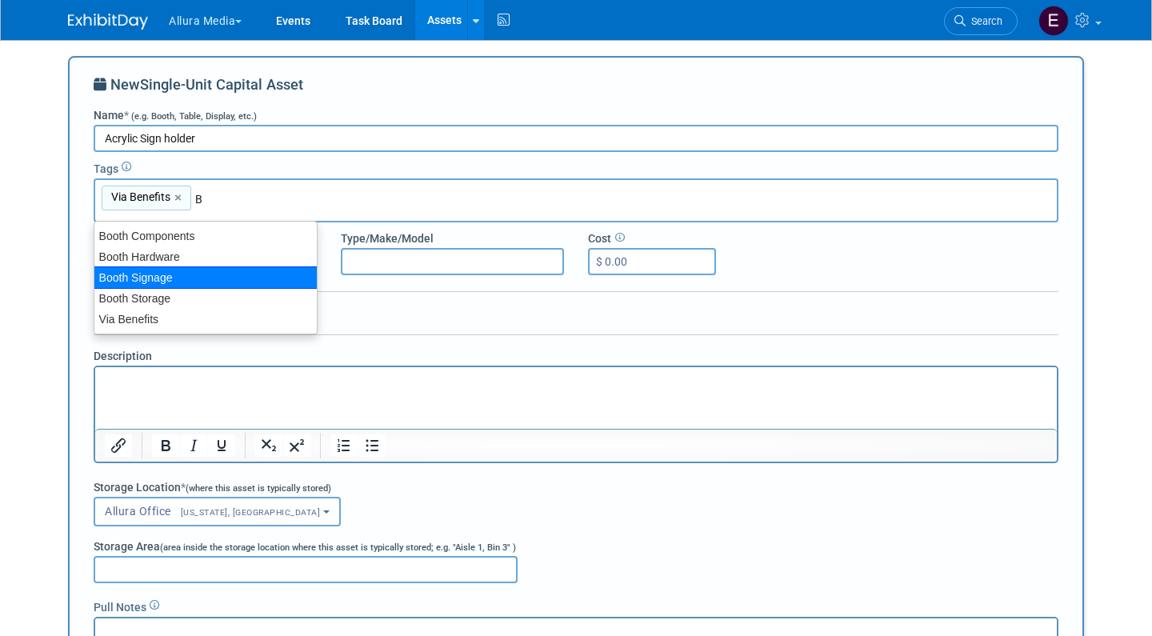
click at [185, 270] on div "Booth Signage" at bounding box center [206, 277] width 224 height 22
type input "Via Benefits, Booth Signage"
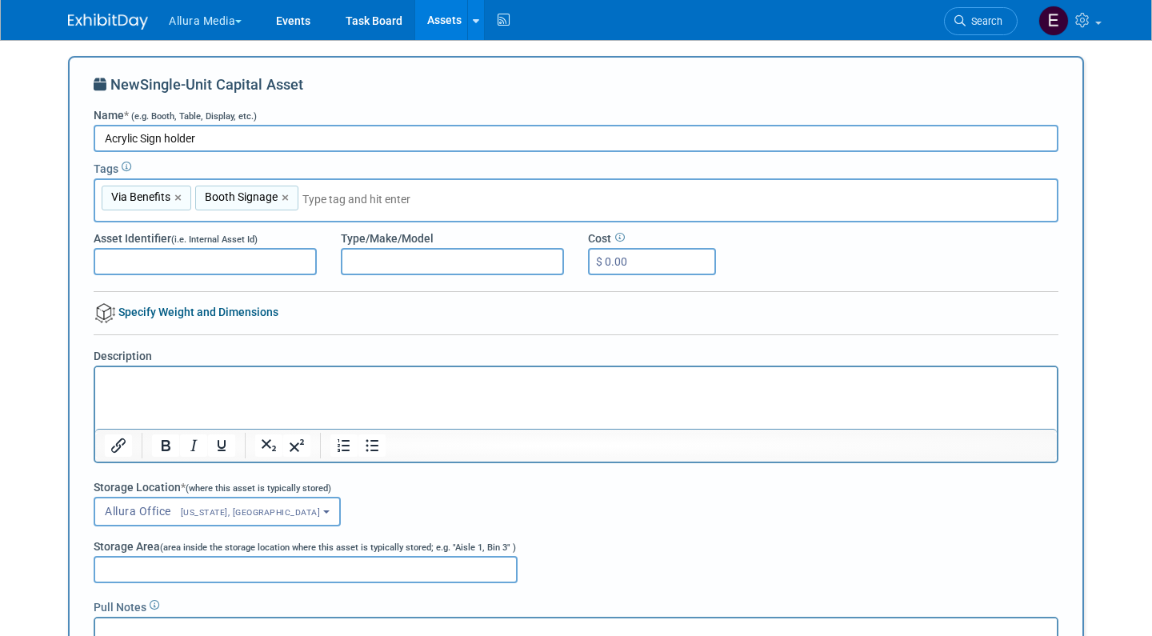
click at [164, 383] on p "Rich Text Area. Press ALT-0 for help." at bounding box center [576, 381] width 943 height 16
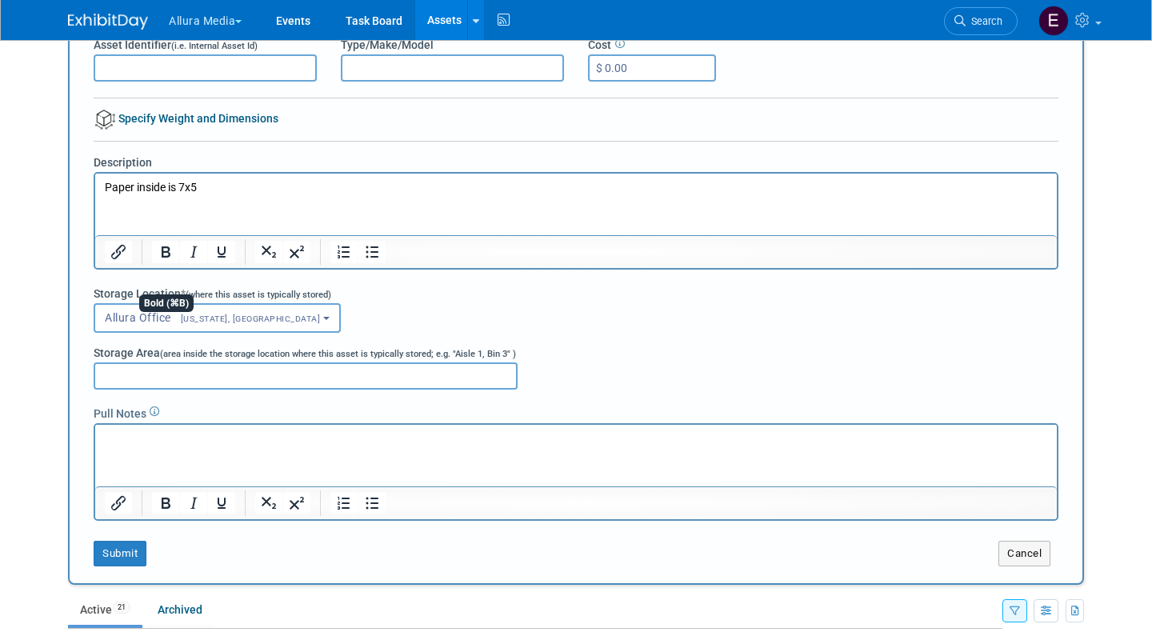
scroll to position [193, 0]
click at [125, 554] on button "Submit" at bounding box center [120, 554] width 53 height 26
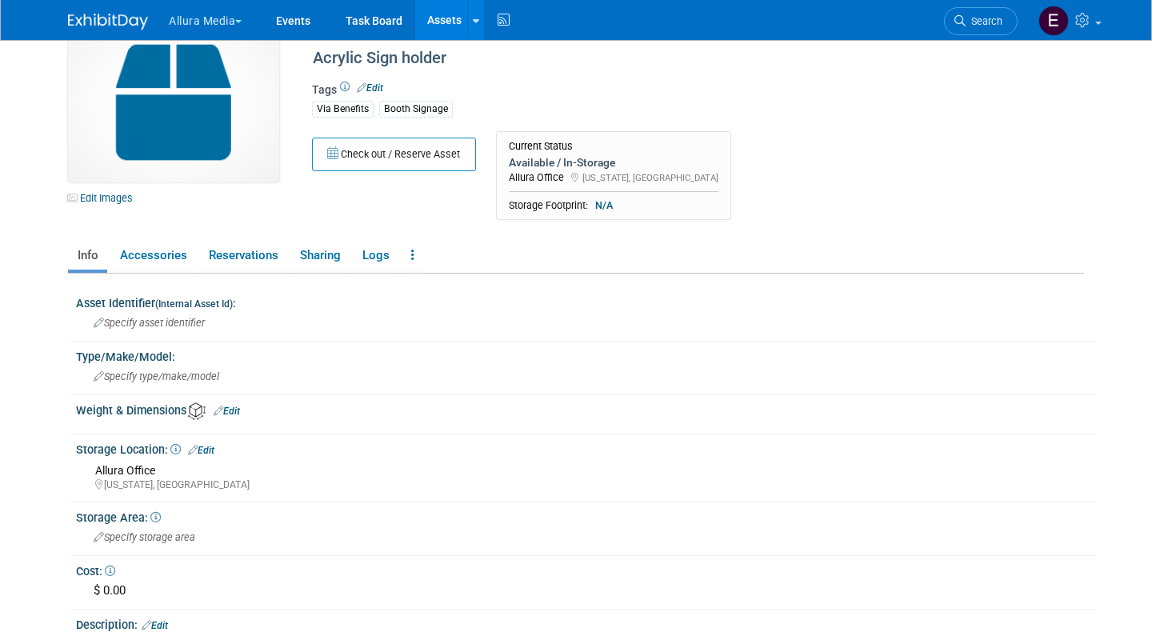
click at [208, 447] on link "Edit" at bounding box center [201, 450] width 26 height 11
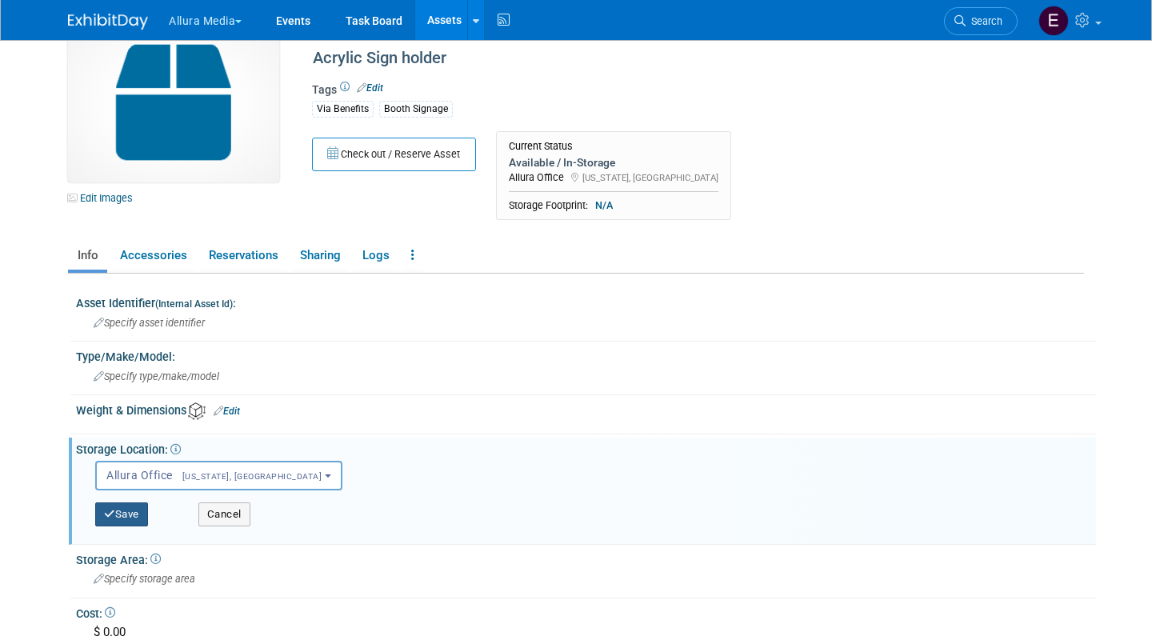
click at [136, 507] on button "Save" at bounding box center [121, 514] width 53 height 24
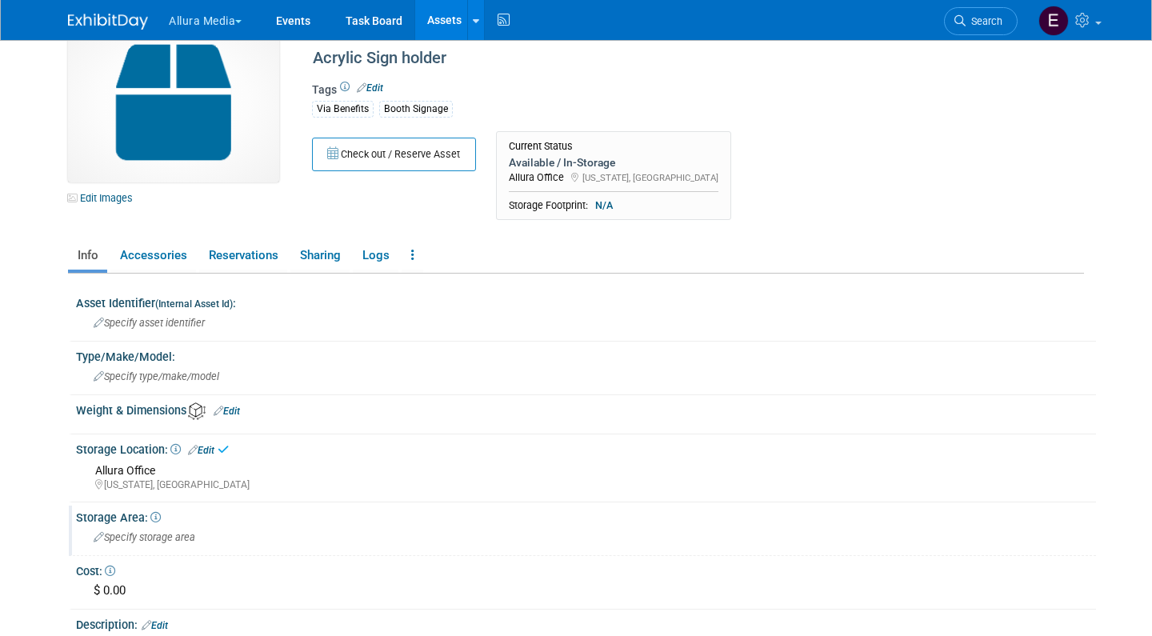
click at [142, 531] on span "Specify storage area" at bounding box center [145, 537] width 102 height 12
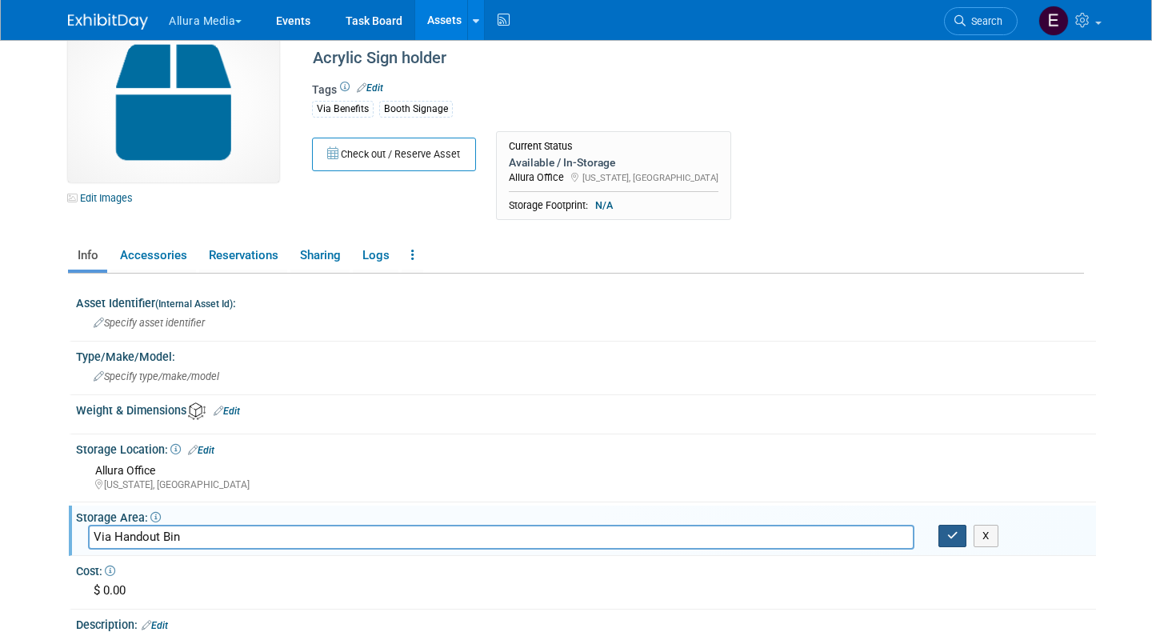
type input "Via Handout Bin"
click at [952, 535] on icon "button" at bounding box center [952, 535] width 11 height 10
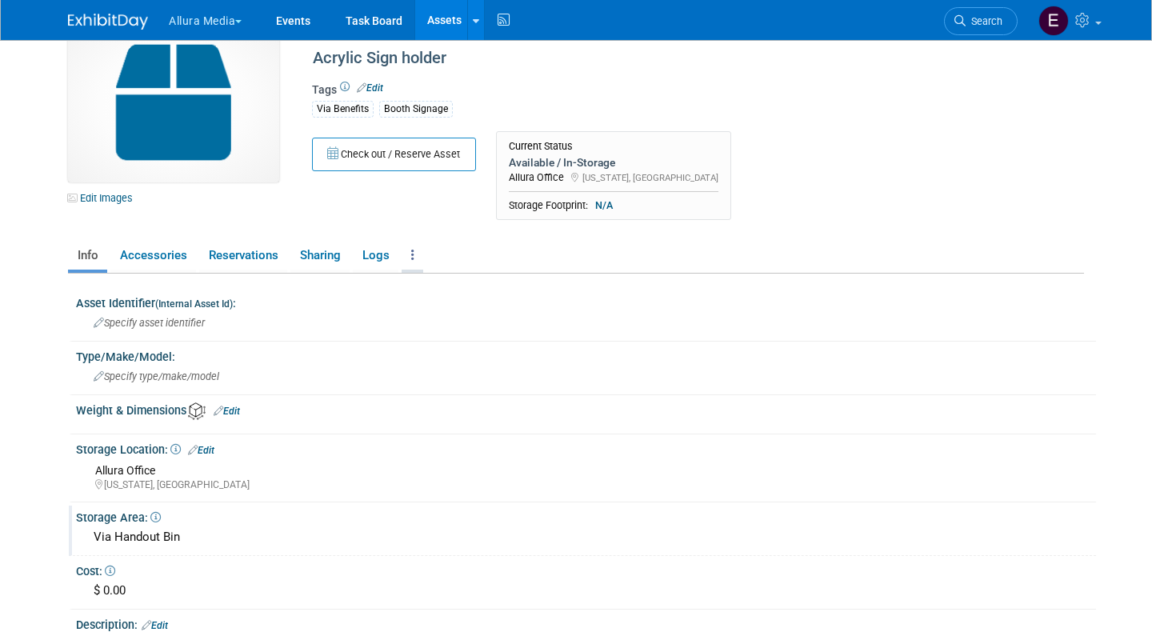
click at [414, 259] on link at bounding box center [413, 256] width 22 height 28
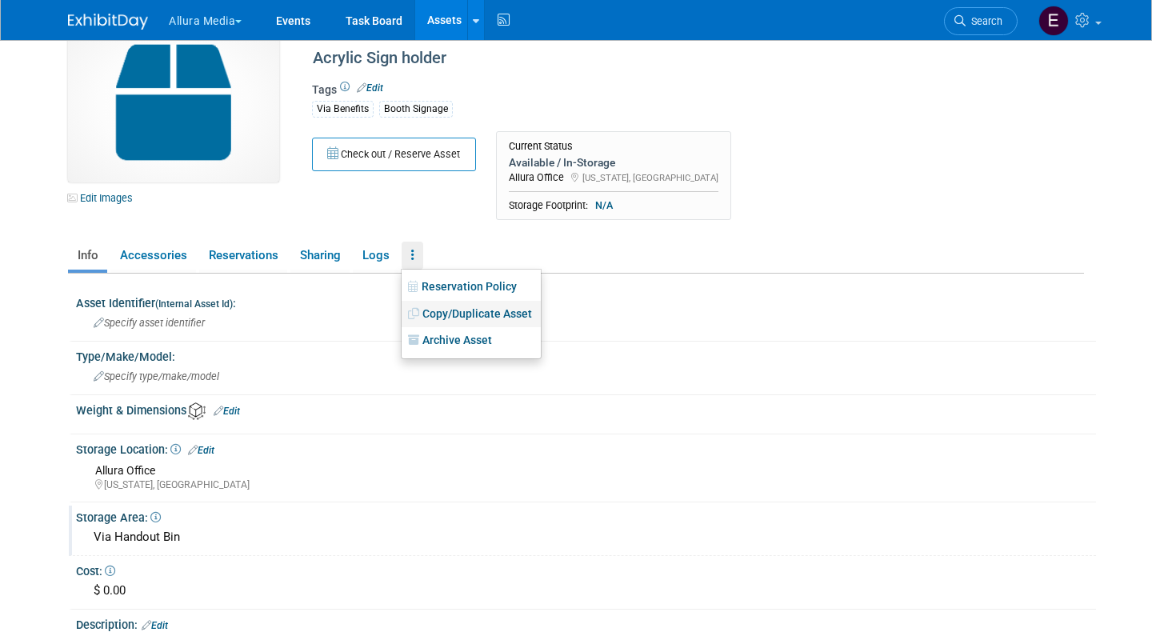
click at [457, 318] on link "Copy/Duplicate Asset" at bounding box center [471, 314] width 139 height 27
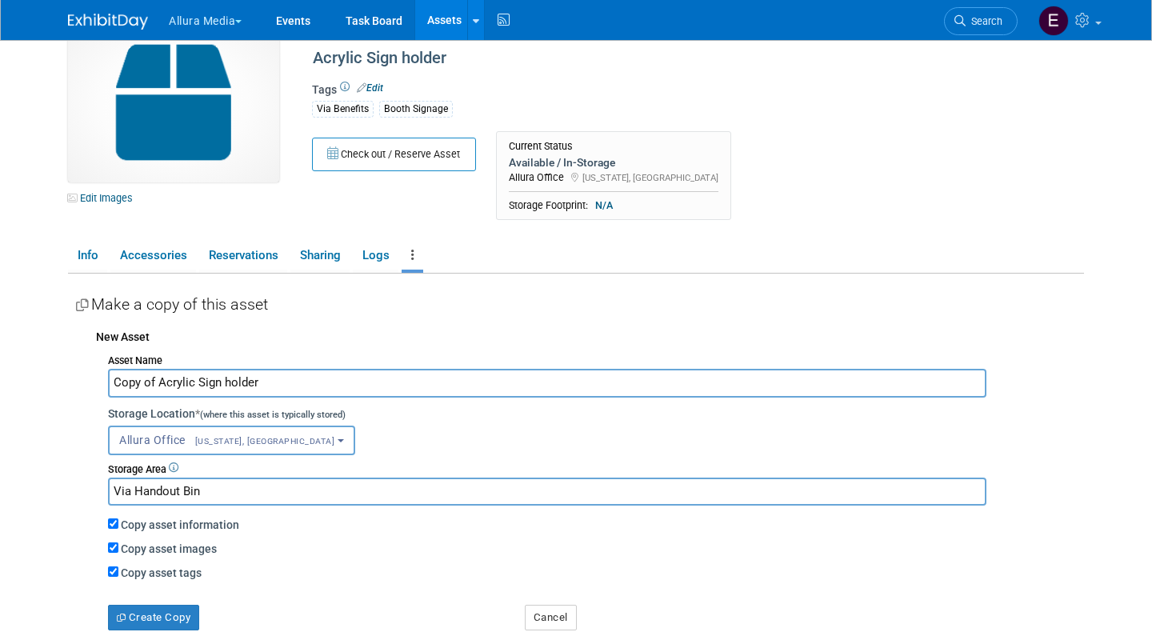
drag, startPoint x: 158, startPoint y: 378, endPoint x: 78, endPoint y: 378, distance: 80.8
click at [78, 378] on div "New Asset Asset Name Copy of Acrylic Sign holder Storage Location * (where this…" at bounding box center [580, 476] width 1008 height 310
click at [270, 377] on input "Larger Acrylic Sign holder" at bounding box center [547, 383] width 878 height 28
type input "Larger Acrylic Sign holder (Blessing Bags)"
click at [178, 605] on button "Create Copy" at bounding box center [153, 618] width 91 height 26
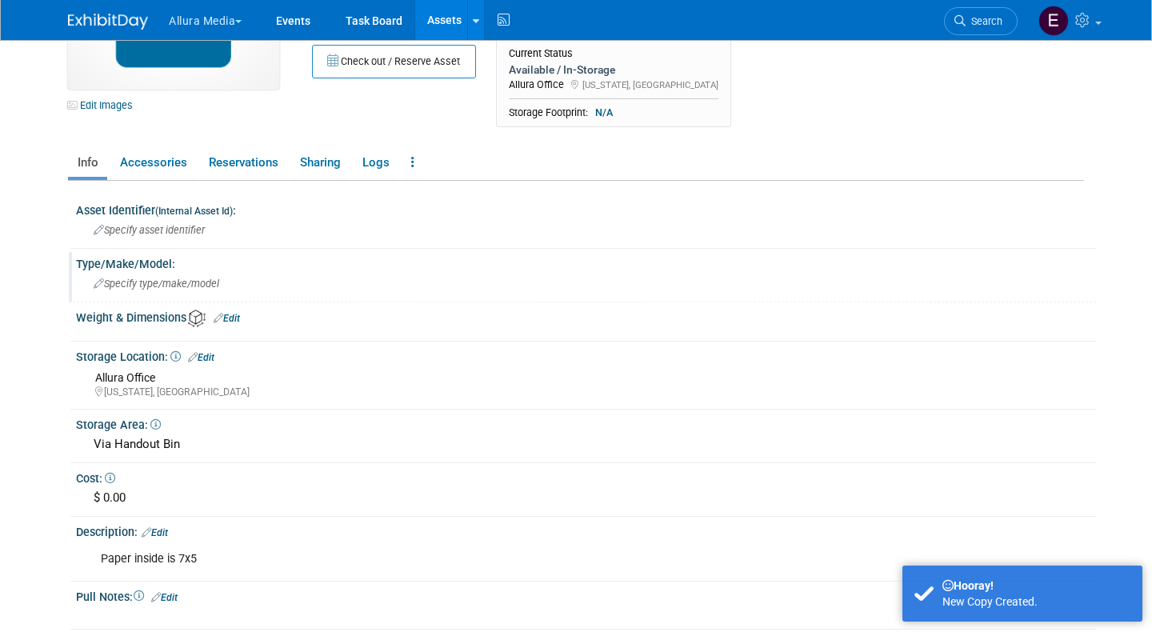
scroll to position [132, 0]
click at [227, 557] on div "Paper inside is 7x5" at bounding box center [496, 557] width 812 height 32
click at [168, 525] on link "Edit" at bounding box center [155, 530] width 26 height 11
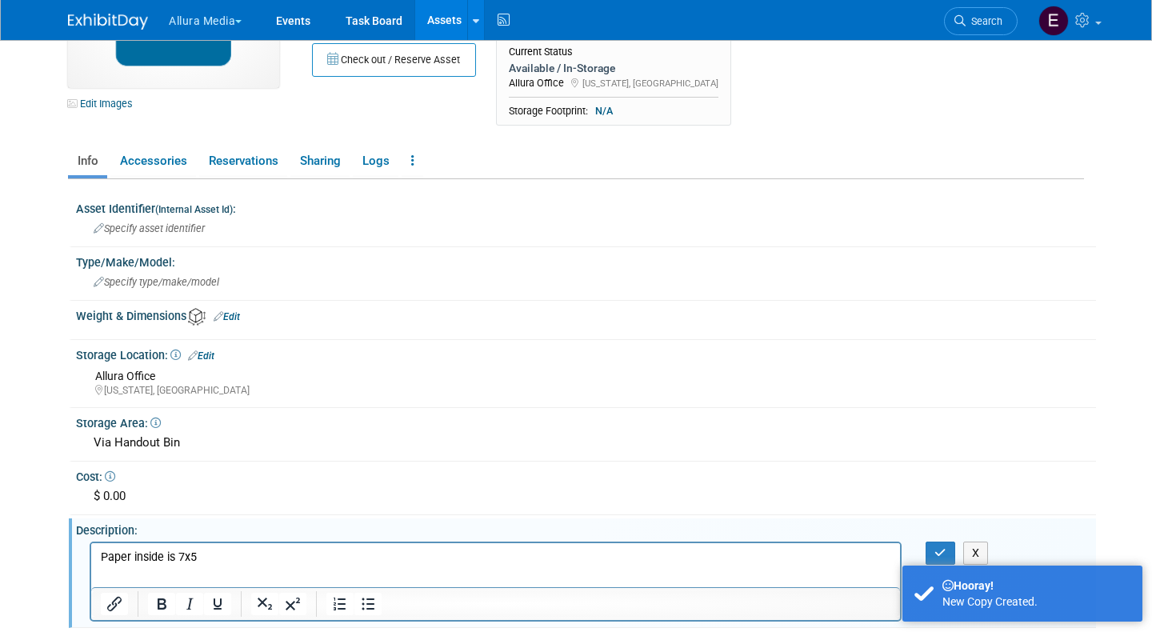
scroll to position [0, 0]
click at [214, 556] on p "Paper inside is 7x5" at bounding box center [496, 557] width 790 height 16
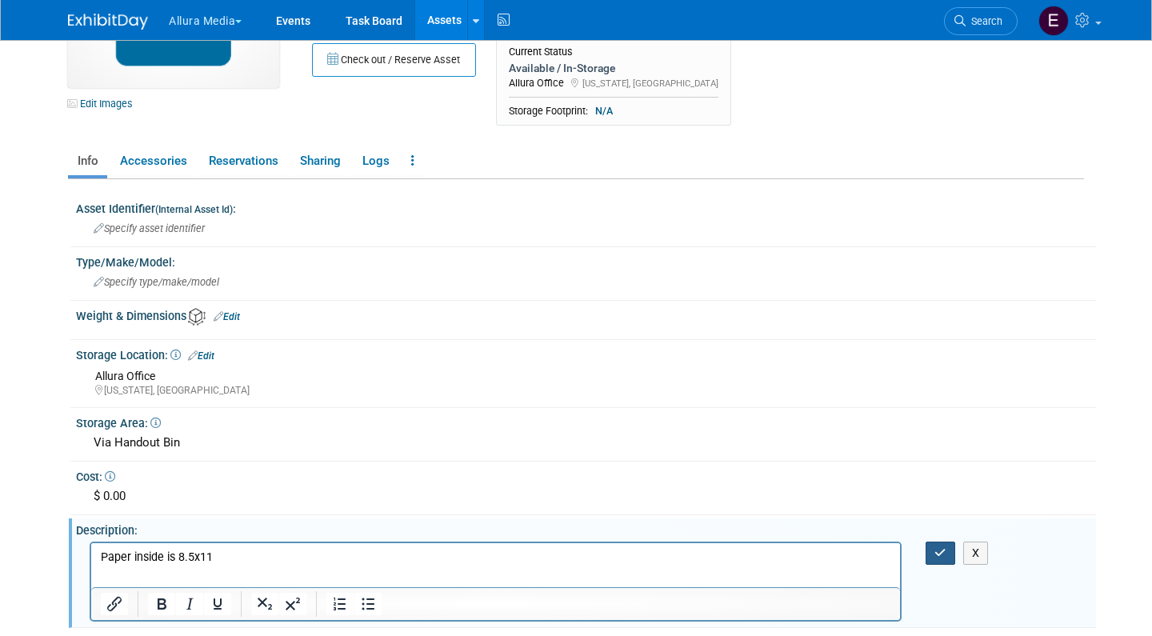
click at [940, 547] on icon "button" at bounding box center [940, 552] width 12 height 11
